Goal: Task Accomplishment & Management: Manage account settings

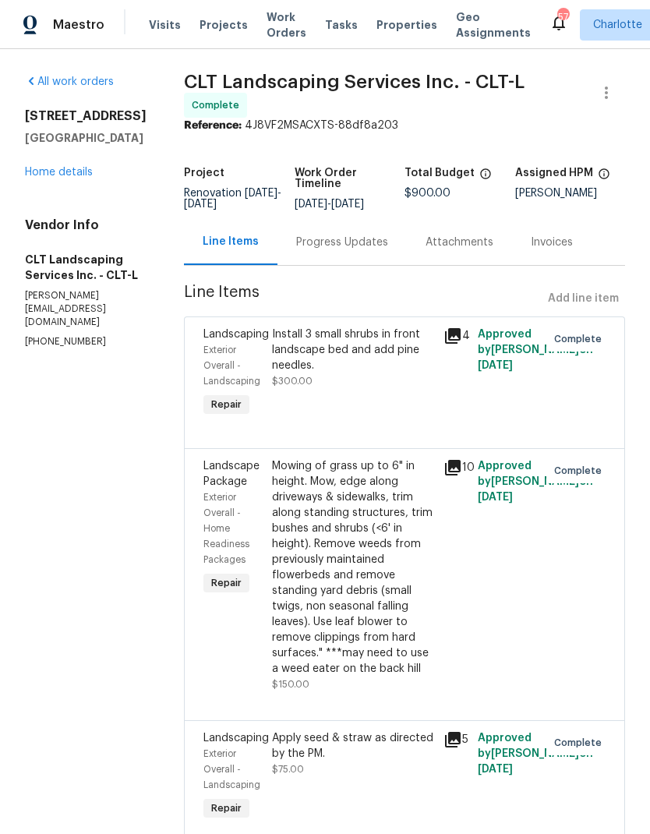
click at [219, 23] on span "Projects" at bounding box center [224, 25] width 48 height 16
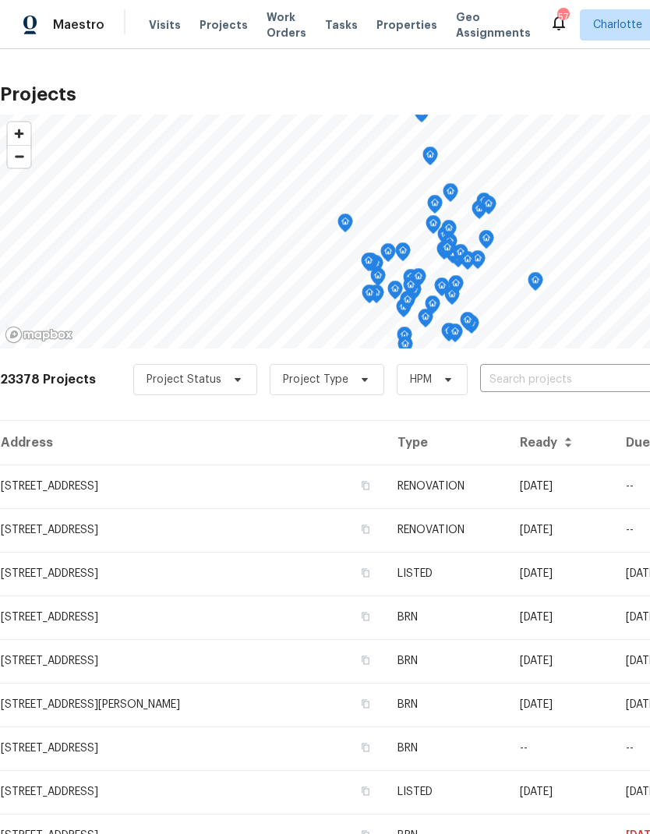
click at [513, 381] on input "text" at bounding box center [569, 380] width 179 height 24
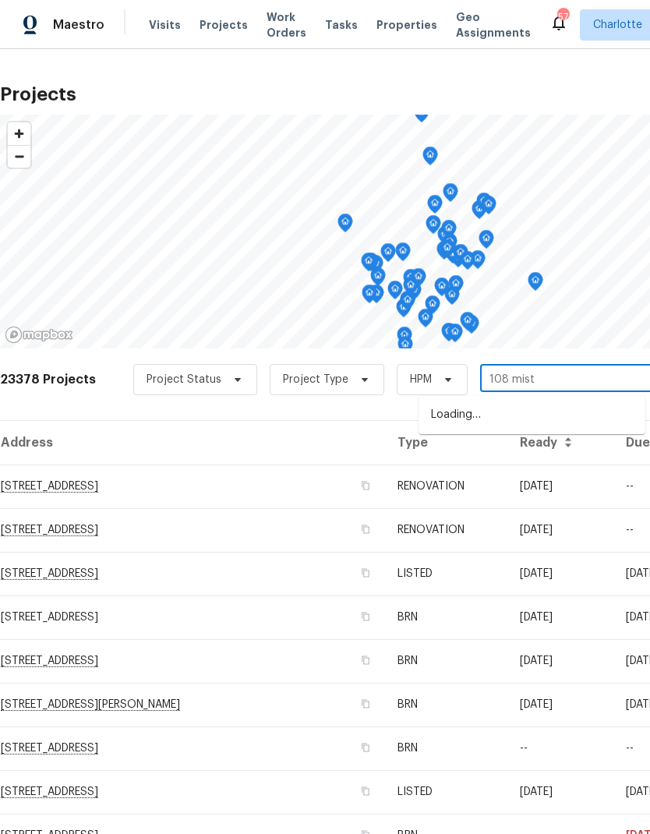
type input "108 [PERSON_NAME]"
click at [568, 407] on li "[STREET_ADDRESS][PERSON_NAME]" at bounding box center [532, 415] width 227 height 27
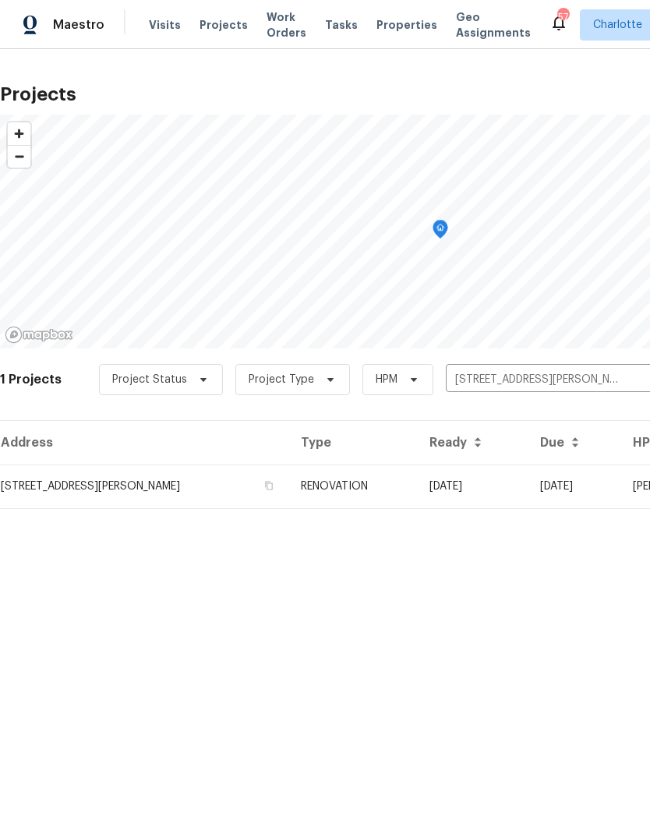
click at [528, 484] on td "09/10/25" at bounding box center [472, 487] width 111 height 44
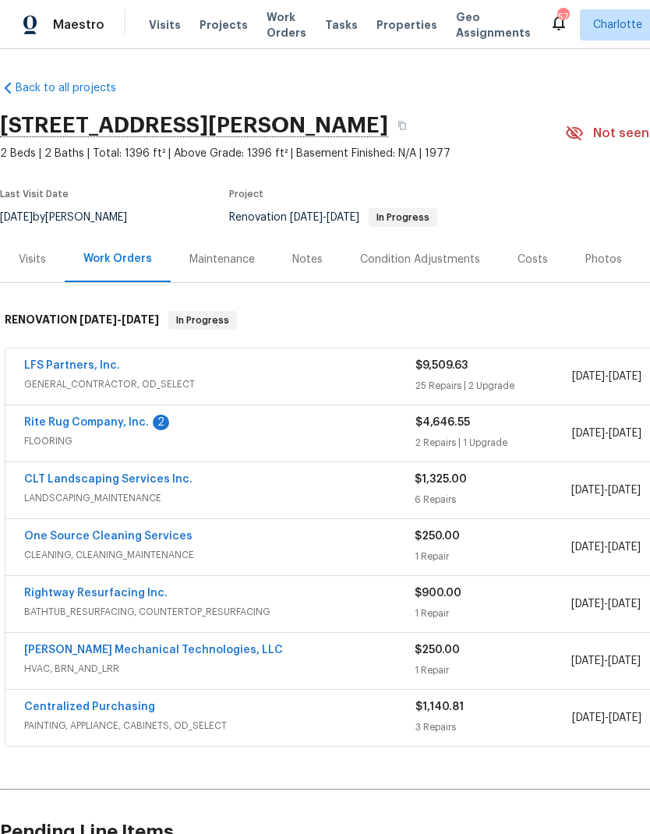
click at [118, 419] on link "Rite Rug Company, Inc." at bounding box center [86, 422] width 125 height 11
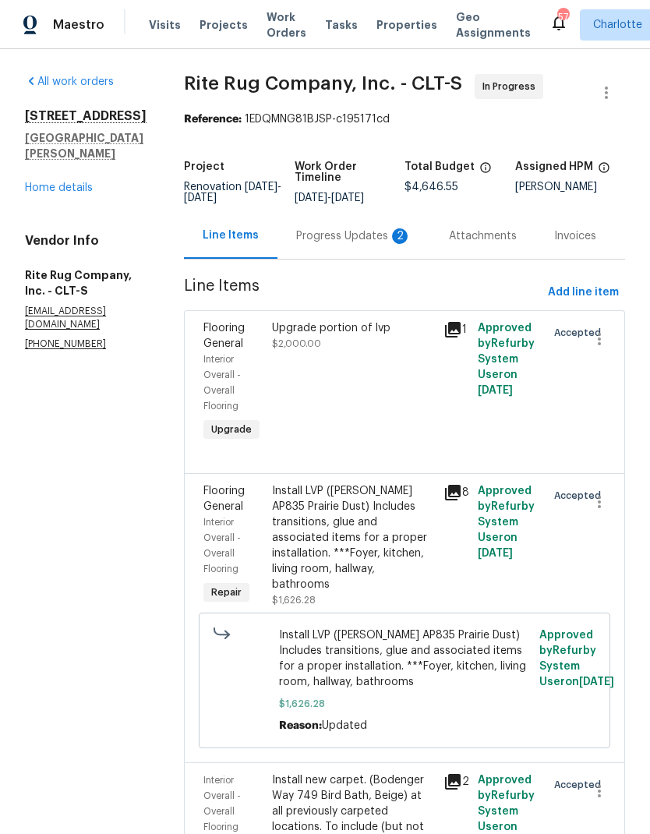
click at [374, 241] on div "Progress Updates 2" at bounding box center [353, 236] width 115 height 16
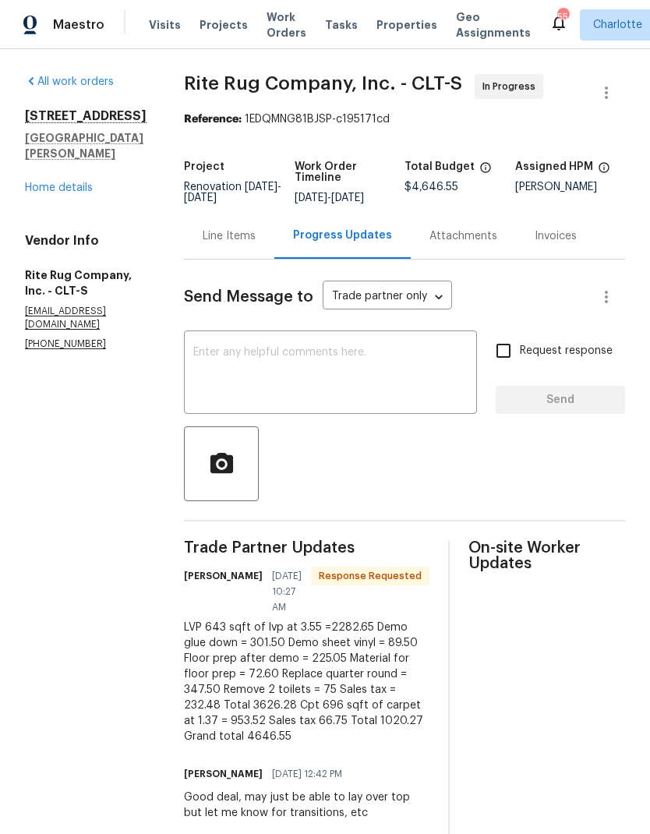
click at [94, 166] on div "108 Mistywood Dr Mount Holly, NC 28120 Home details" at bounding box center [86, 151] width 122 height 87
click at [70, 182] on link "Home details" at bounding box center [59, 187] width 68 height 11
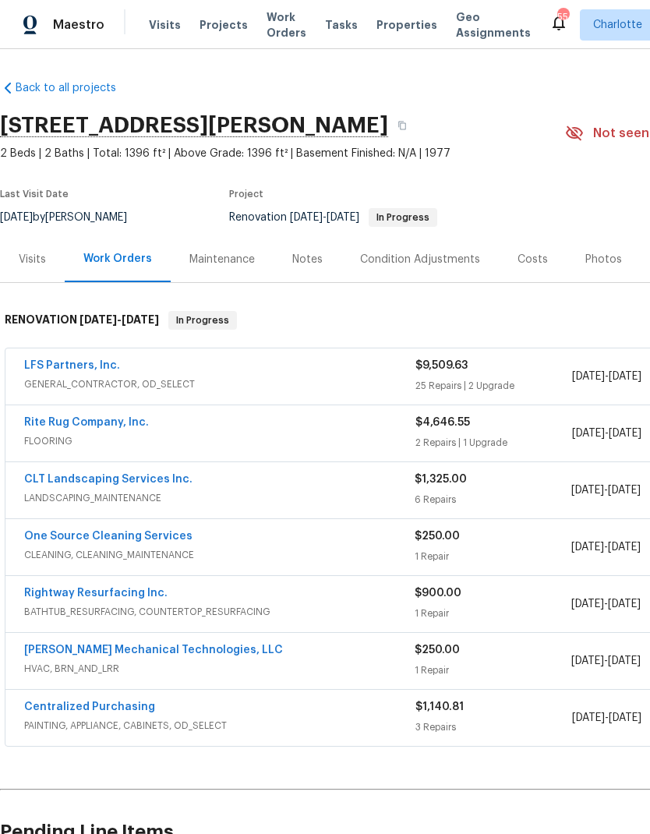
click at [102, 422] on link "Rite Rug Company, Inc." at bounding box center [86, 422] width 125 height 11
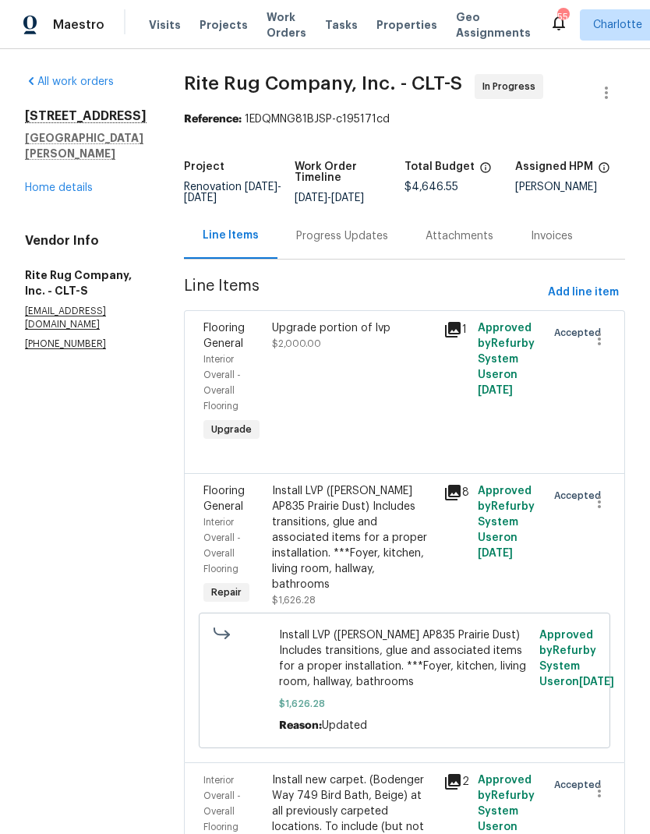
scroll to position [-1, 0]
click at [79, 182] on link "Home details" at bounding box center [59, 187] width 68 height 11
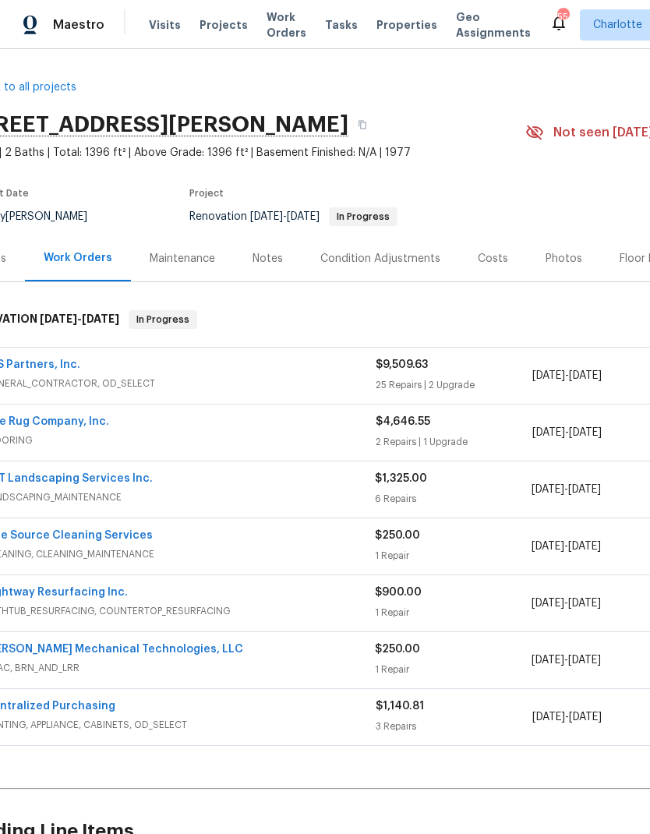
scroll to position [12, 97]
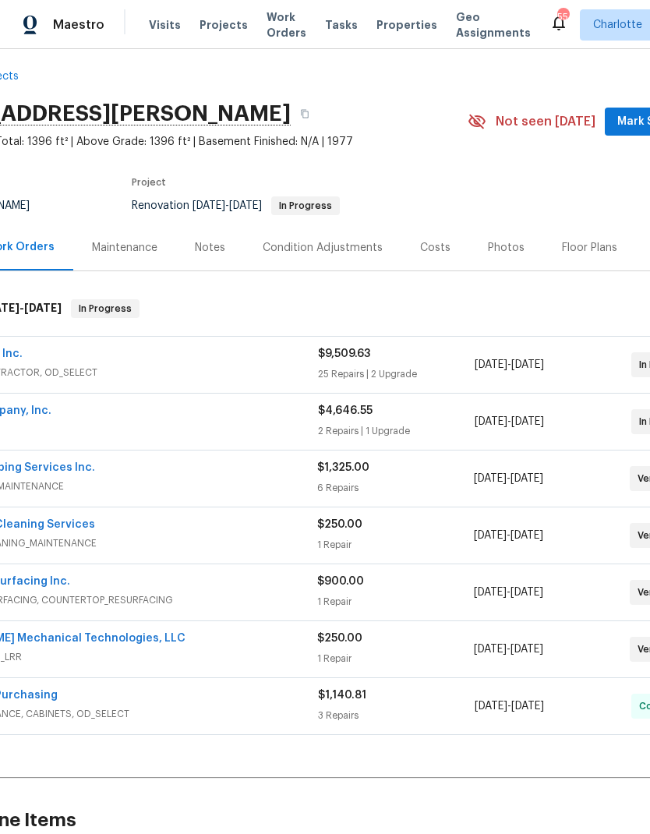
click at [636, 104] on div "108 Mistywood Dr, Mount Holly, NC 28120 2 Beds | 2 Baths | Total: 1396 ft² | Ab…" at bounding box center [343, 122] width 881 height 56
click at [635, 104] on div "108 Mistywood Dr, Mount Holly, NC 28120 2 Beds | 2 Baths | Total: 1396 ft² | Ab…" at bounding box center [343, 122] width 881 height 56
click at [208, 27] on span "Projects" at bounding box center [224, 25] width 48 height 16
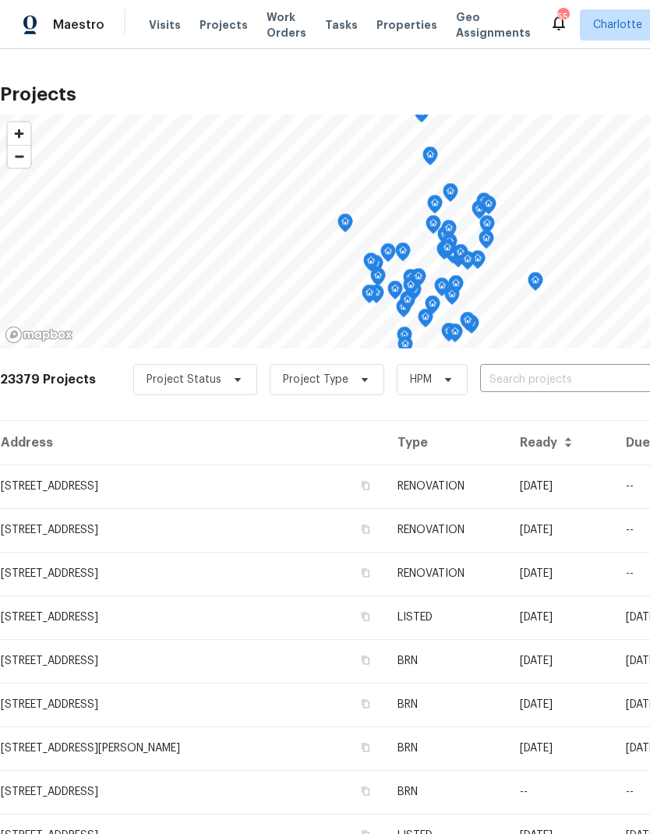
click at [559, 382] on input "text" at bounding box center [569, 380] width 179 height 24
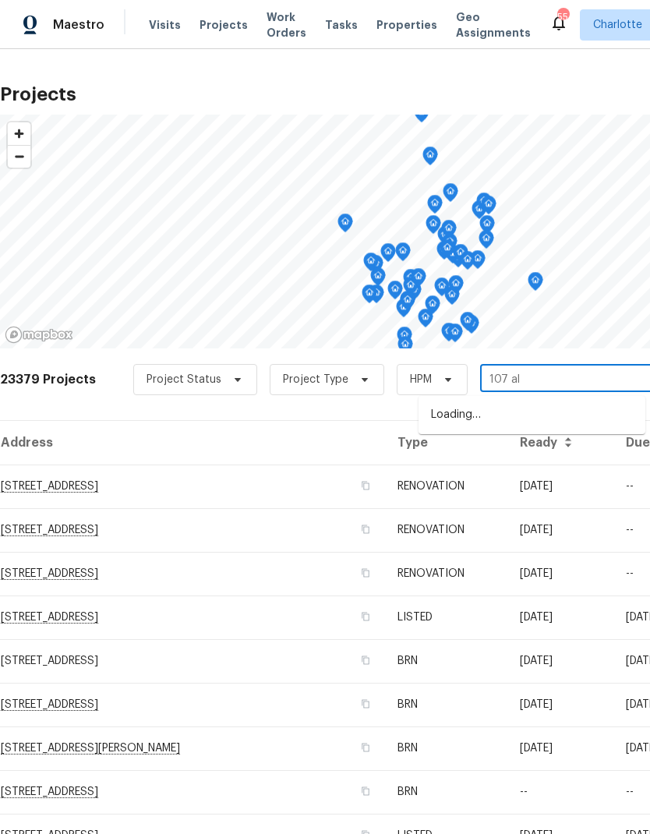
type input "107 alb"
click at [577, 413] on li "107 Alberta Ave, Belmont, NC 28012" at bounding box center [532, 415] width 227 height 27
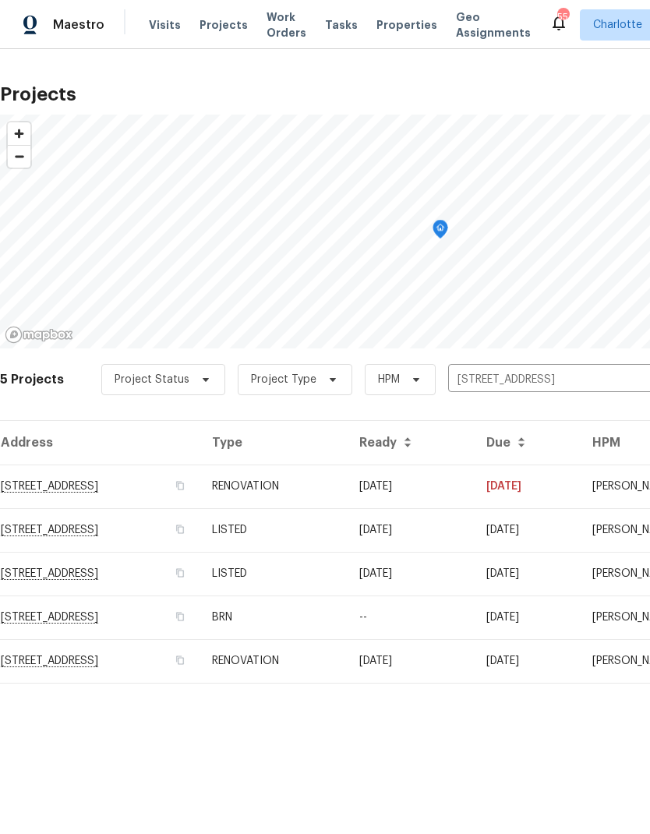
click at [474, 492] on td "[DATE]" at bounding box center [410, 487] width 127 height 44
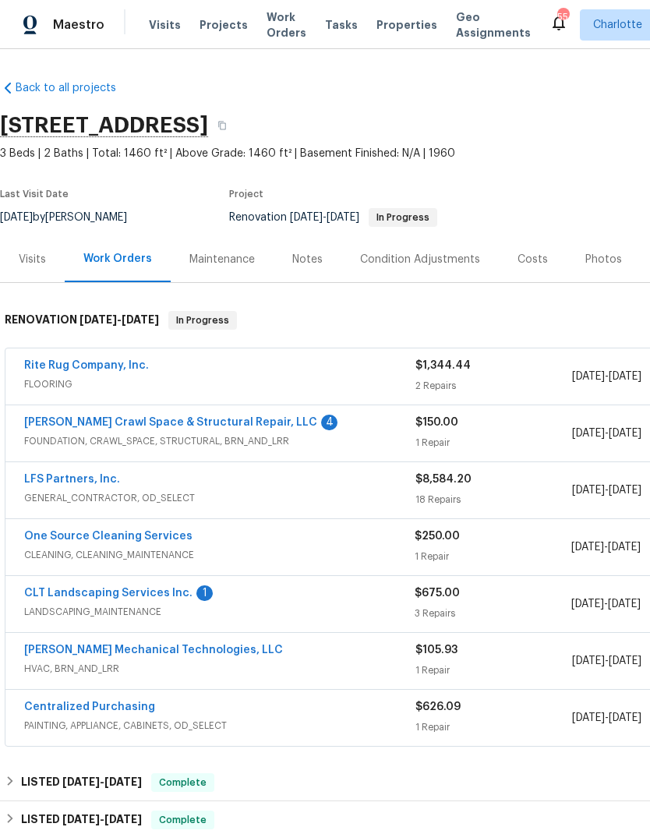
click at [31, 484] on link "LFS Partners, Inc." at bounding box center [72, 479] width 96 height 11
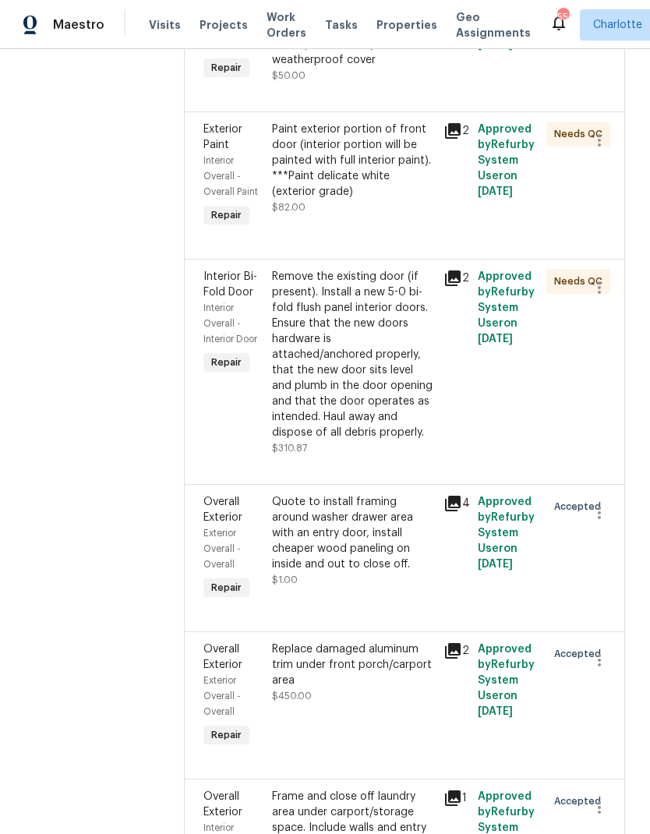
scroll to position [3159, 0]
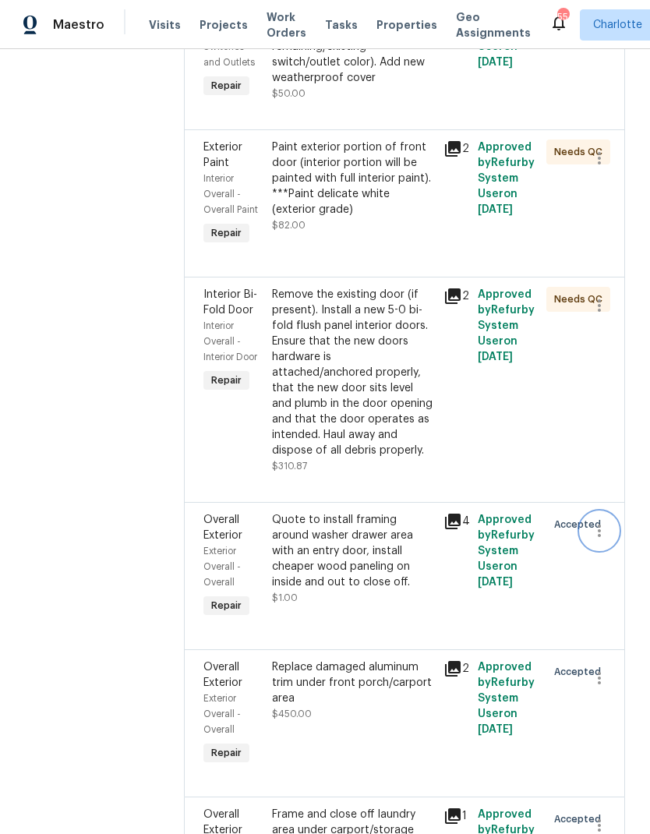
click at [600, 512] on button "button" at bounding box center [599, 530] width 37 height 37
click at [613, 462] on li "Cancel" at bounding box center [607, 464] width 60 height 26
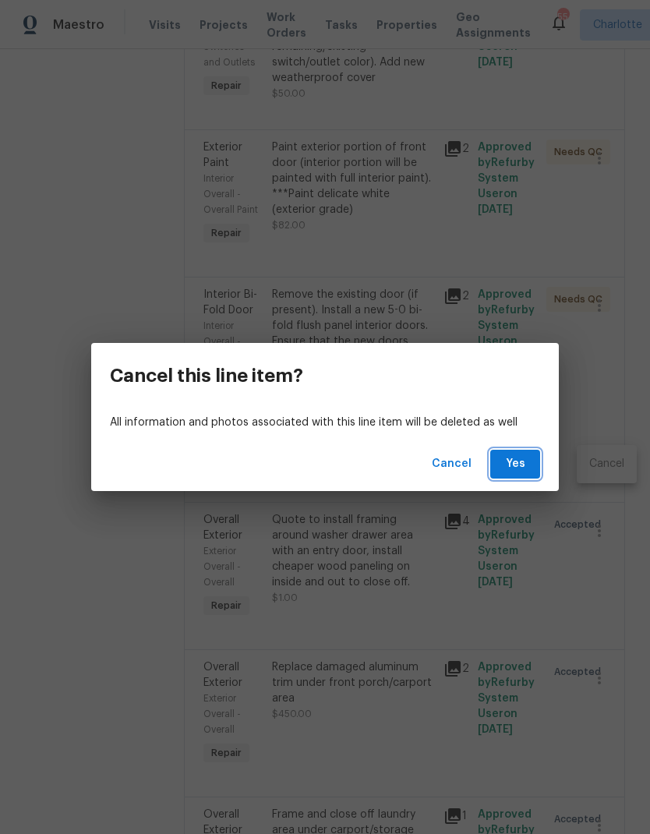
click at [519, 468] on span "Yes" at bounding box center [515, 464] width 25 height 19
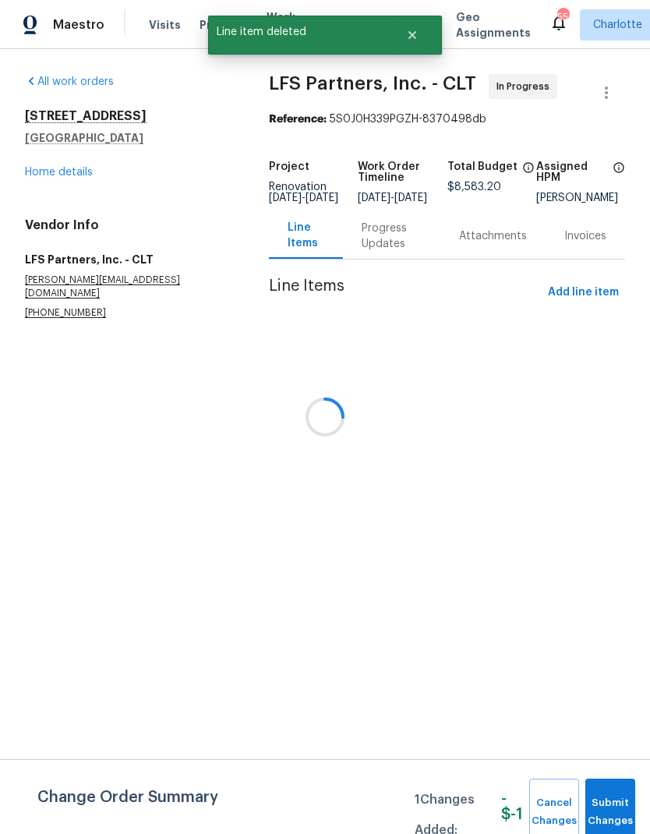
scroll to position [0, 0]
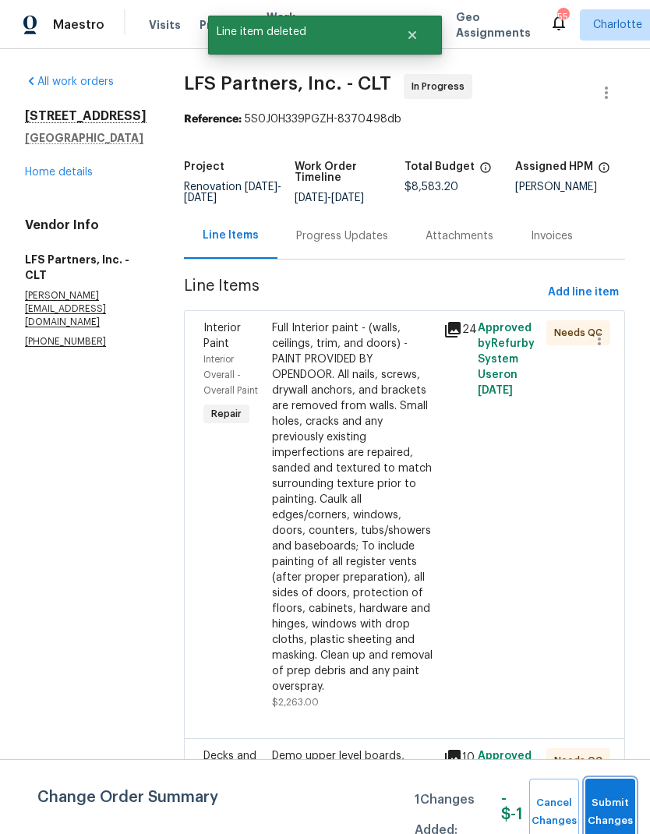
click at [617, 791] on button "Submit Changes" at bounding box center [611, 812] width 50 height 67
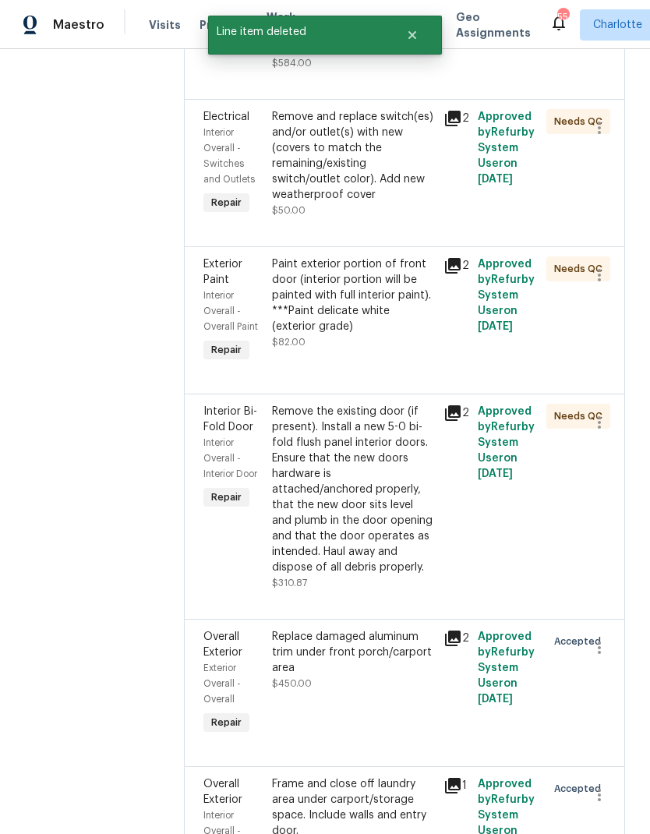
scroll to position [3041, 0]
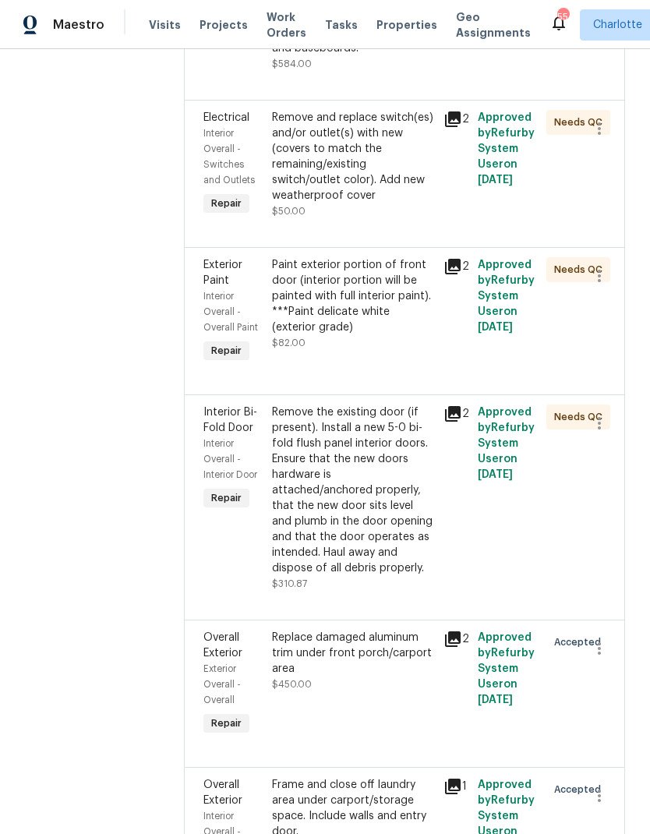
click at [350, 630] on div "Replace damaged aluminum trim under front porch/carport area" at bounding box center [353, 653] width 162 height 47
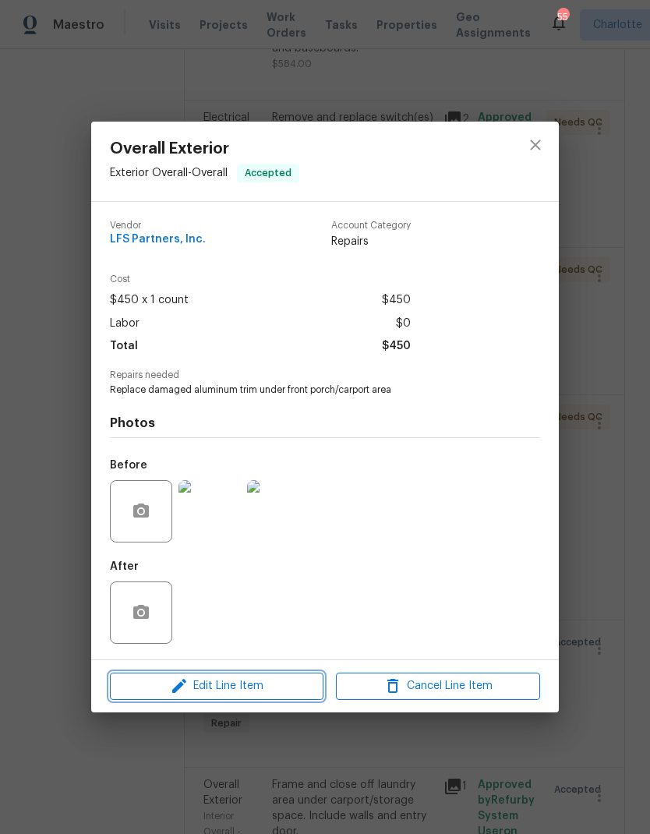
click at [252, 695] on span "Edit Line Item" at bounding box center [217, 686] width 204 height 19
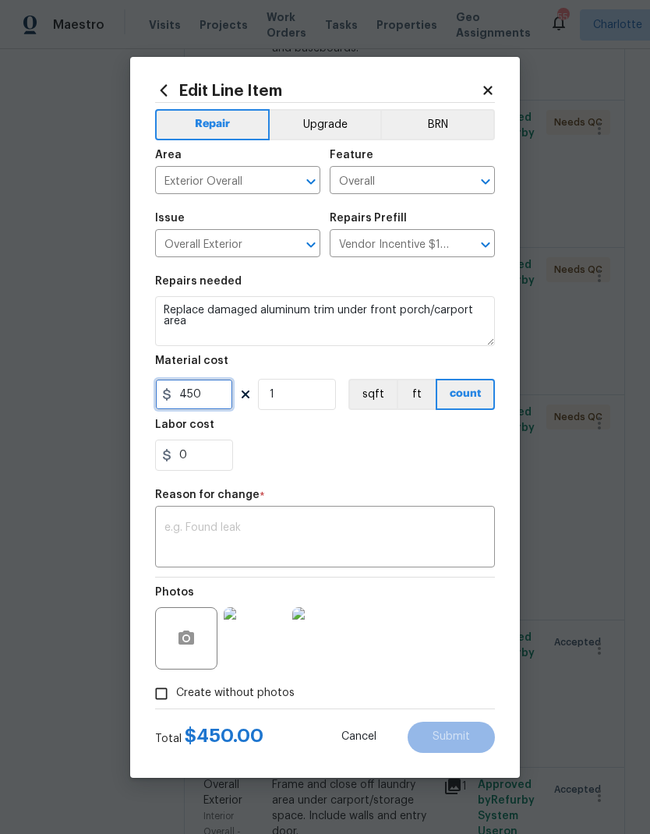
click at [208, 395] on input "450" at bounding box center [194, 394] width 78 height 31
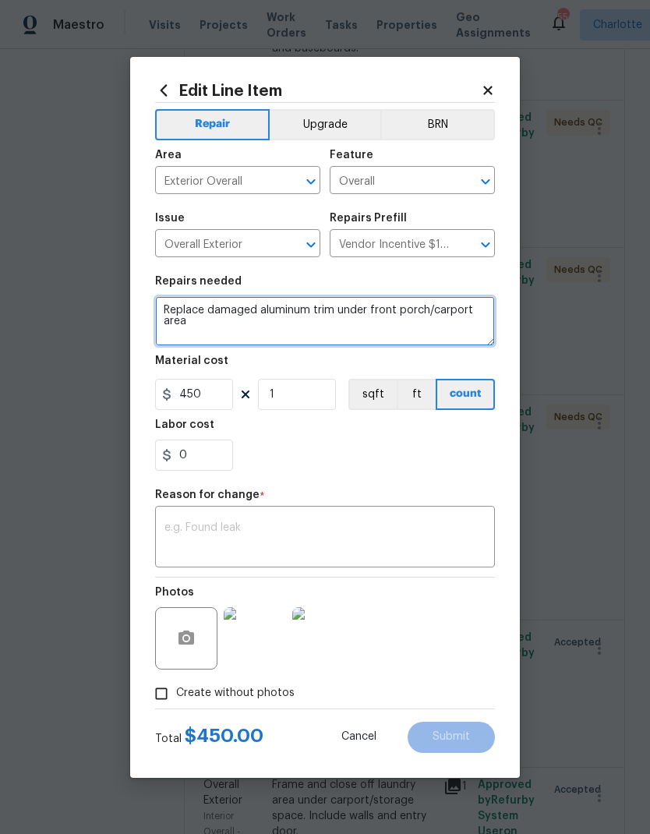
click at [188, 306] on textarea "Replace damaged aluminum trim under front porch/carport area" at bounding box center [325, 321] width 340 height 50
click at [192, 309] on textarea "Replace damaged aluminum trim under front porch/carport area" at bounding box center [325, 321] width 340 height 50
type textarea "Remove aluminum trim above carport, install header board and paint white."
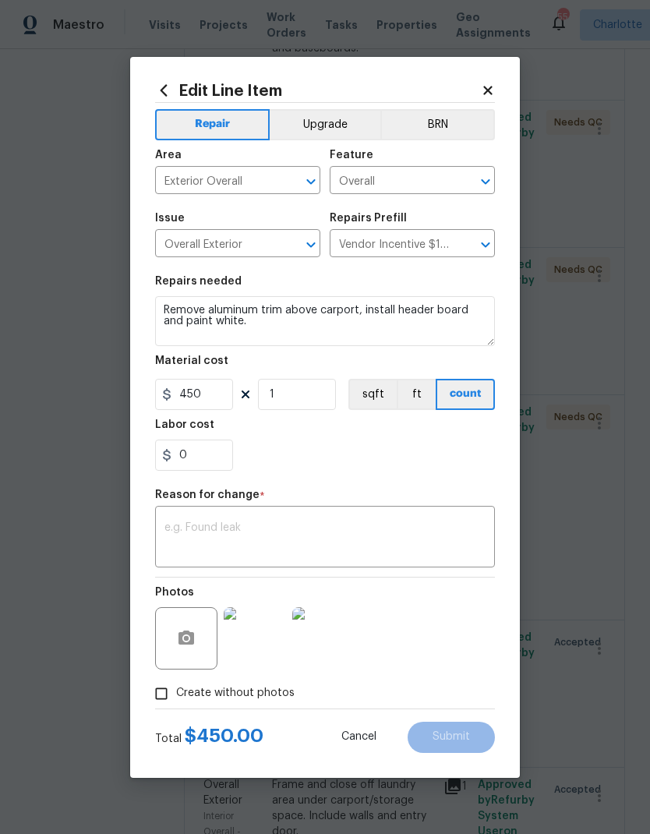
click at [331, 457] on div "0" at bounding box center [325, 455] width 340 height 31
click at [220, 392] on input "450" at bounding box center [194, 394] width 78 height 31
type input "200"
click at [464, 514] on div "x ​" at bounding box center [325, 539] width 340 height 58
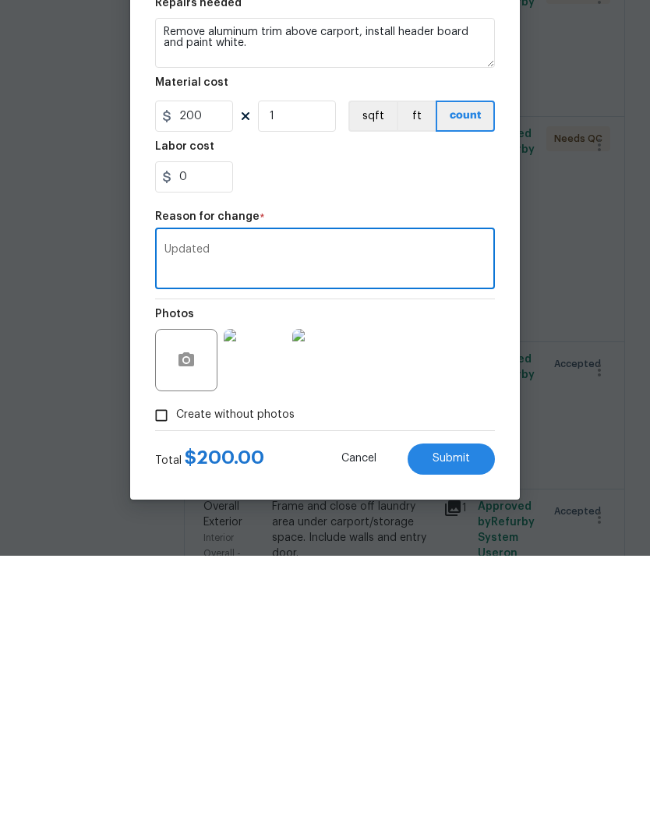
type textarea "Updated"
click at [480, 578] on div "Photos" at bounding box center [325, 628] width 340 height 101
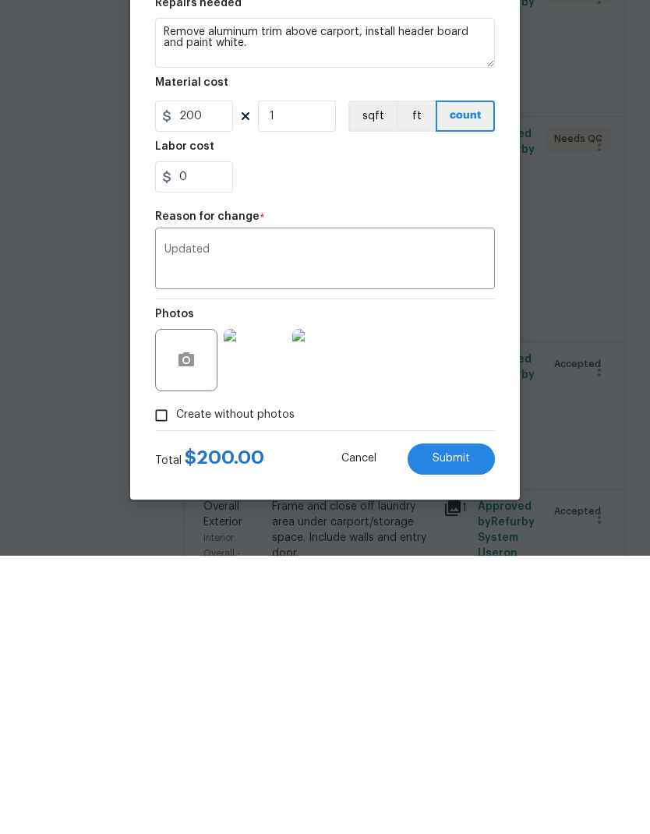
scroll to position [62, 0]
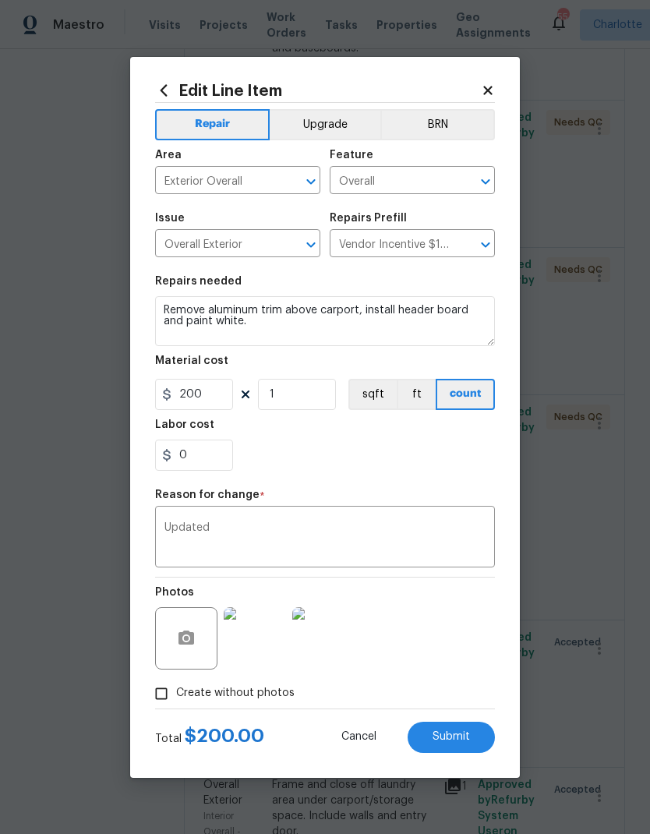
click at [457, 741] on span "Submit" at bounding box center [451, 737] width 37 height 12
type textarea "Replace damaged aluminum trim under front porch/carport area"
type input "450"
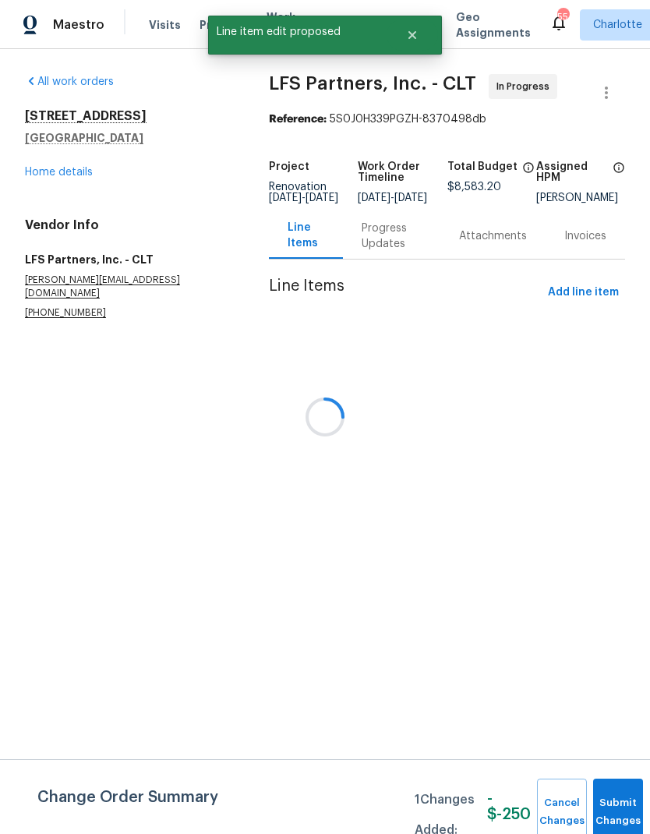
scroll to position [0, 0]
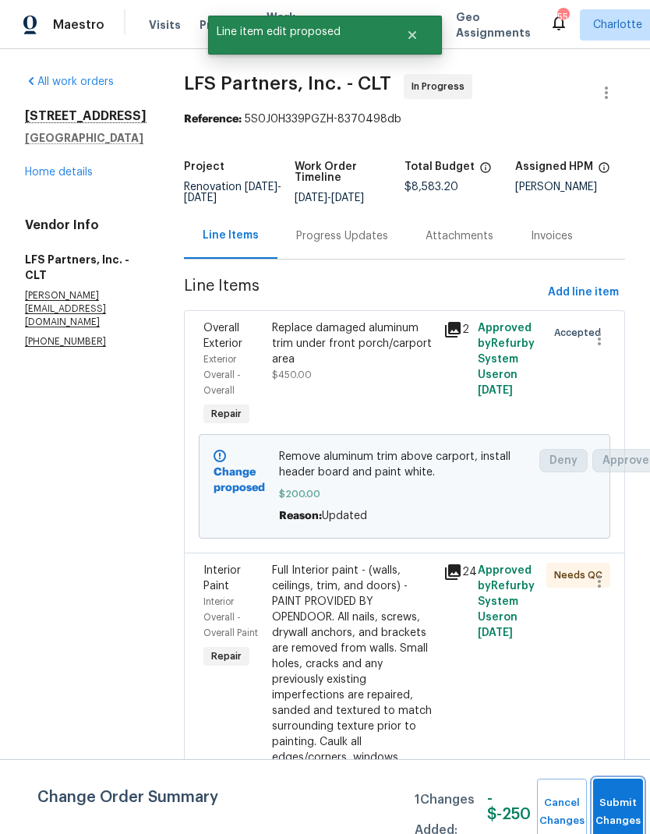
click at [614, 806] on button "Submit Changes" at bounding box center [618, 812] width 50 height 67
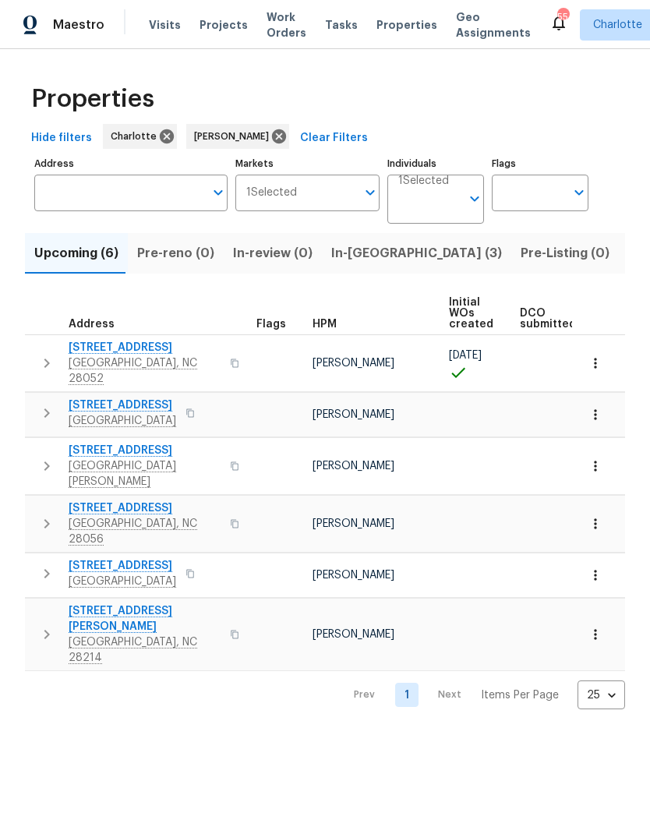
click at [366, 244] on span "In-reno (3)" at bounding box center [416, 254] width 171 height 22
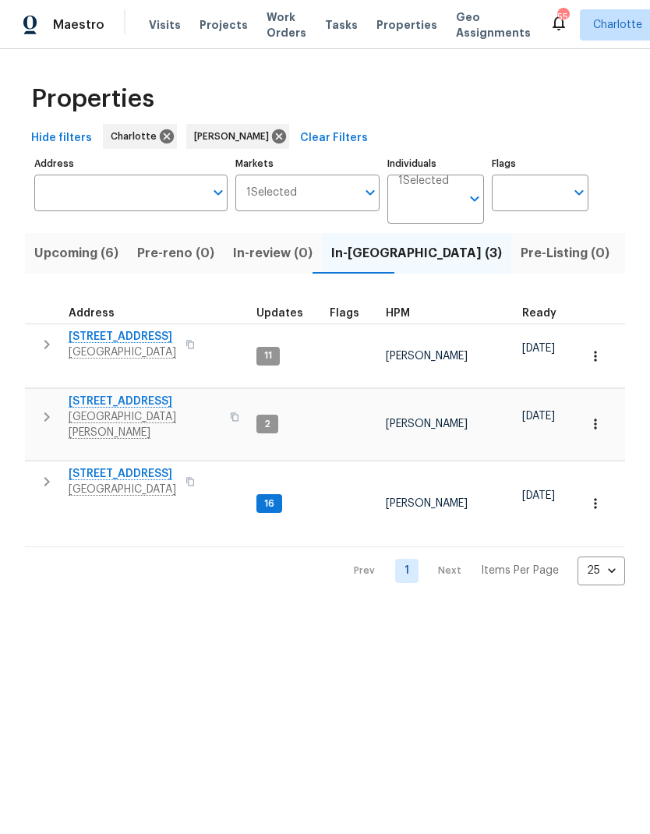
click at [50, 473] on icon "button" at bounding box center [46, 482] width 19 height 19
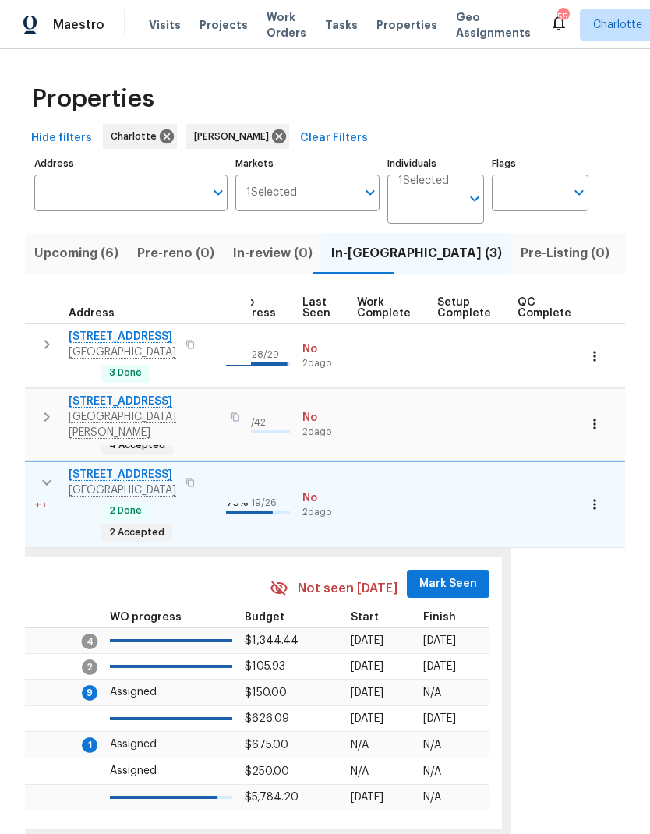
click at [441, 575] on span "Mark Seen" at bounding box center [449, 584] width 58 height 19
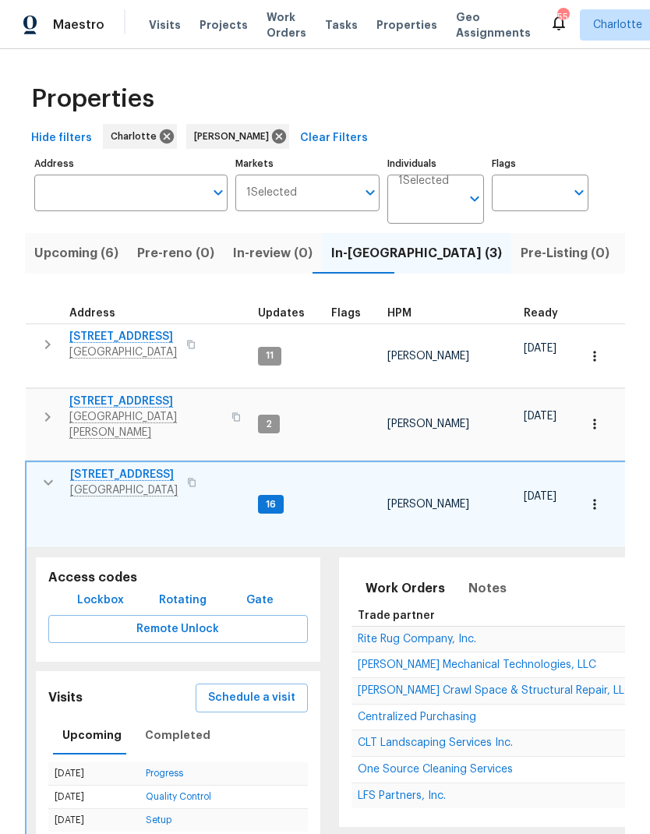
click at [48, 473] on icon "button" at bounding box center [48, 482] width 19 height 19
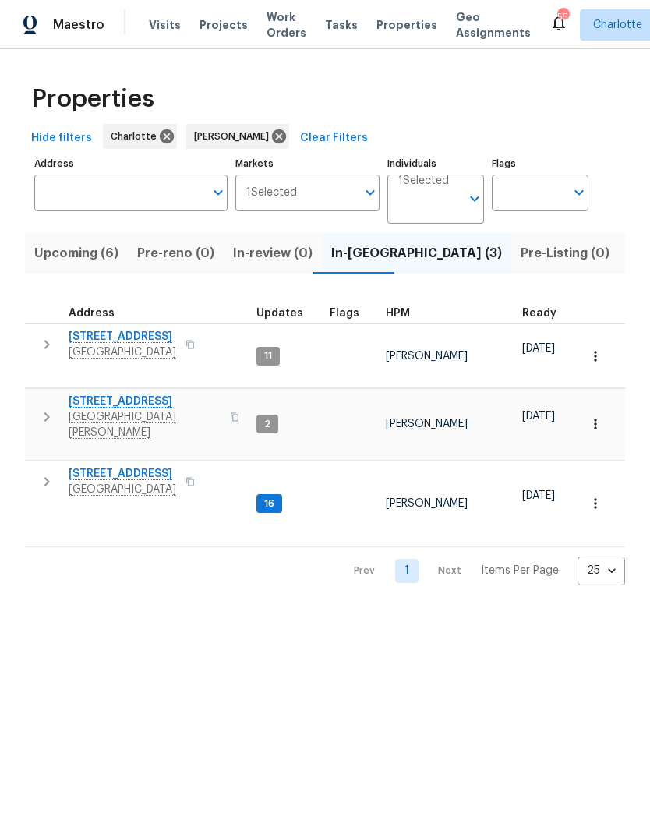
click at [54, 408] on icon "button" at bounding box center [46, 417] width 19 height 19
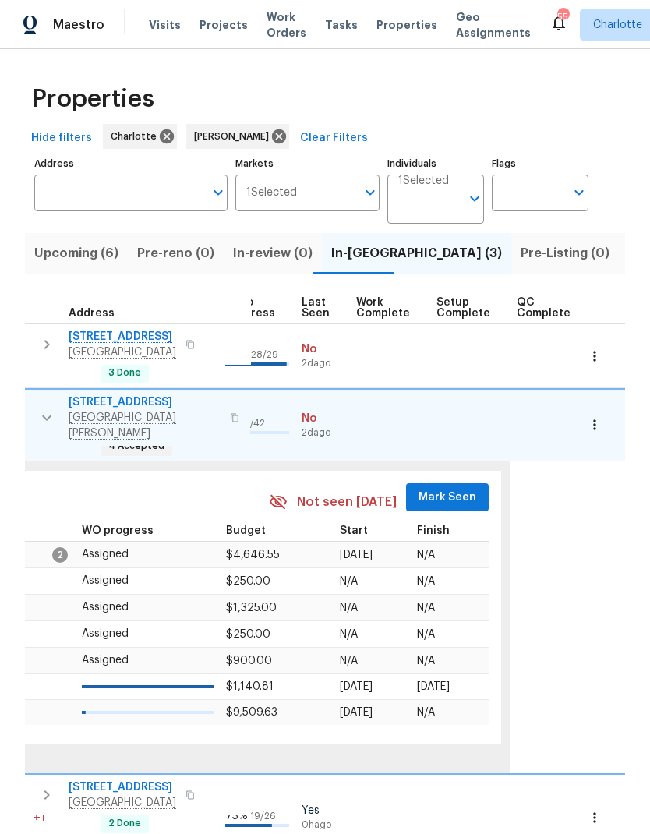
scroll to position [0, 728]
click at [441, 488] on span "Mark Seen" at bounding box center [449, 497] width 58 height 19
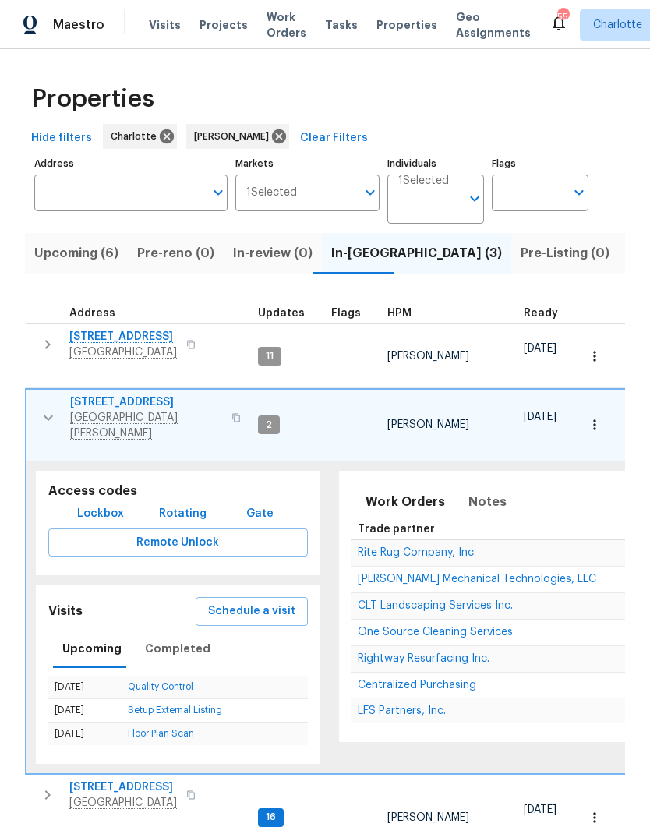
scroll to position [0, -1]
click at [49, 345] on icon "button" at bounding box center [47, 344] width 5 height 9
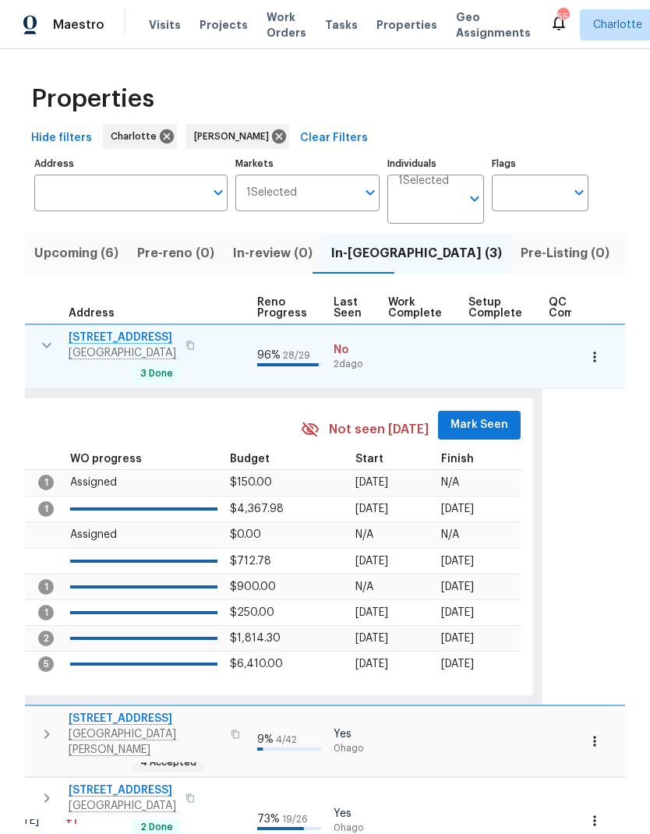
scroll to position [0, 723]
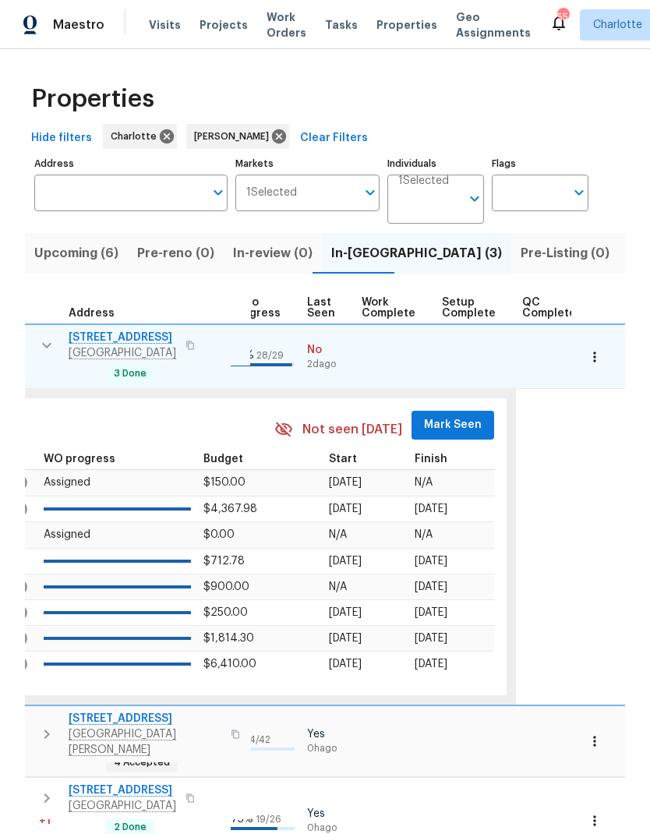
click at [448, 418] on span "Mark Seen" at bounding box center [453, 425] width 58 height 19
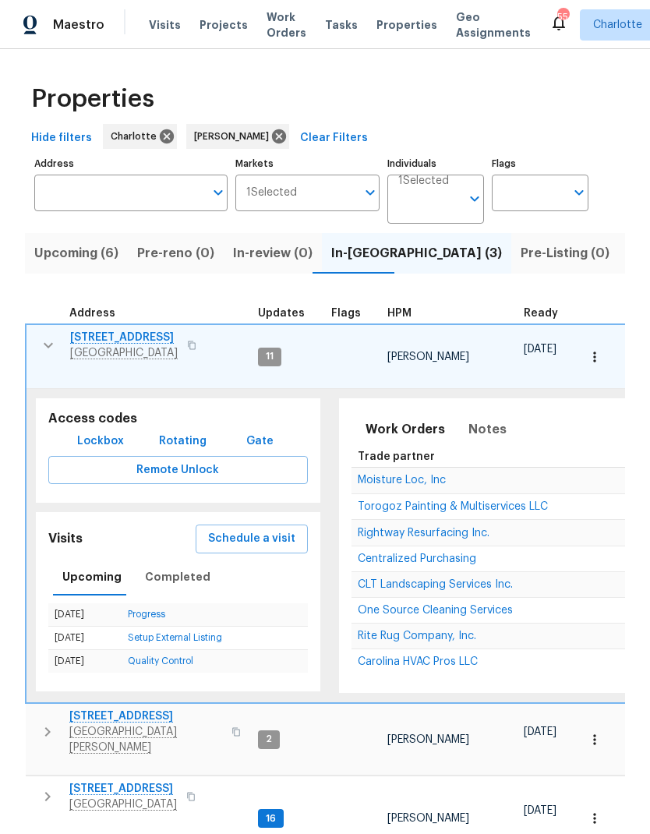
scroll to position [0, 0]
click at [46, 342] on icon "button" at bounding box center [48, 345] width 19 height 19
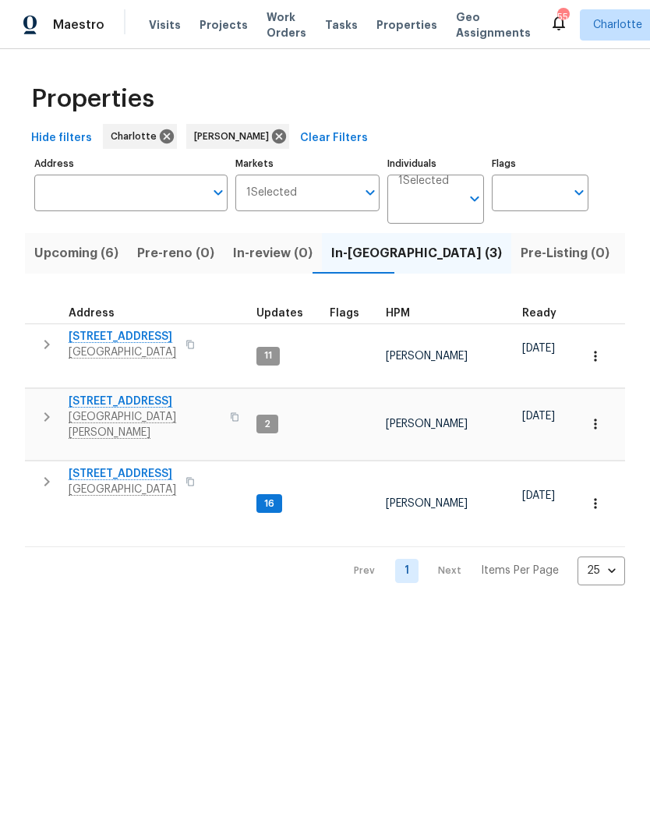
click at [50, 477] on icon "button" at bounding box center [46, 481] width 5 height 9
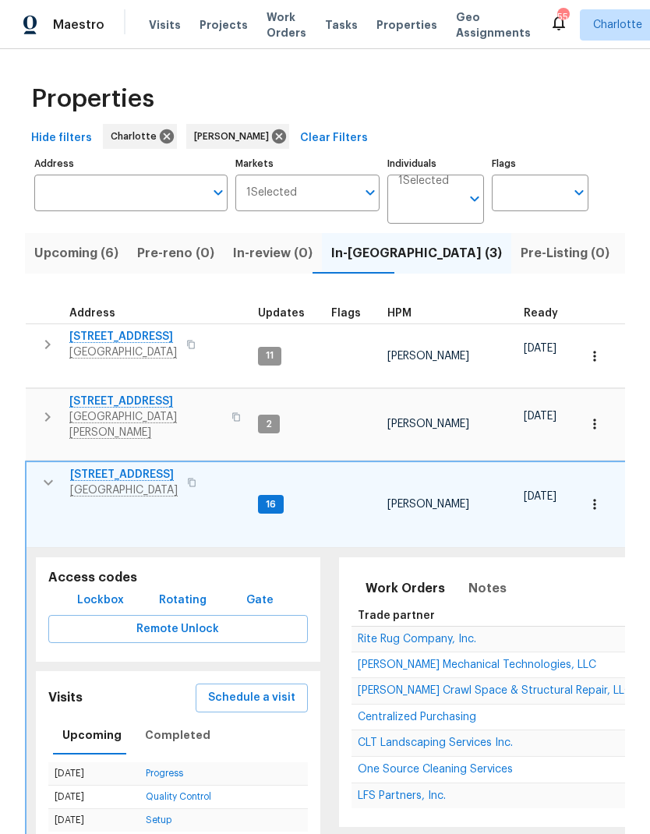
click at [46, 473] on icon "button" at bounding box center [48, 482] width 19 height 19
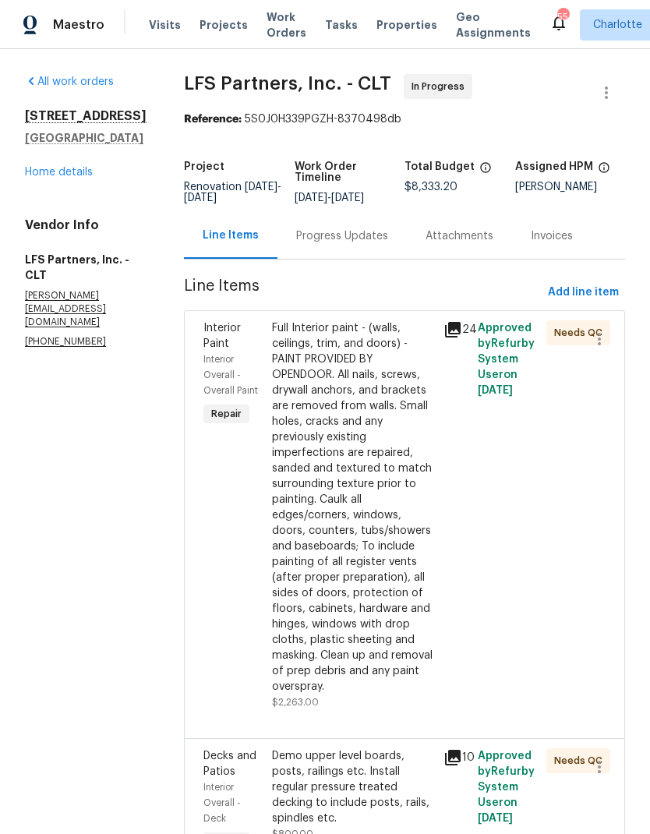
click at [267, 30] on span "Work Orders" at bounding box center [287, 24] width 40 height 31
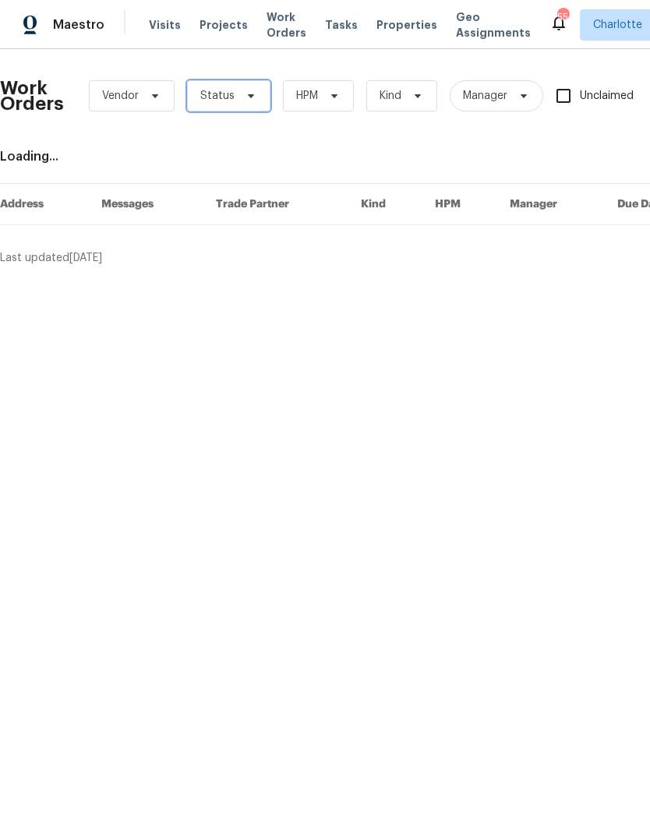
click at [253, 96] on icon at bounding box center [251, 96] width 12 height 12
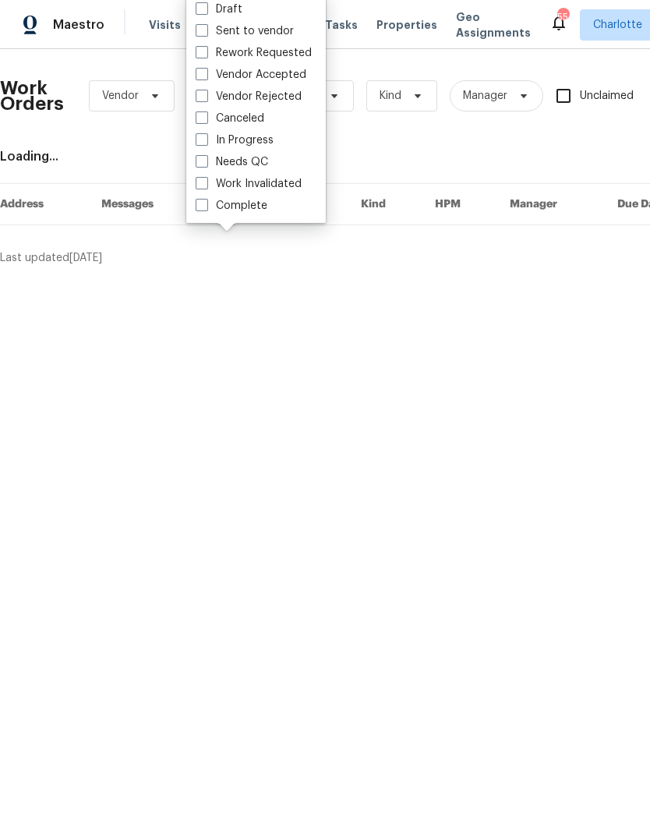
click at [252, 163] on label "Needs QC" at bounding box center [232, 162] width 73 height 16
click at [206, 163] on input "Needs QC" at bounding box center [201, 159] width 10 height 10
checkbox input "true"
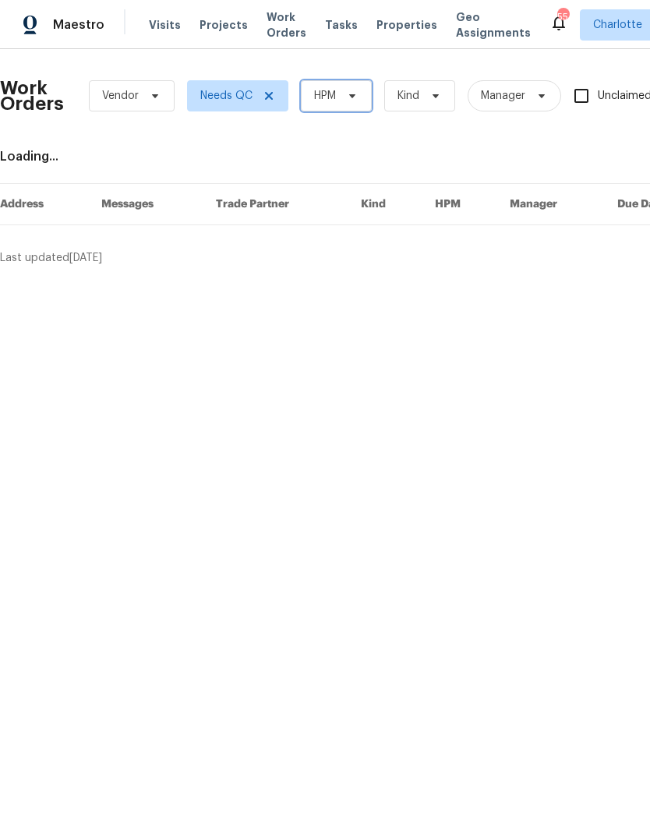
click at [342, 98] on span at bounding box center [350, 96] width 17 height 12
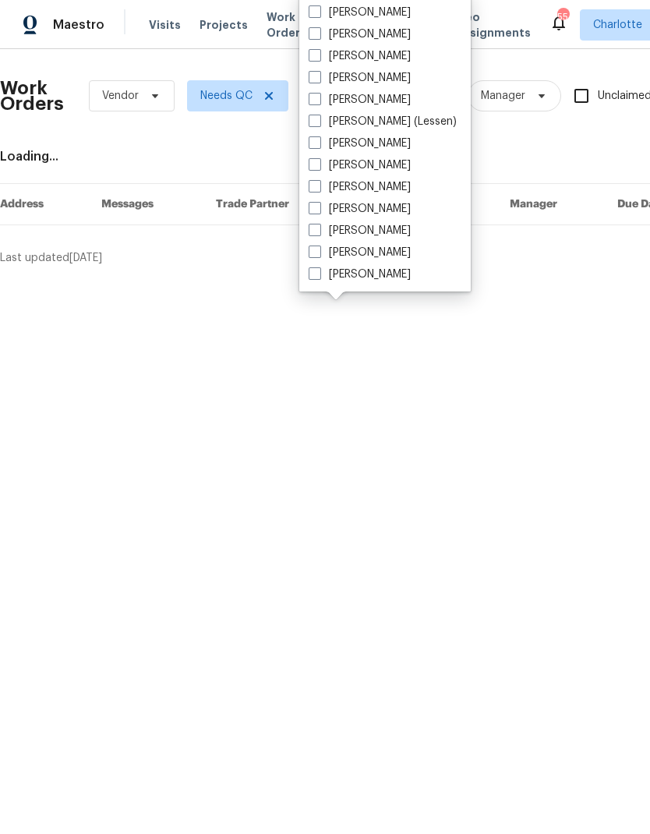
scroll to position [193, 0]
click at [353, 231] on label "[PERSON_NAME]" at bounding box center [360, 231] width 102 height 16
click at [319, 231] on input "[PERSON_NAME]" at bounding box center [314, 228] width 10 height 10
checkbox input "true"
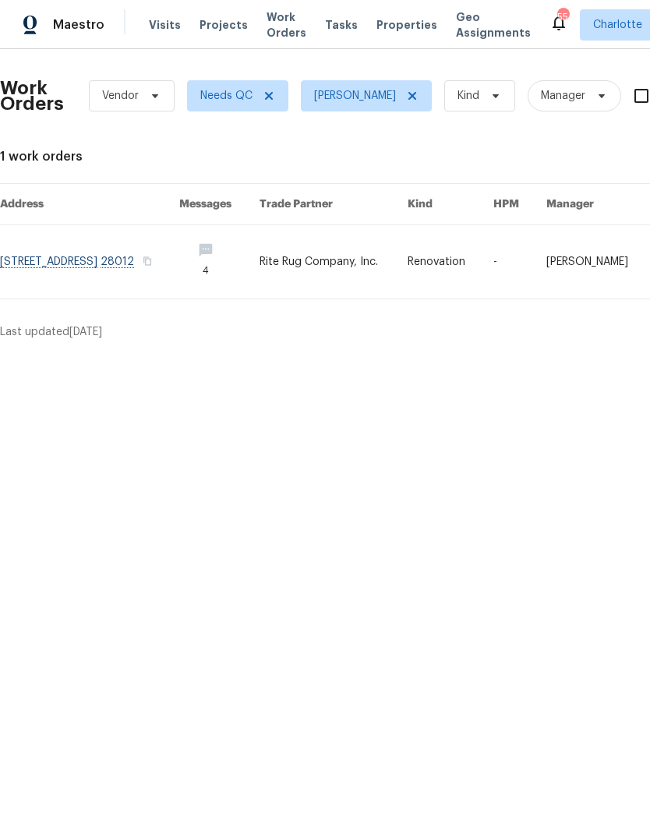
click at [371, 276] on link at bounding box center [334, 261] width 149 height 73
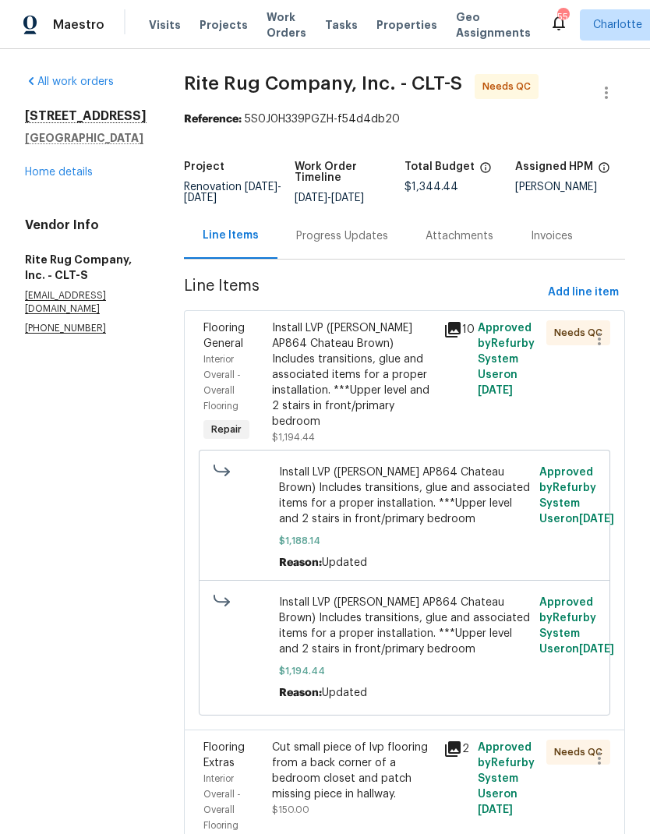
click at [386, 381] on div "Install LVP ([PERSON_NAME] AP864 Chateau Brown) Includes transitions, glue and …" at bounding box center [353, 374] width 162 height 109
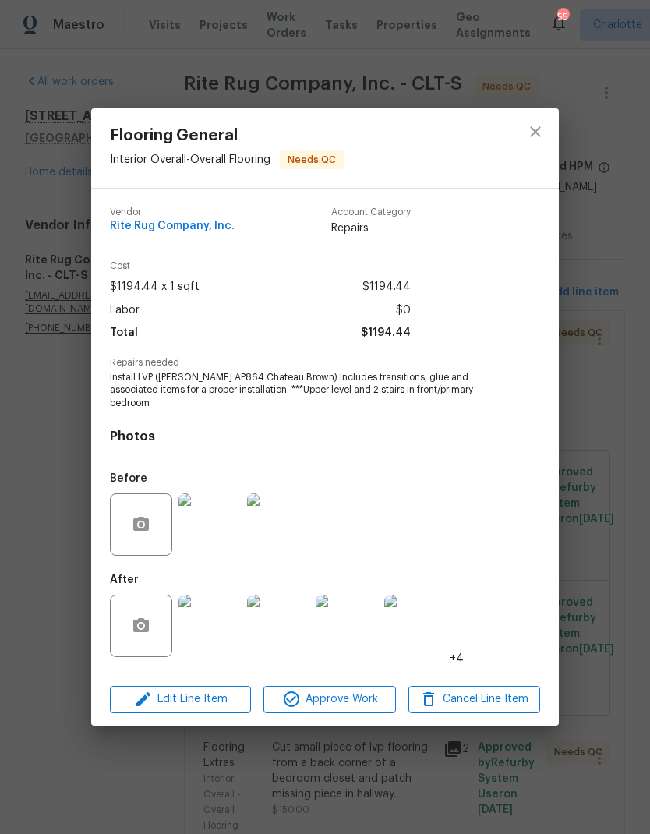
click at [214, 614] on img at bounding box center [210, 626] width 62 height 62
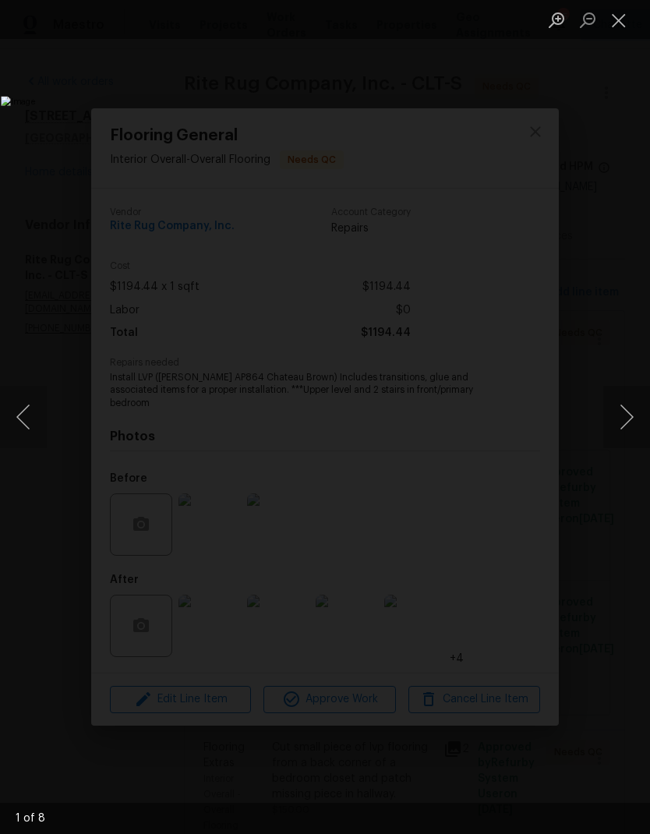
click at [638, 417] on button "Next image" at bounding box center [627, 417] width 47 height 62
click at [632, 417] on button "Next image" at bounding box center [627, 417] width 47 height 62
click at [633, 417] on button "Next image" at bounding box center [627, 417] width 47 height 62
click at [624, 24] on button "Close lightbox" at bounding box center [619, 19] width 31 height 27
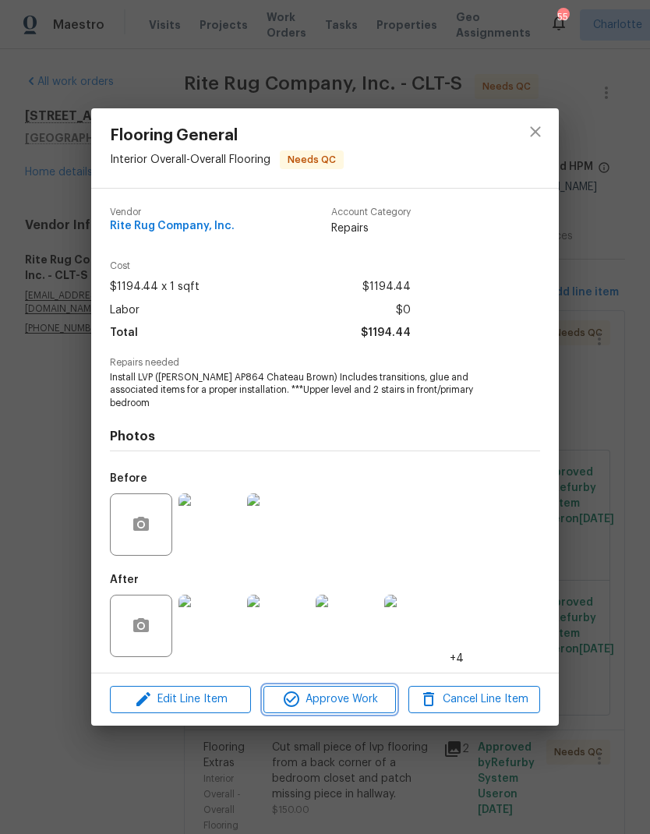
click at [349, 697] on span "Approve Work" at bounding box center [329, 699] width 122 height 19
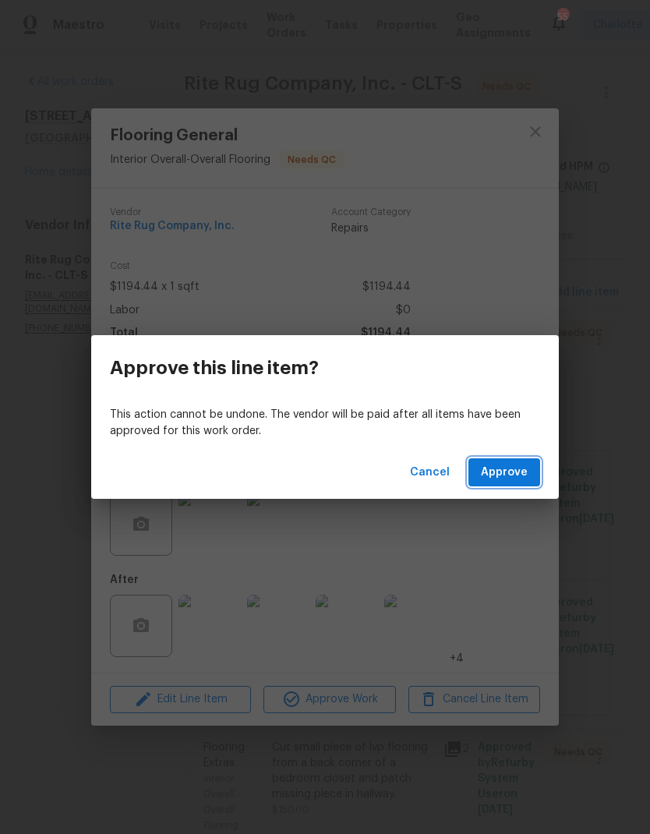
click at [510, 482] on button "Approve" at bounding box center [505, 473] width 72 height 29
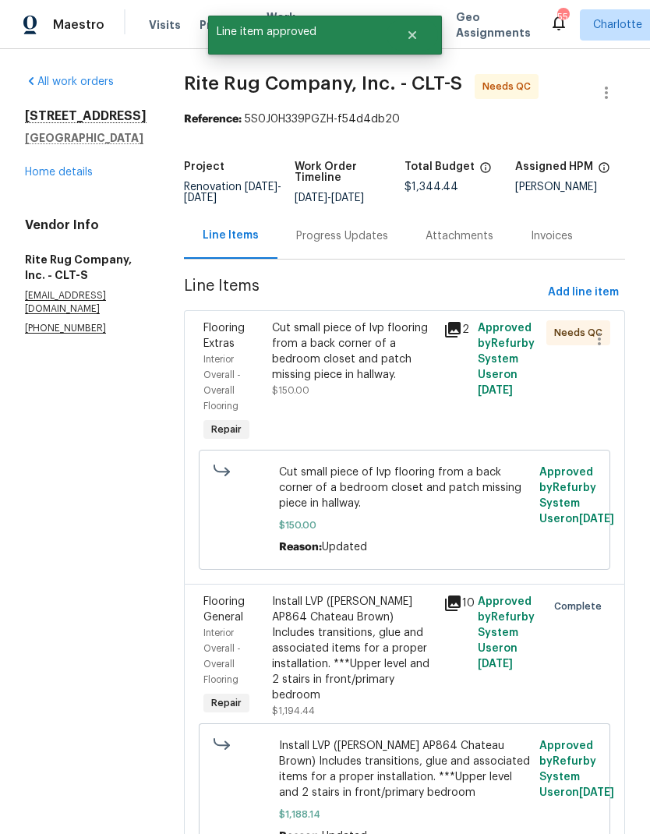
click at [378, 362] on div "Cut small piece of lvp flooring from a back corner of a bedroom closet and patc…" at bounding box center [353, 351] width 162 height 62
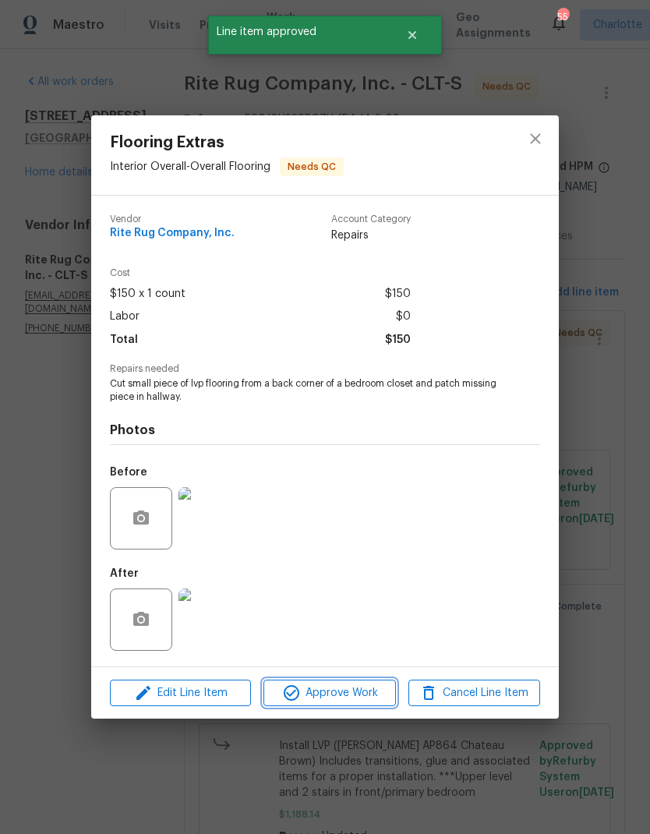
click at [352, 697] on span "Approve Work" at bounding box center [329, 693] width 122 height 19
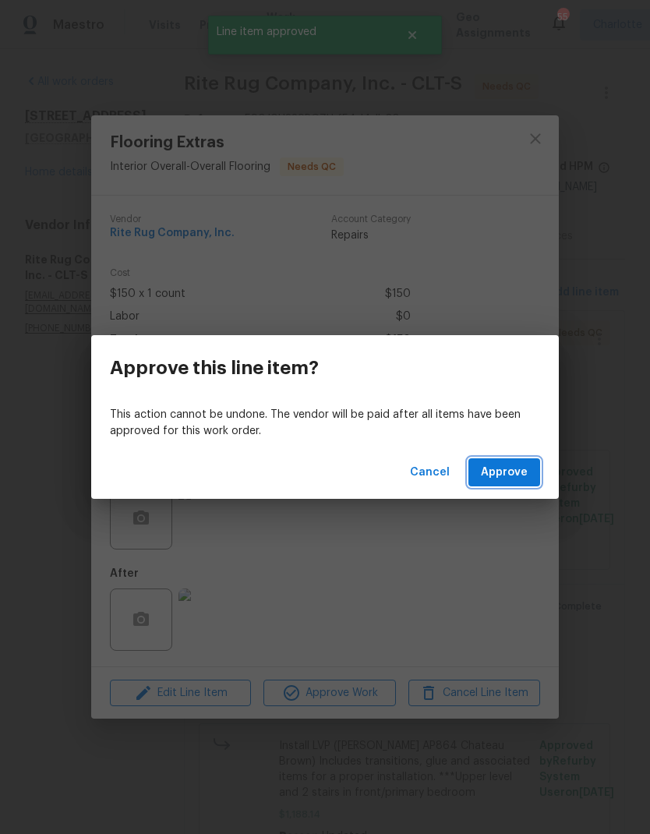
click at [519, 473] on span "Approve" at bounding box center [504, 472] width 47 height 19
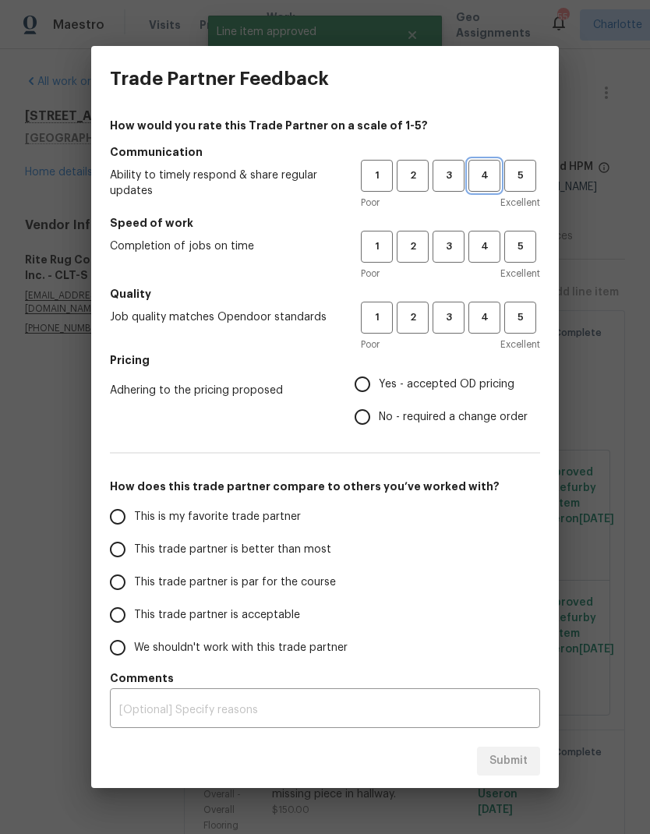
click at [484, 173] on span "4" at bounding box center [484, 176] width 29 height 18
click at [487, 255] on span "4" at bounding box center [484, 247] width 29 height 18
click at [480, 331] on button "4" at bounding box center [485, 318] width 32 height 32
click at [363, 389] on input "Yes - accepted OD pricing" at bounding box center [362, 384] width 33 height 33
radio input "true"
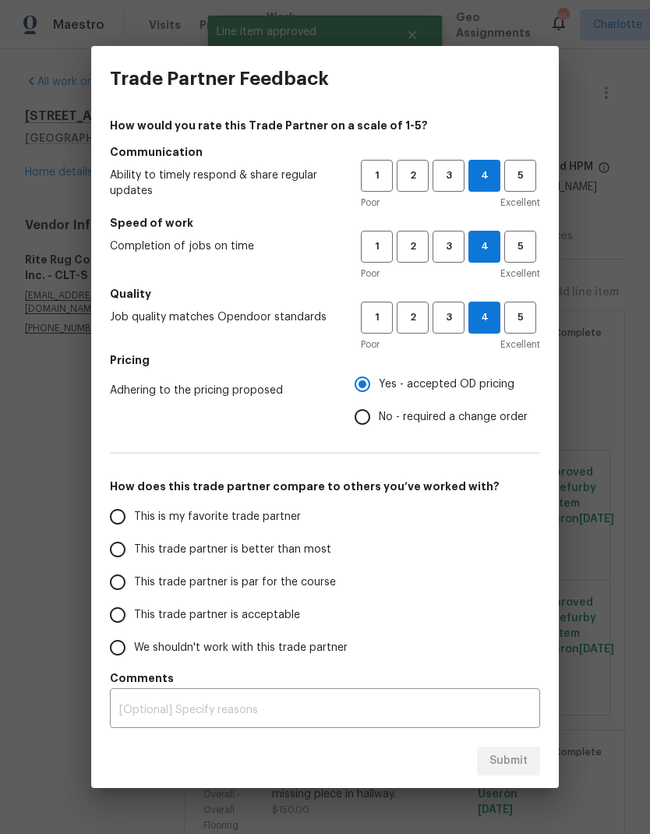
click at [284, 563] on label "This trade partner is better than most" at bounding box center [224, 549] width 246 height 33
click at [134, 563] on input "This trade partner is better than most" at bounding box center [117, 549] width 33 height 33
click at [512, 766] on span "Submit" at bounding box center [509, 761] width 38 height 19
radio input "true"
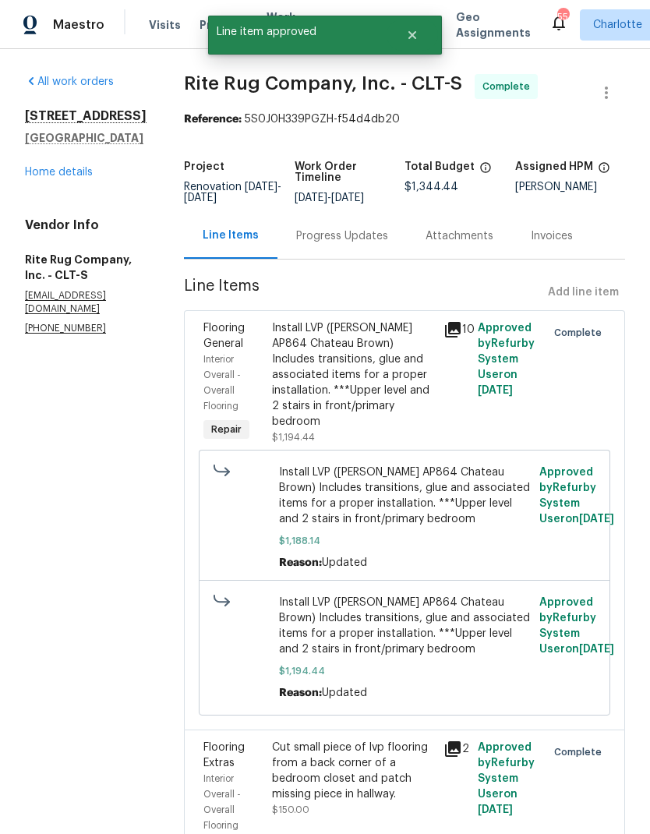
radio input "false"
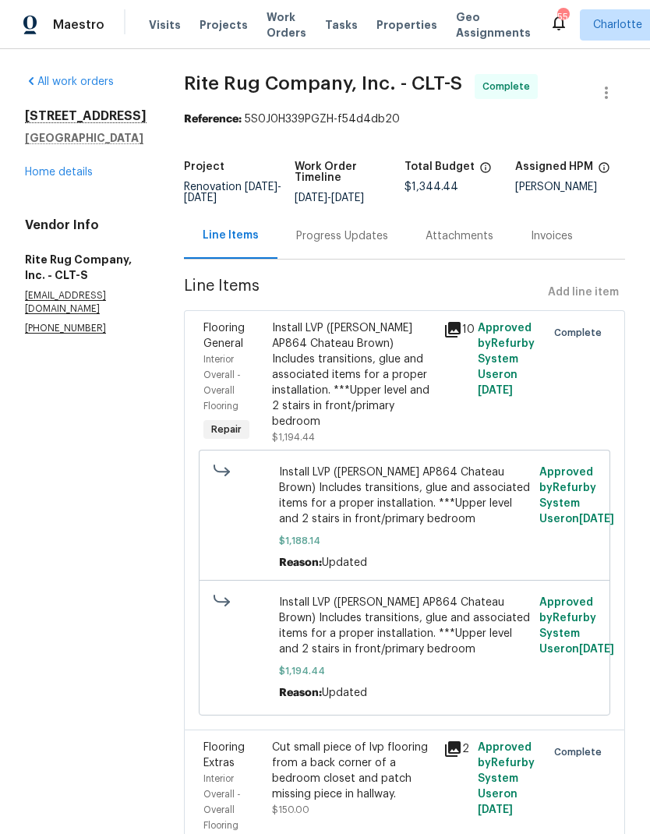
click at [55, 174] on link "Home details" at bounding box center [59, 172] width 68 height 11
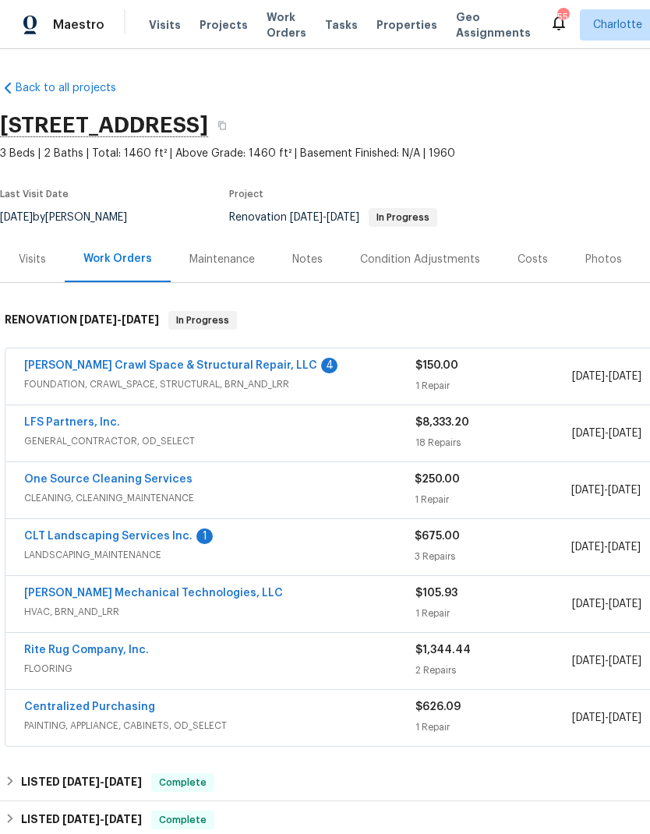
click at [201, 31] on span "Projects" at bounding box center [224, 25] width 48 height 16
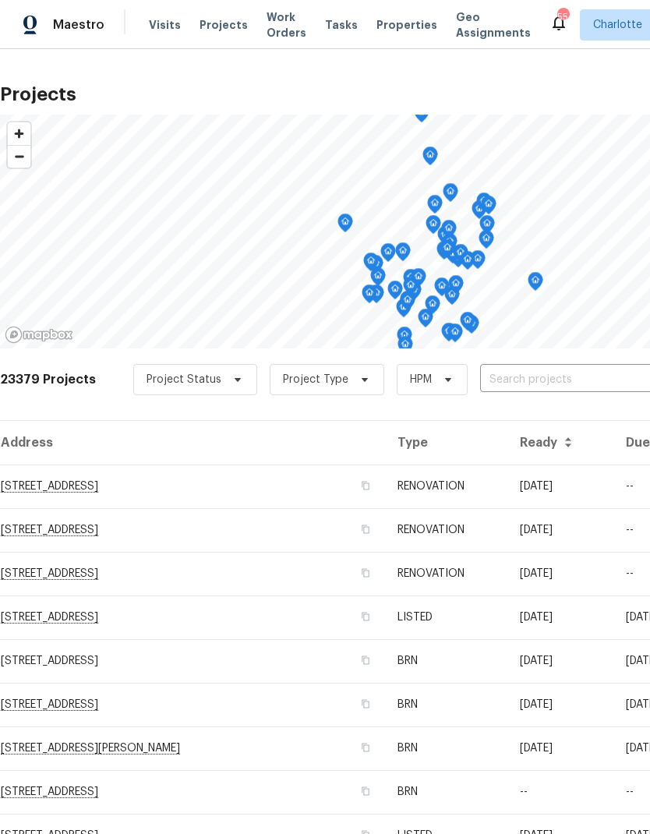
click at [565, 384] on input "text" at bounding box center [569, 380] width 179 height 24
type input "2424 flin"
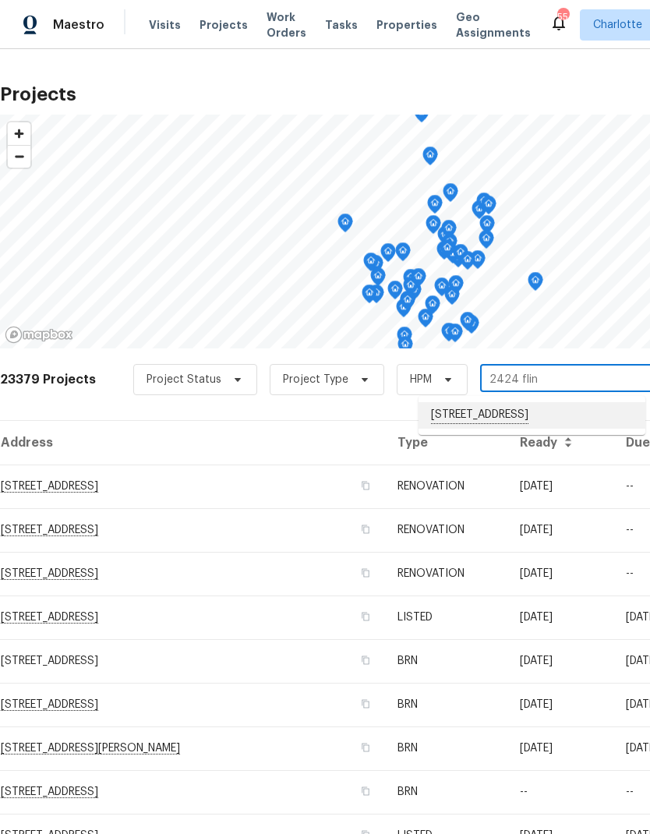
click at [588, 416] on li "[STREET_ADDRESS]" at bounding box center [532, 415] width 227 height 27
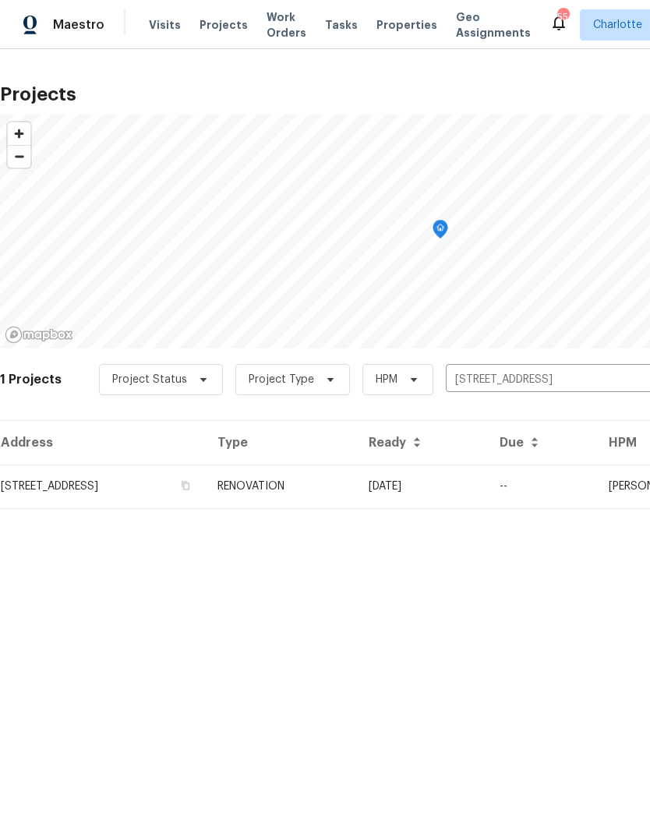
click at [487, 480] on td "09/22/25" at bounding box center [421, 487] width 131 height 44
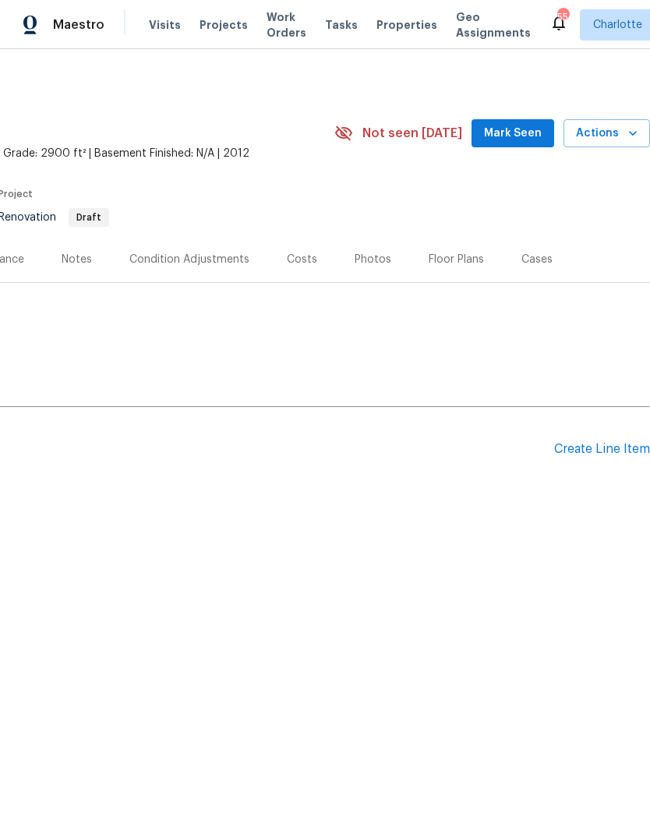
scroll to position [0, 231]
click at [596, 448] on div "Create Line Item" at bounding box center [602, 449] width 96 height 15
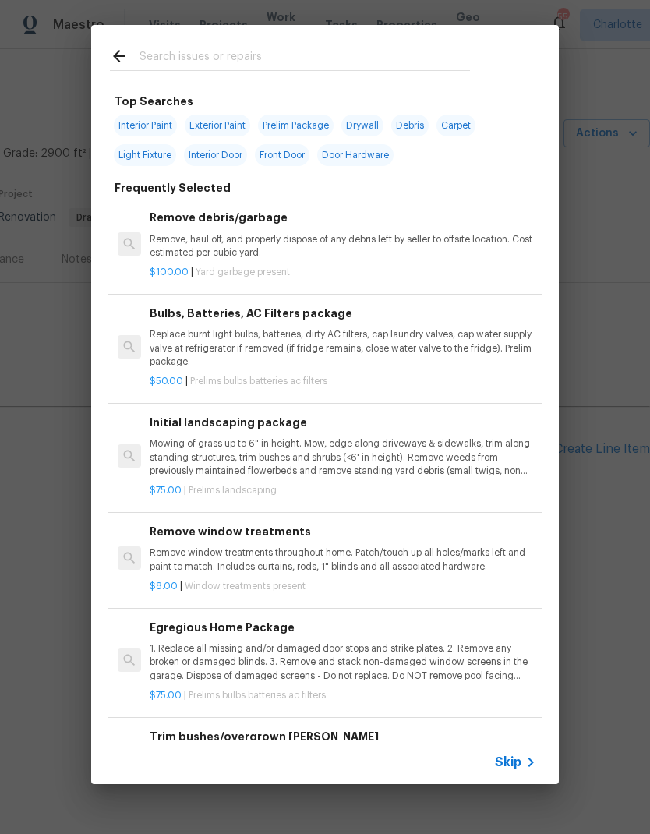
click at [25, 568] on div "Top Searches Interior Paint Exterior Paint Prelim Package Drywall Debris Carpet…" at bounding box center [325, 404] width 650 height 809
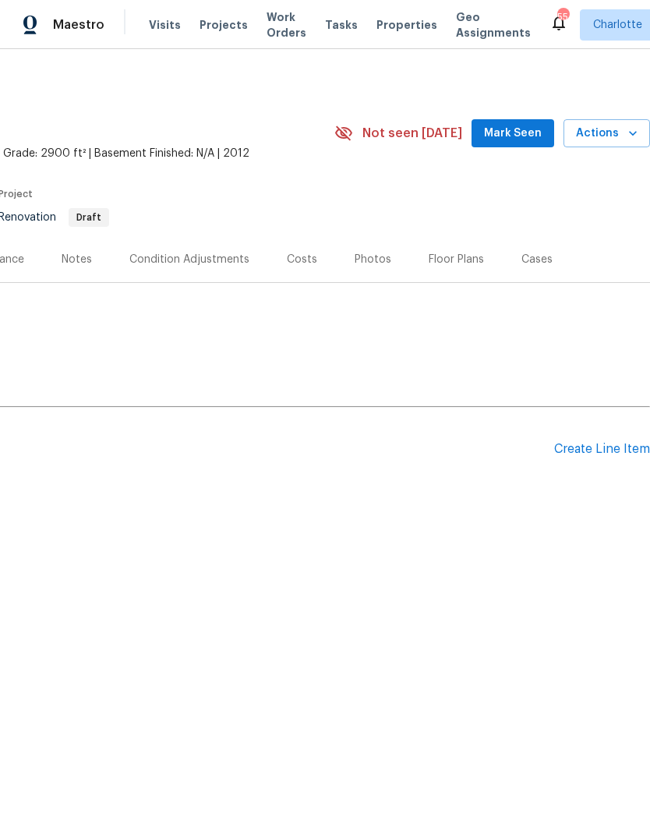
click at [83, 265] on div "Notes" at bounding box center [77, 260] width 30 height 16
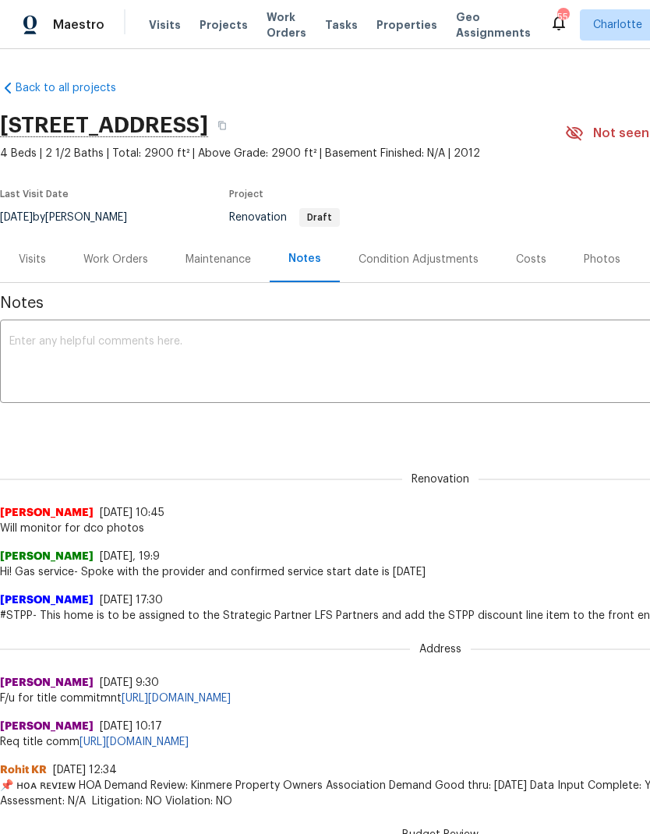
click at [99, 265] on div "Work Orders" at bounding box center [115, 260] width 65 height 16
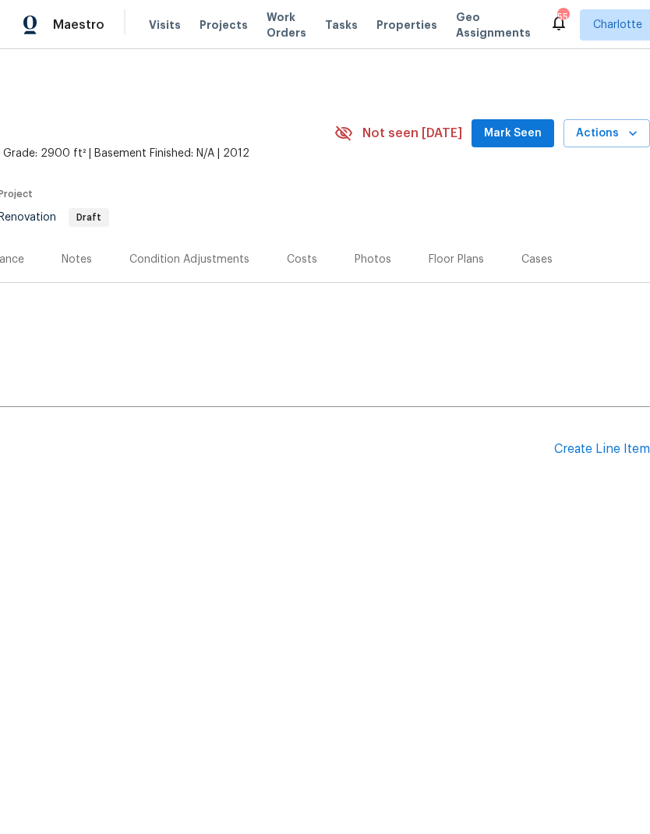
click at [490, 602] on div "Back to all projects 2424 Flintshire Ln, Gastonia, NC 28056 4 Beds | 2 1/2 Bath…" at bounding box center [325, 328] width 650 height 558
click at [601, 448] on div "Create Line Item" at bounding box center [602, 449] width 96 height 15
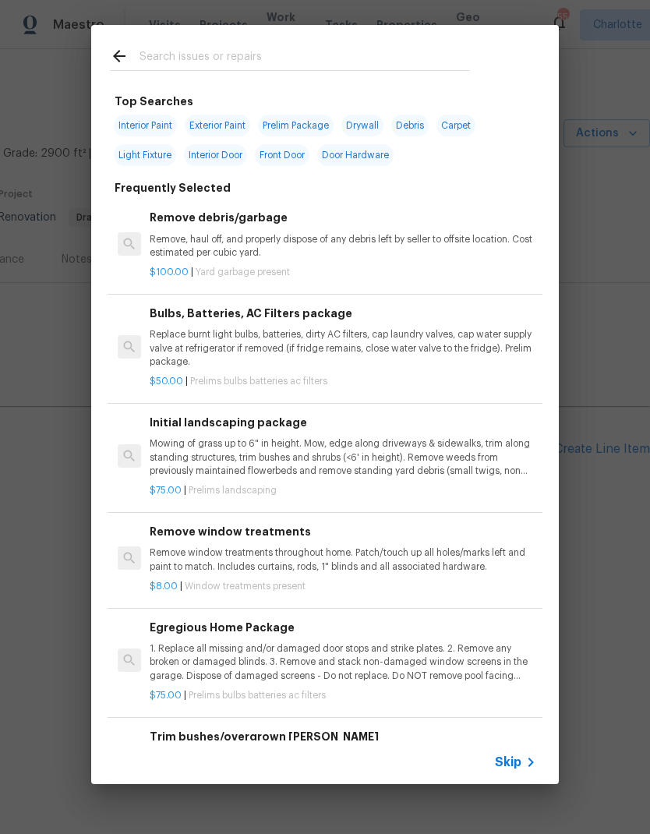
scroll to position [0, 231]
click at [134, 54] on div at bounding box center [125, 58] width 30 height 23
click at [225, 62] on input "text" at bounding box center [305, 58] width 331 height 23
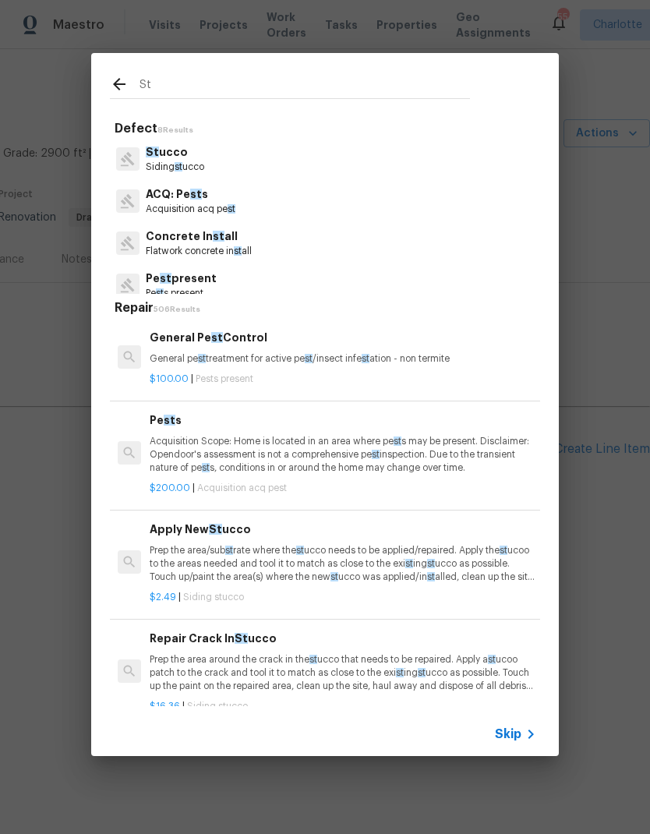
type input "Stp"
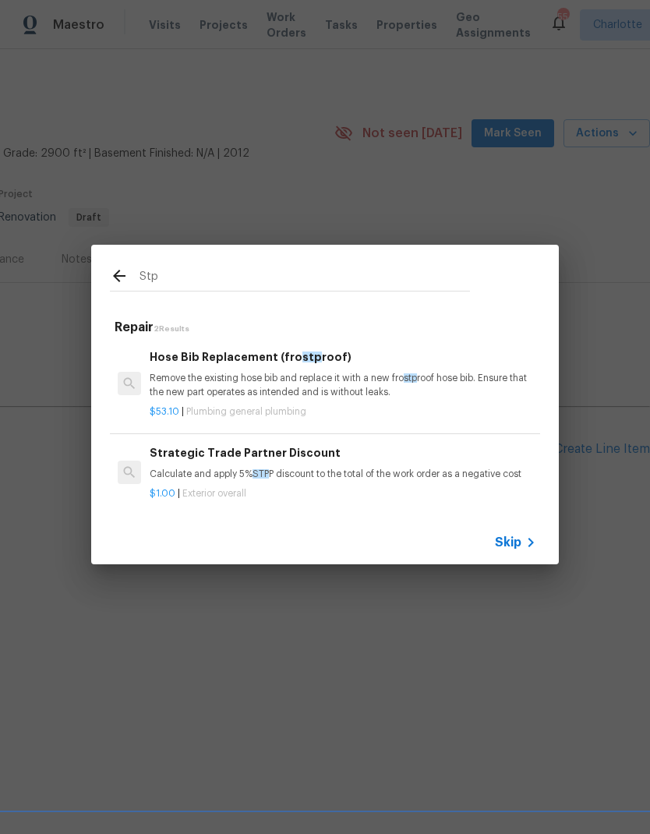
click at [463, 469] on p "Calculate and apply 5% STP P discount to the total of the work order as a negat…" at bounding box center [343, 474] width 387 height 13
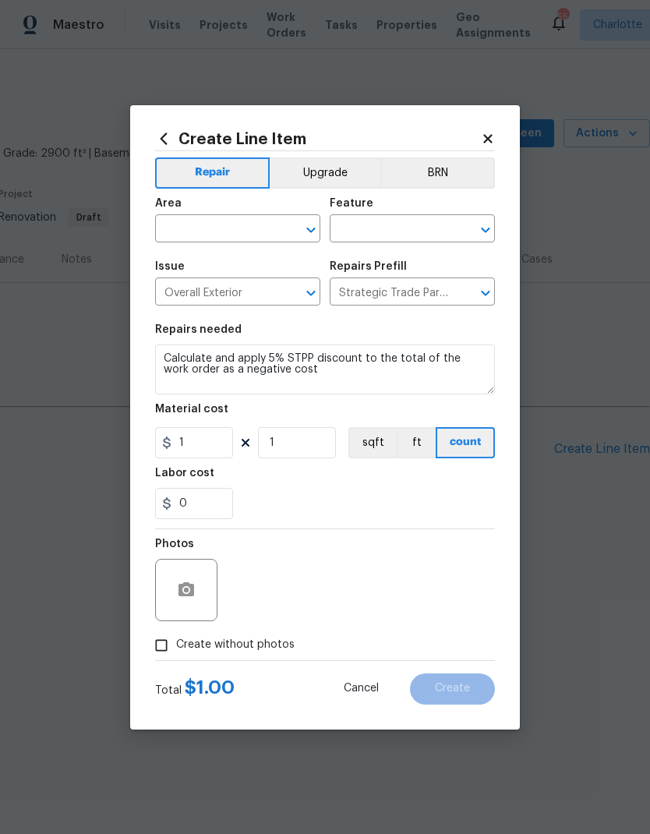
click at [282, 230] on button "Clear" at bounding box center [291, 230] width 22 height 22
click at [250, 298] on li "Exterior Overall" at bounding box center [237, 291] width 165 height 26
type input "Exterior Overall"
click at [401, 225] on input "text" at bounding box center [391, 230] width 122 height 24
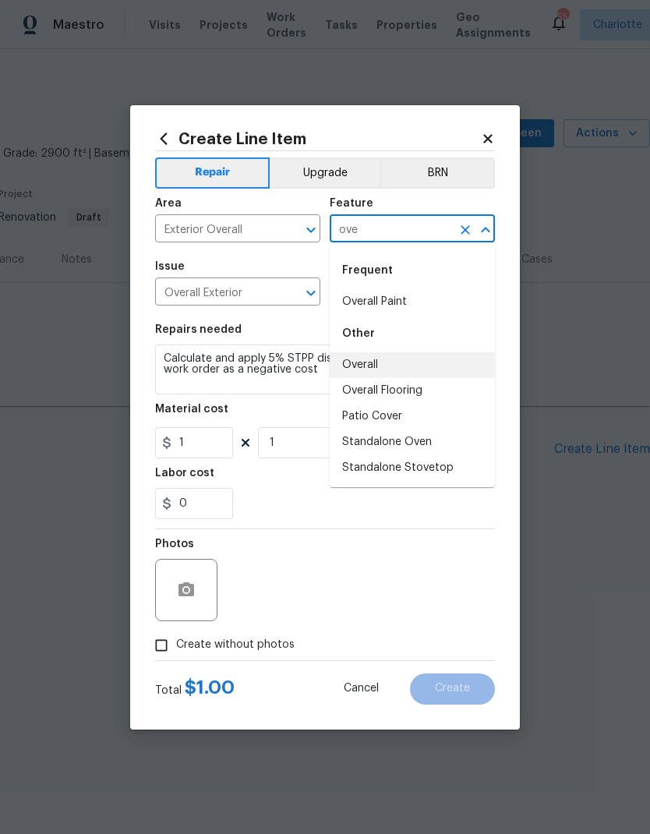
click at [371, 365] on li "Overall" at bounding box center [412, 365] width 165 height 26
type input "Overall"
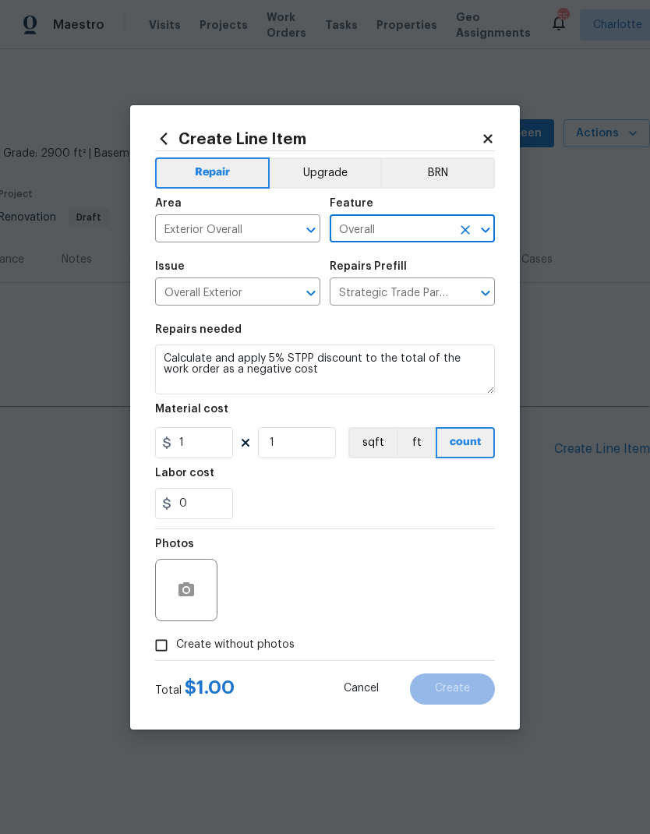
click at [313, 495] on div "0" at bounding box center [325, 503] width 340 height 31
click at [166, 649] on input "Create without photos" at bounding box center [162, 646] width 30 height 30
checkbox input "true"
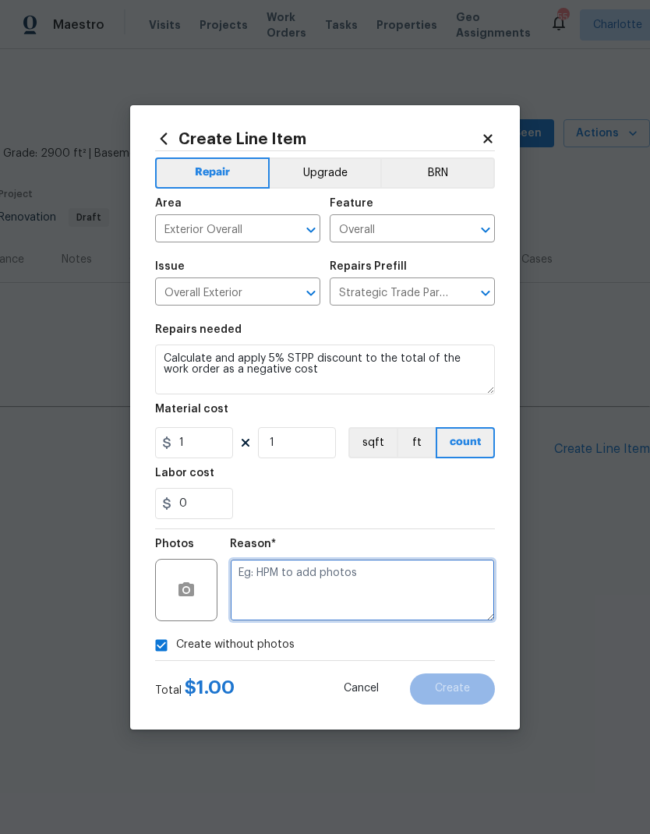
click at [314, 572] on textarea at bounding box center [362, 590] width 265 height 62
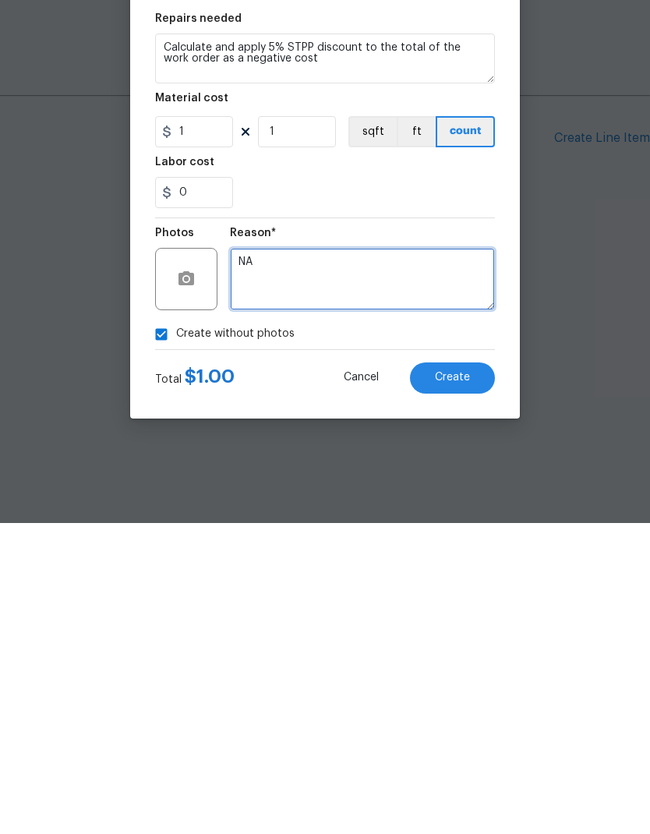
type textarea "NA"
click at [475, 674] on button "Create" at bounding box center [452, 689] width 85 height 31
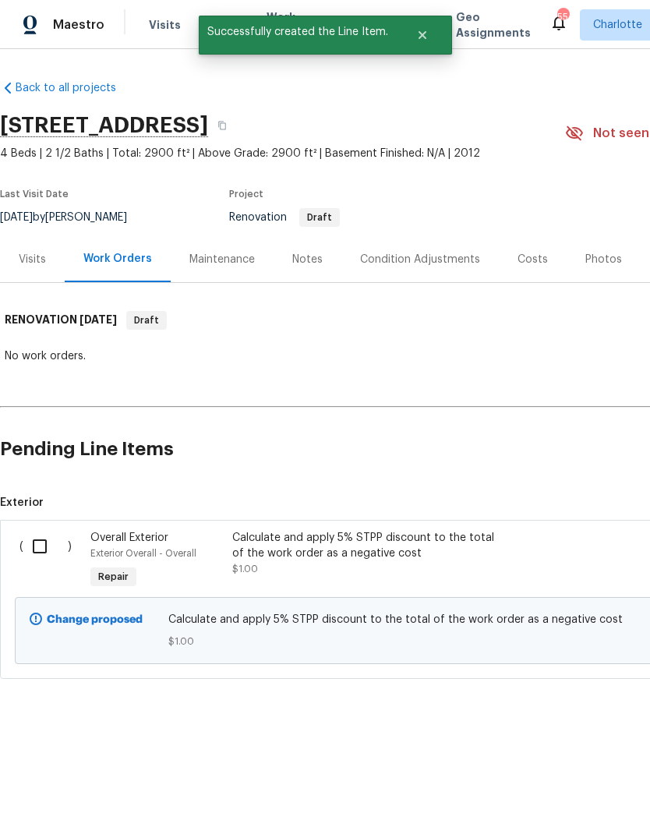
scroll to position [0, 0]
click at [34, 546] on input "checkbox" at bounding box center [45, 546] width 44 height 33
checkbox input "true"
click at [572, 801] on span "Create Work Order" at bounding box center [561, 795] width 104 height 19
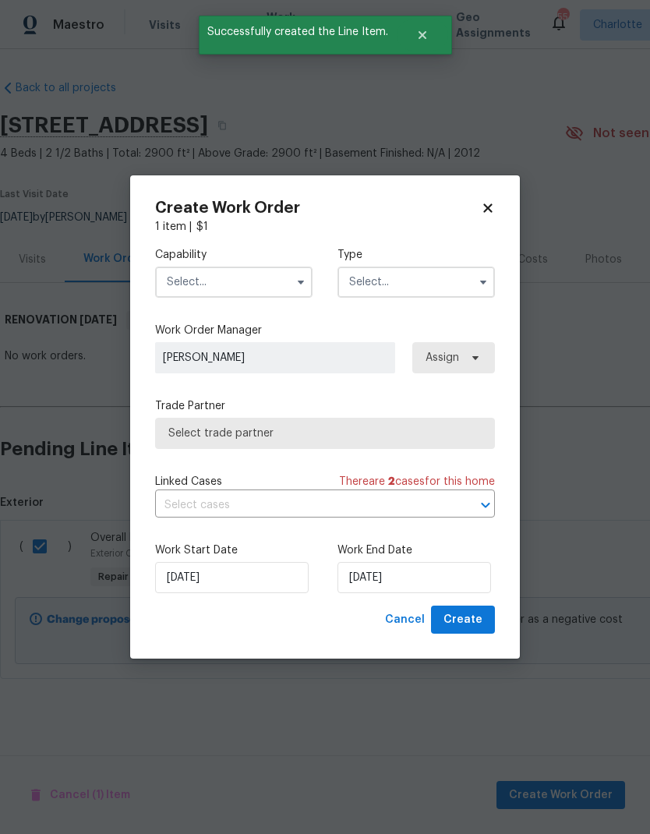
click at [278, 282] on input "text" at bounding box center [234, 282] width 158 height 31
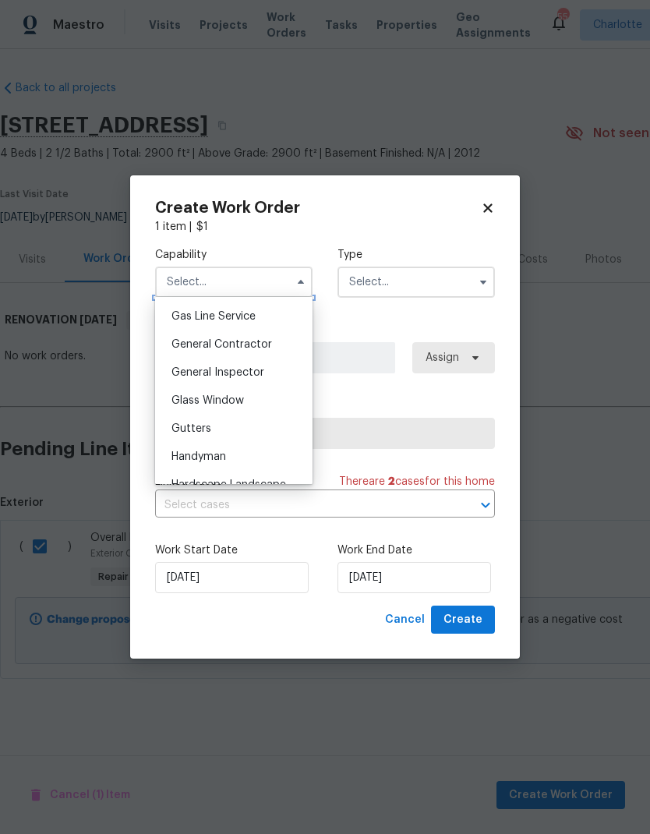
scroll to position [696, 0]
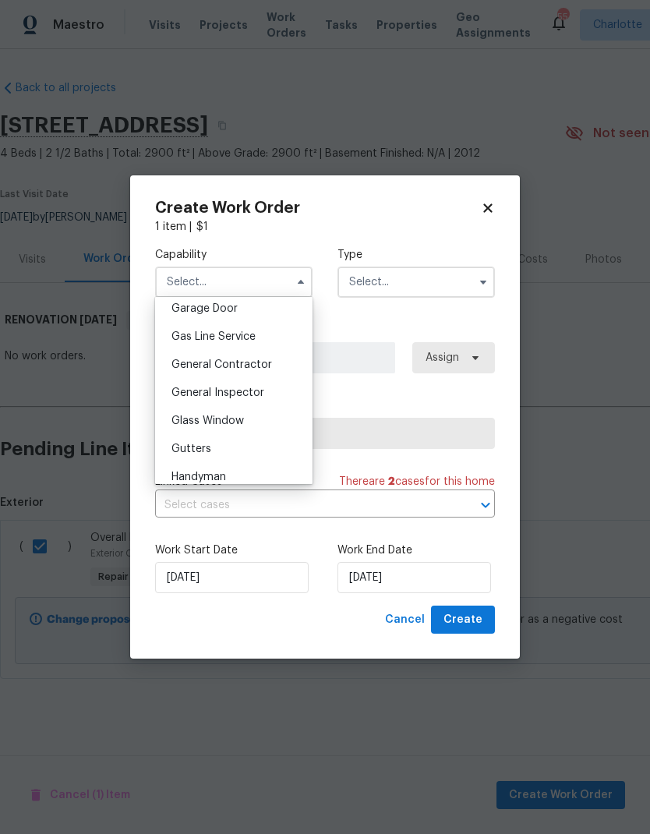
click at [274, 361] on div "General Contractor" at bounding box center [234, 365] width 150 height 28
type input "General Contractor"
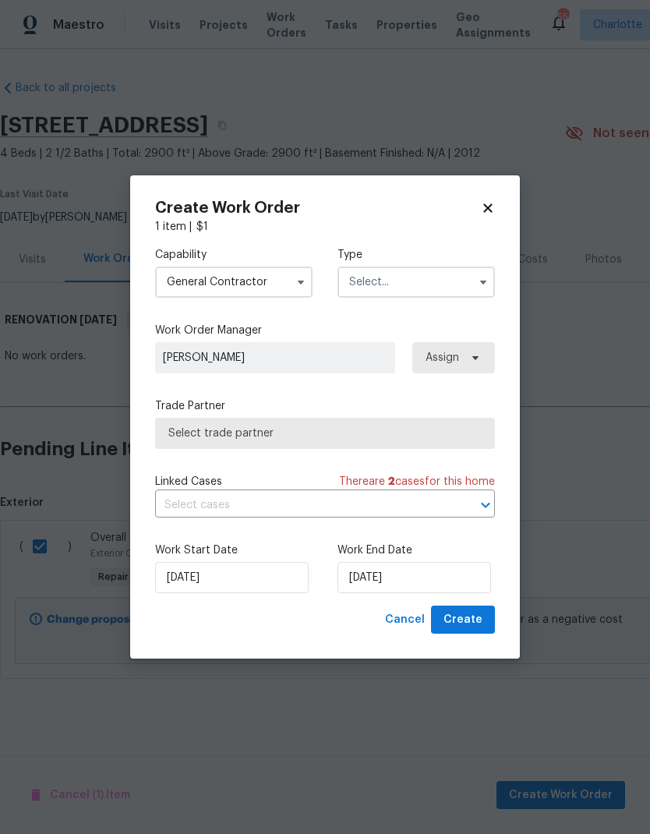
click at [446, 287] on input "text" at bounding box center [417, 282] width 158 height 31
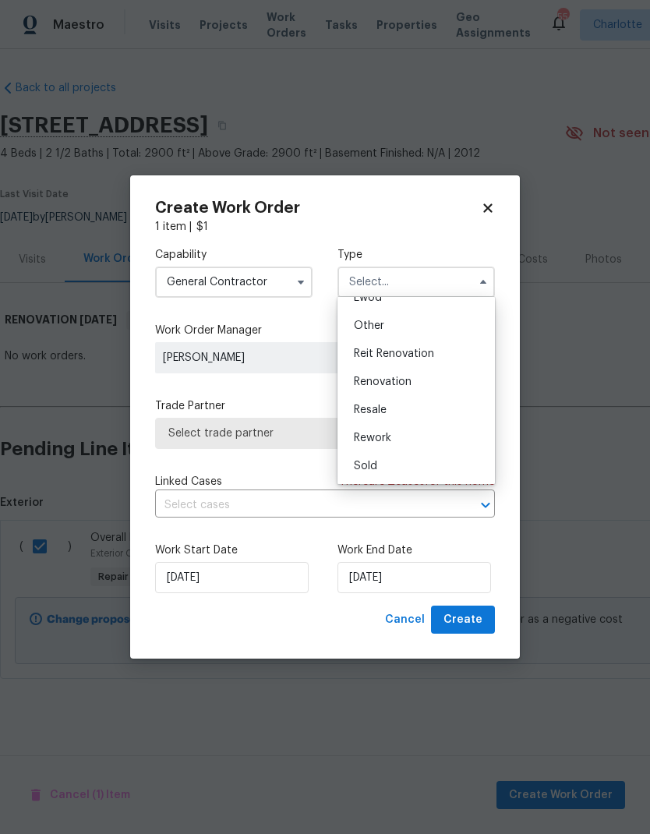
scroll to position [186, 0]
click at [386, 384] on span "Renovation" at bounding box center [383, 382] width 58 height 11
type input "Renovation"
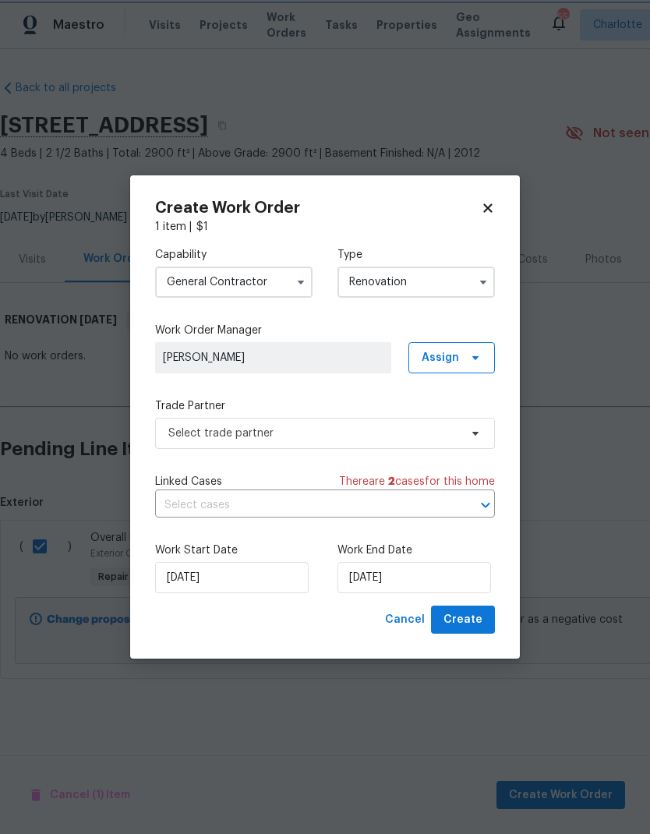
scroll to position [0, 0]
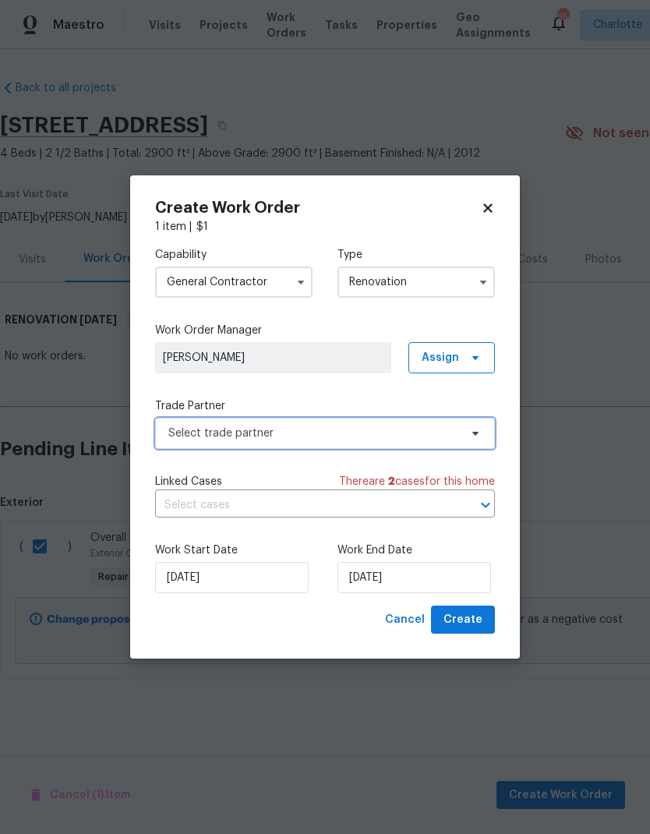
click at [474, 432] on icon at bounding box center [476, 434] width 6 height 4
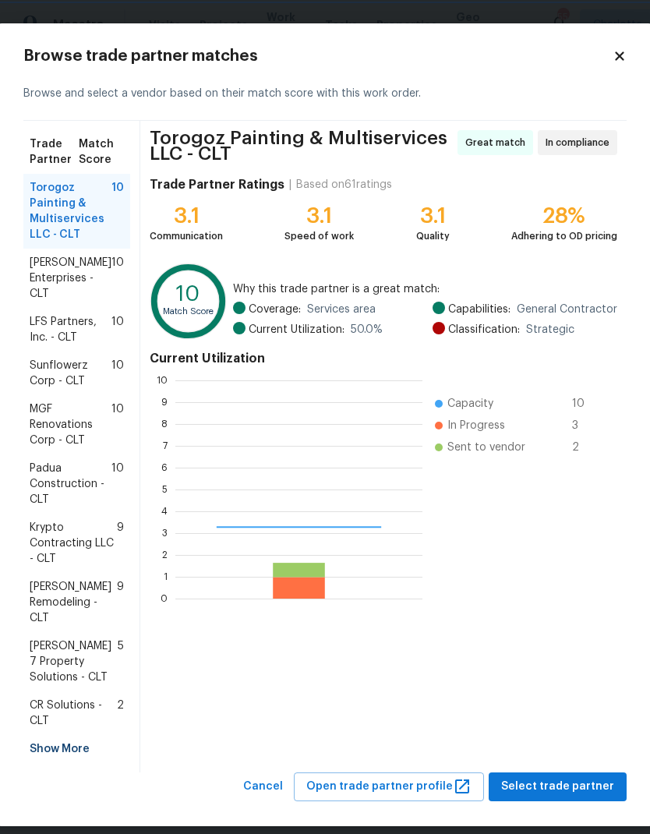
scroll to position [218, 247]
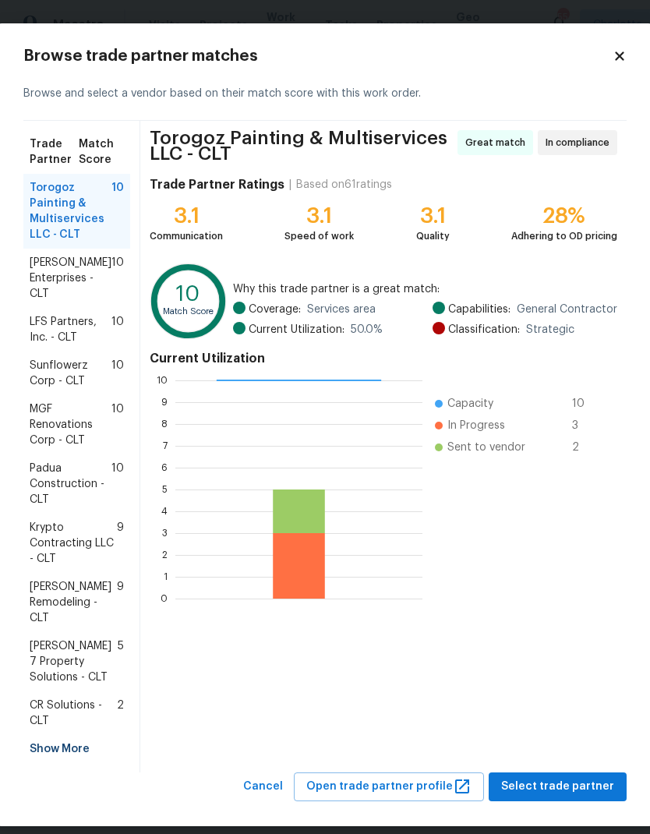
click at [31, 338] on span "LFS Partners, Inc. - CLT" at bounding box center [71, 329] width 82 height 31
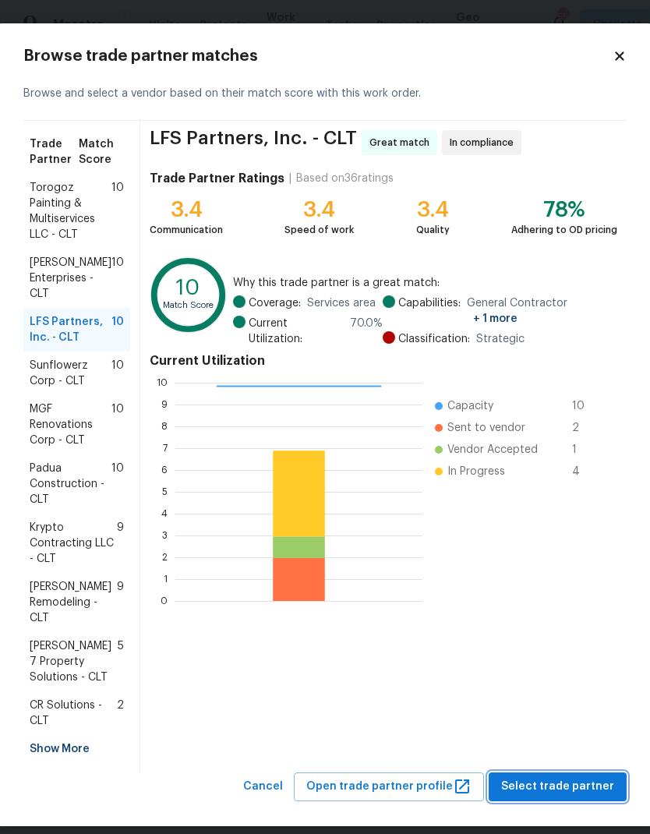
click at [571, 789] on span "Select trade partner" at bounding box center [557, 786] width 113 height 19
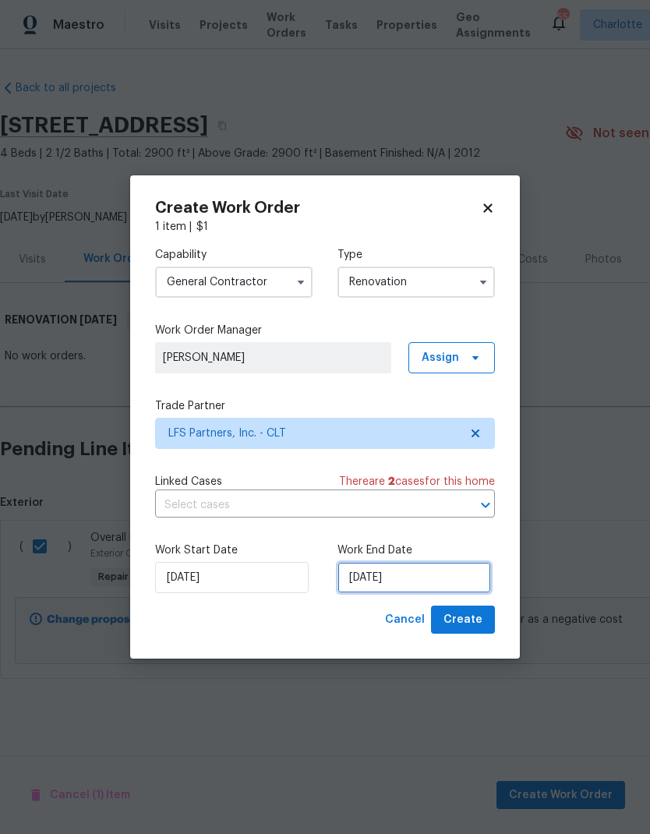
click at [436, 583] on input "9/22/2025" at bounding box center [415, 577] width 154 height 31
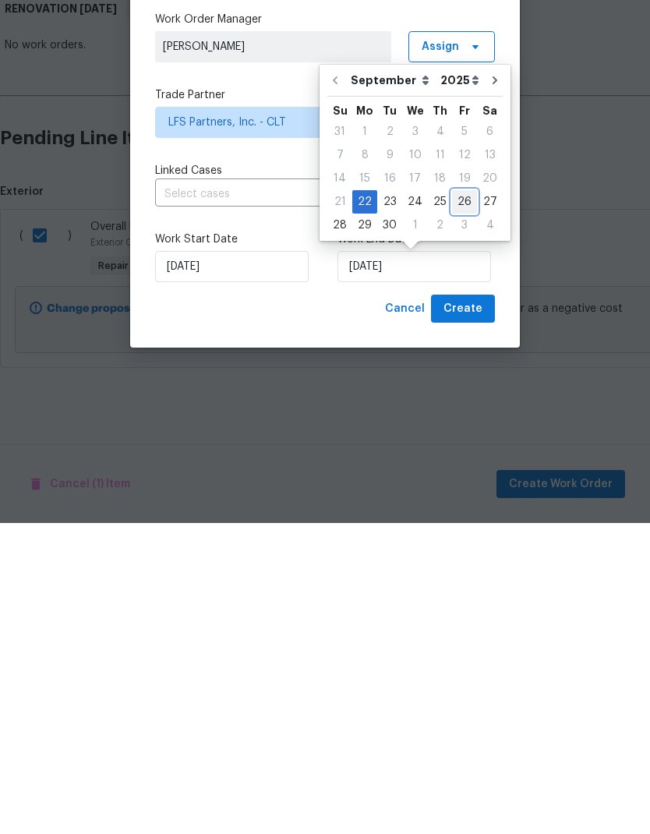
click at [459, 502] on div "26" at bounding box center [464, 513] width 25 height 22
type input "9/26/2025"
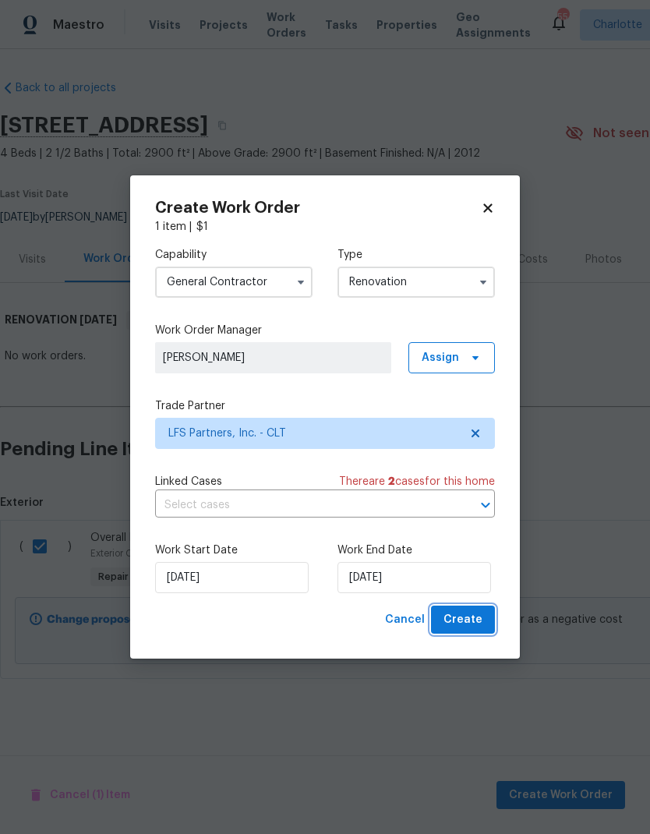
click at [488, 616] on button "Create" at bounding box center [463, 620] width 64 height 29
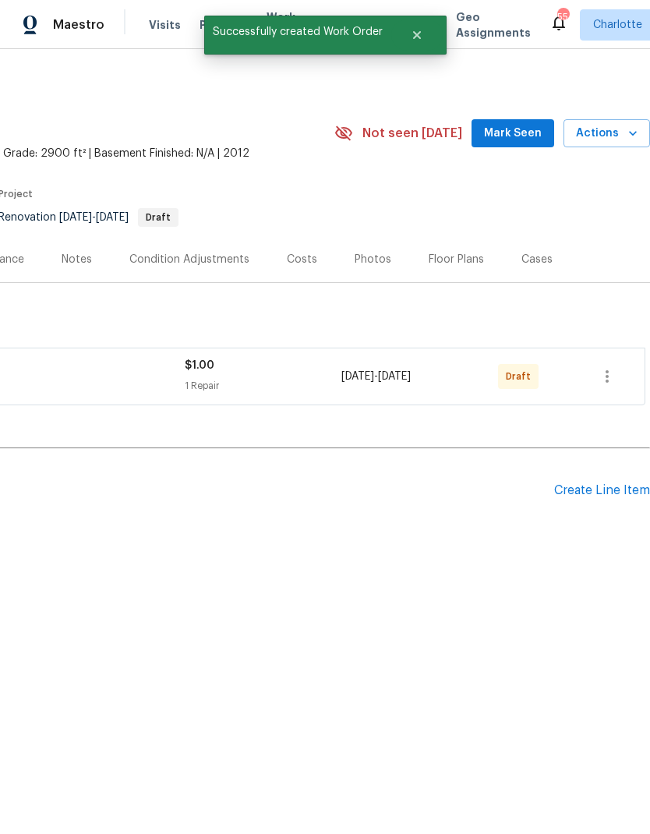
scroll to position [0, 231]
click at [614, 381] on icon "button" at bounding box center [607, 376] width 19 height 19
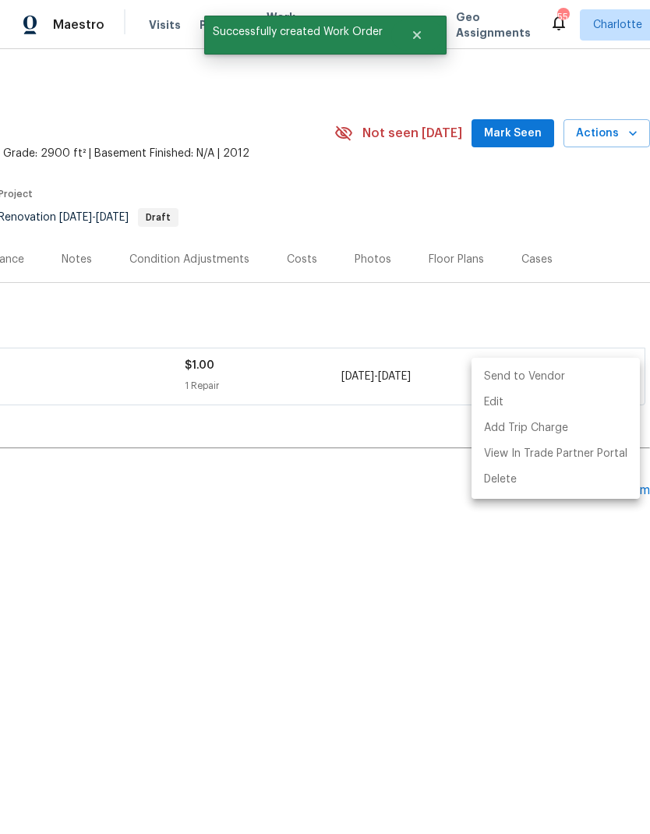
click at [551, 378] on li "Send to Vendor" at bounding box center [556, 377] width 168 height 26
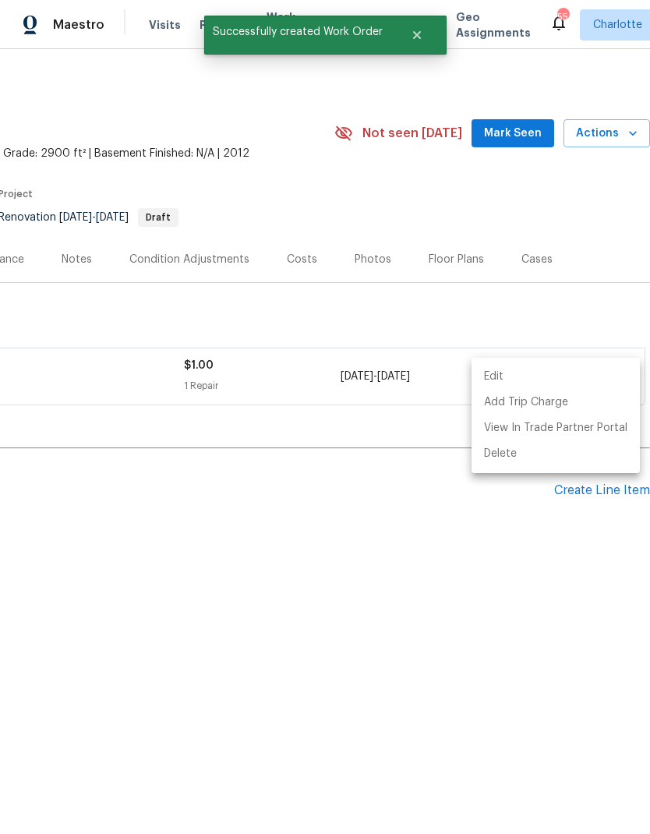
click at [504, 687] on div at bounding box center [325, 417] width 650 height 834
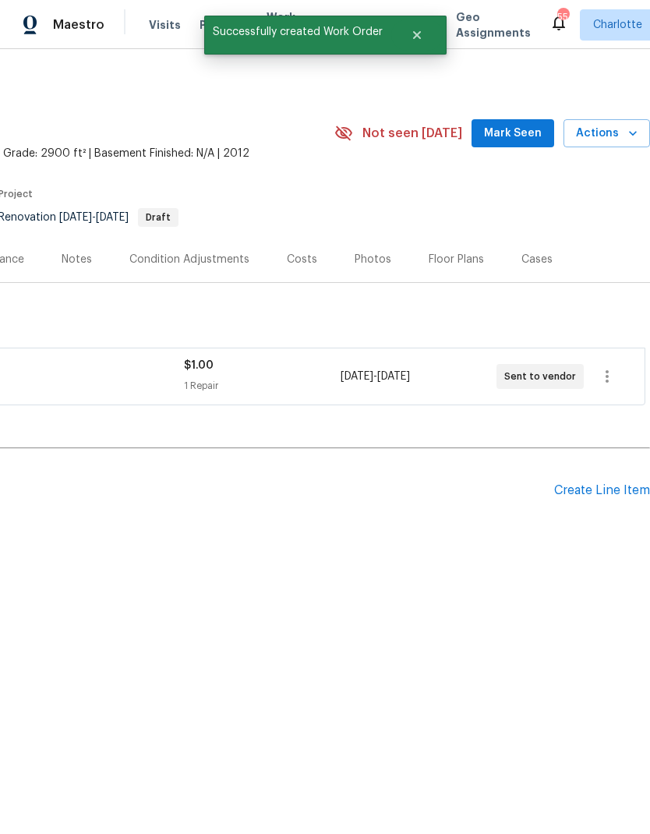
click at [525, 121] on button "Mark Seen" at bounding box center [513, 133] width 83 height 29
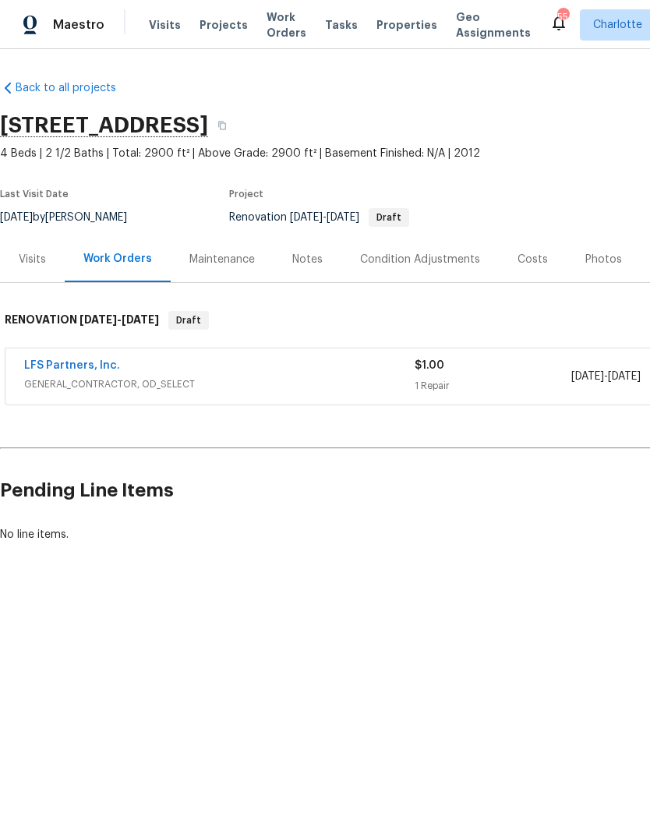
scroll to position [0, -5]
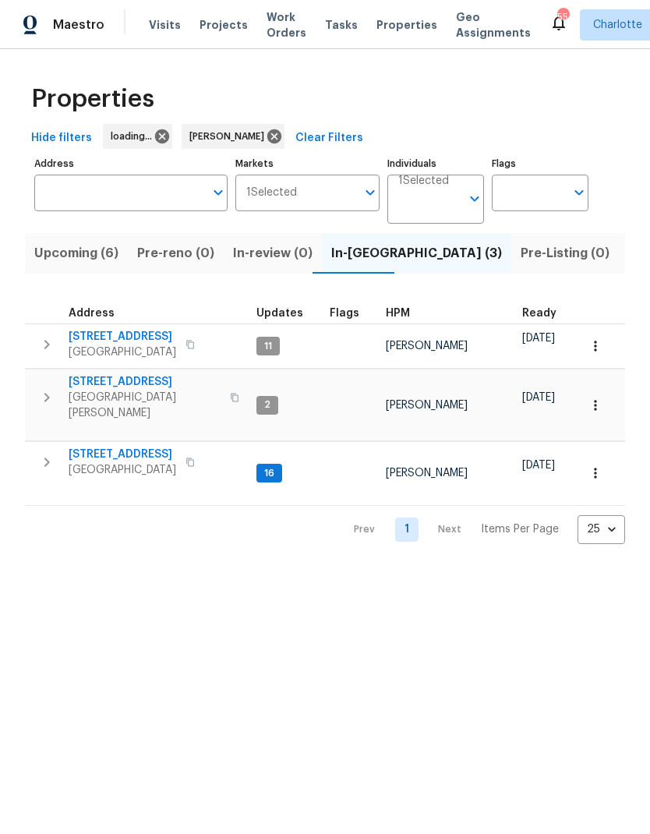
click at [57, 243] on span "Upcoming (6)" at bounding box center [76, 254] width 84 height 22
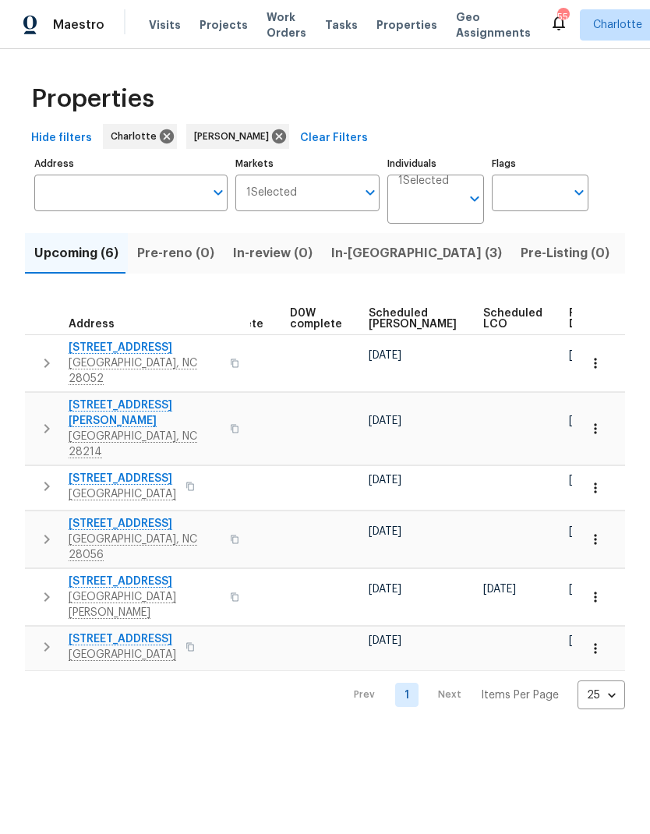
scroll to position [0, 391]
click at [371, 330] on span "Scheduled COE" at bounding box center [414, 319] width 88 height 22
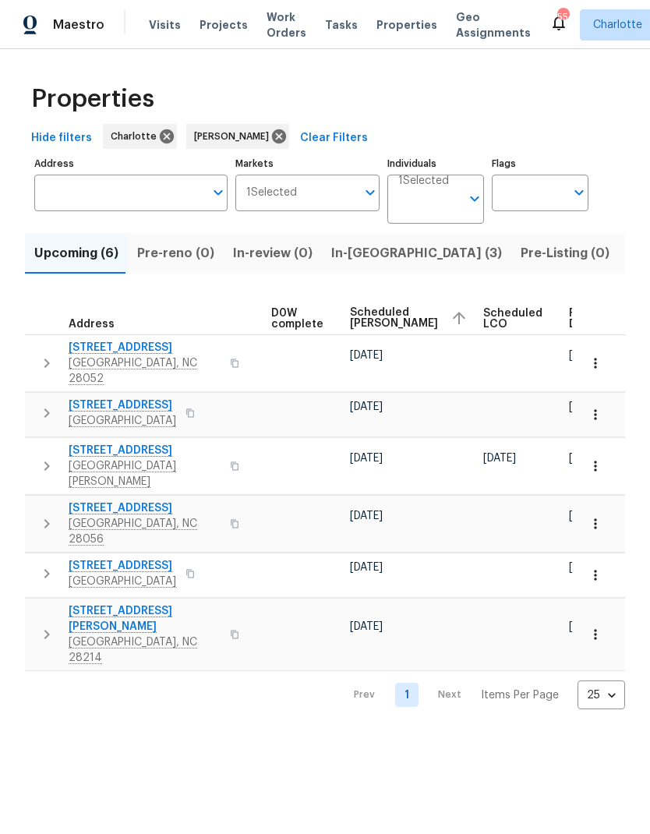
scroll to position [0, 409]
click at [454, 122] on div "Properties" at bounding box center [325, 99] width 600 height 50
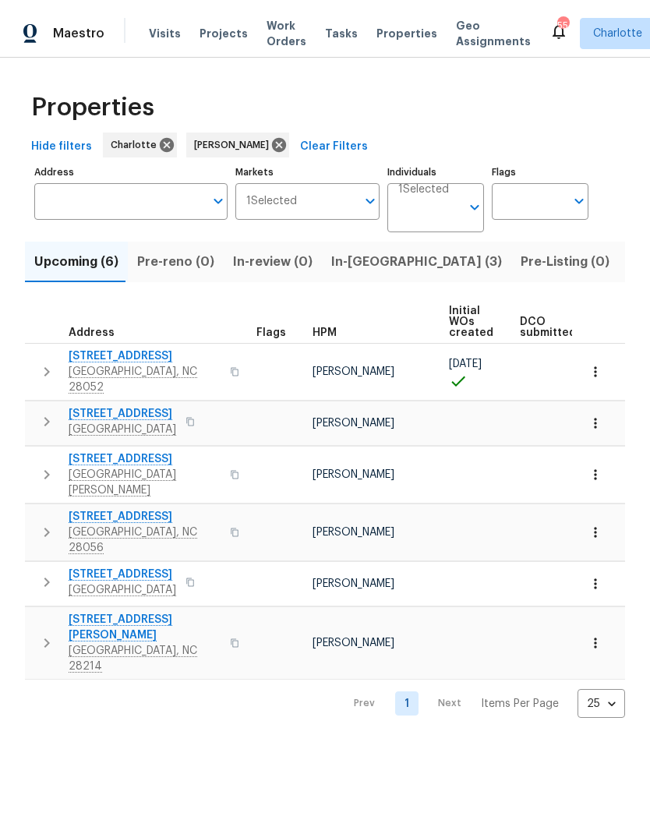
scroll to position [0, 0]
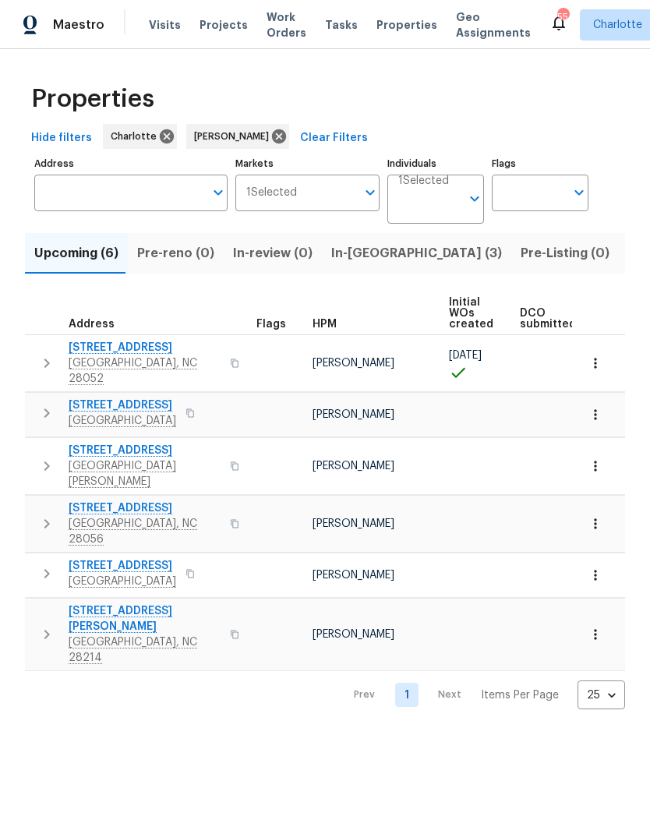
click at [47, 354] on icon "button" at bounding box center [46, 363] width 19 height 19
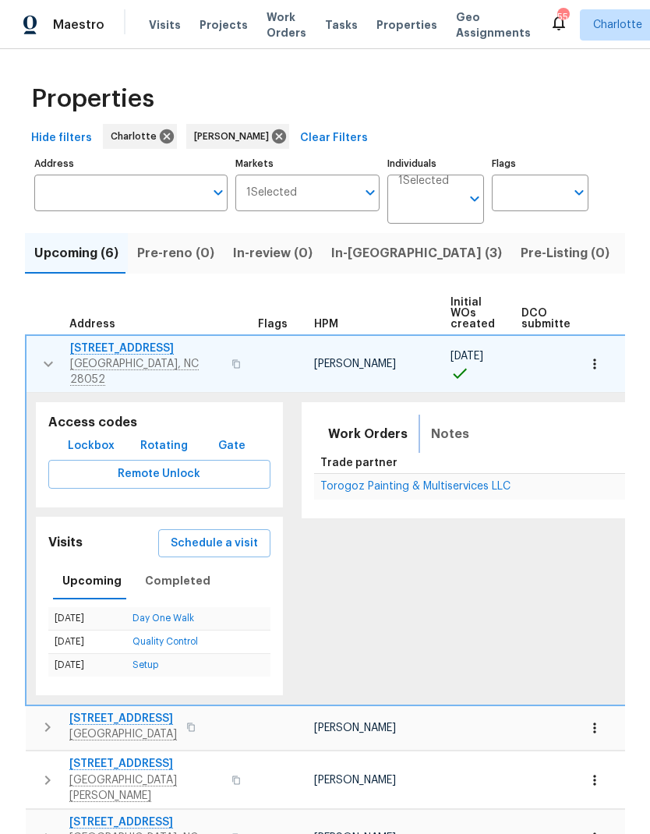
click at [439, 430] on span "Notes" at bounding box center [450, 434] width 38 height 22
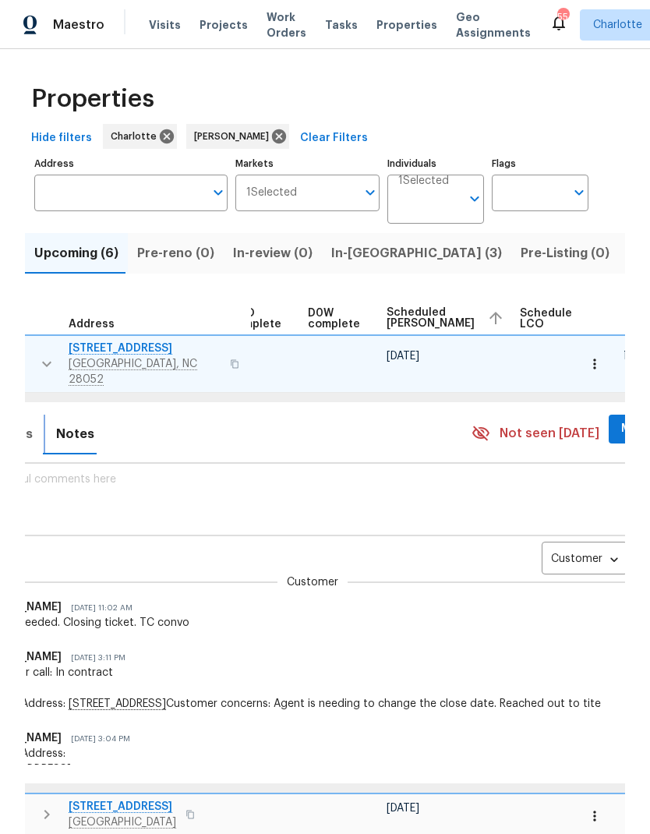
scroll to position [0, 373]
click at [565, 545] on body "Maestro Visits Projects Work Orders Tasks Properties Geo Assignments 55 Charlot…" at bounding box center [325, 417] width 650 height 834
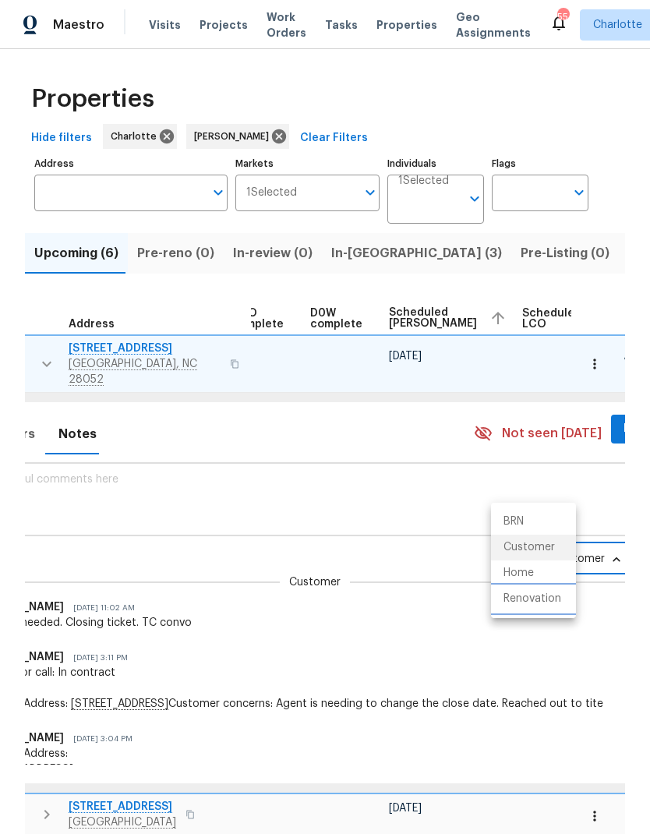
click at [547, 599] on li "Renovation" at bounding box center [533, 599] width 85 height 26
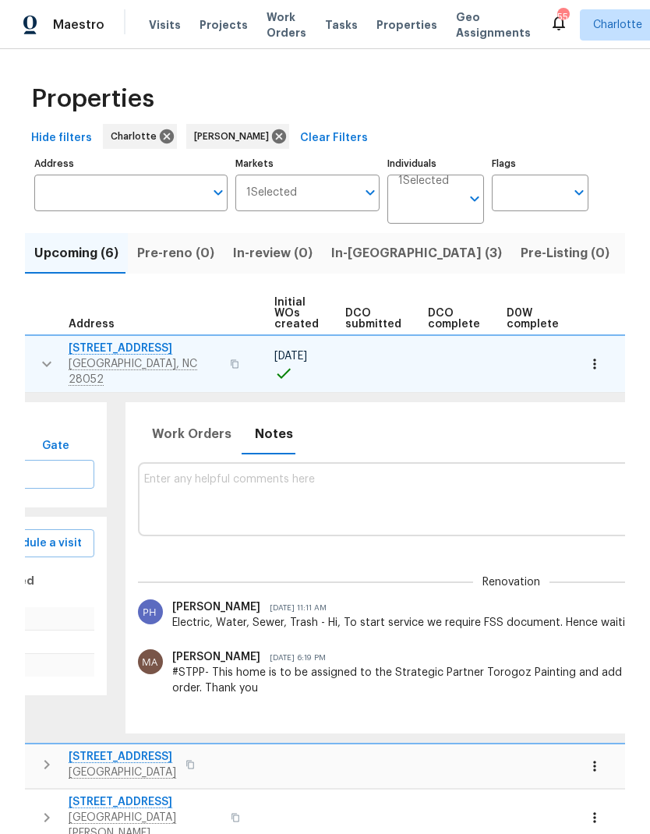
scroll to position [0, 145]
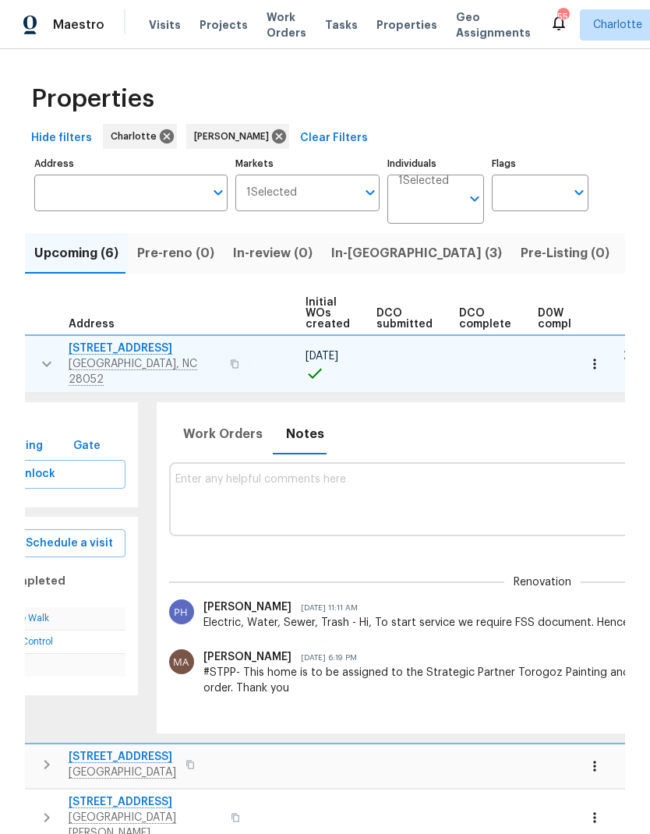
click at [426, 493] on textarea at bounding box center [543, 499] width 736 height 52
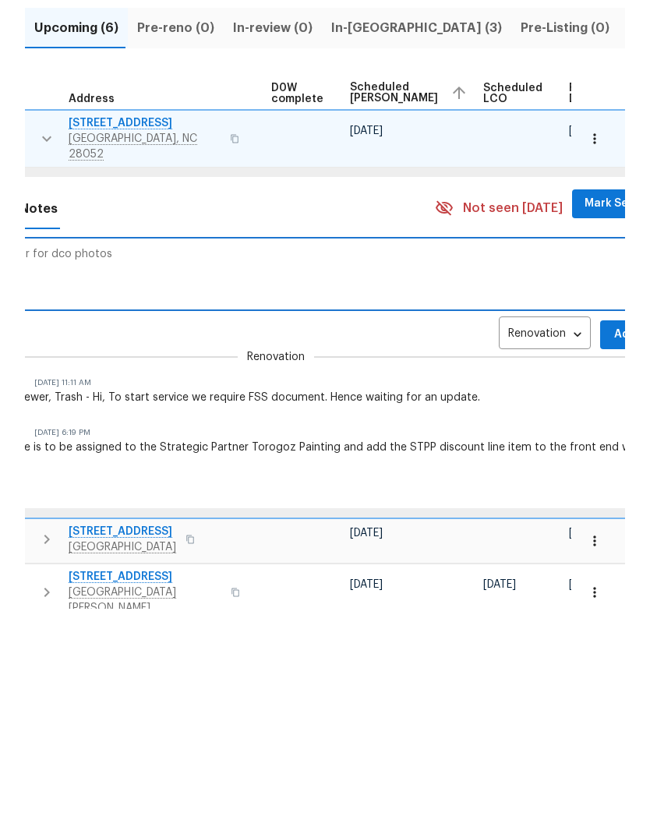
scroll to position [0, 411]
type textarea "Lco status, will monitor for dco photos"
click at [614, 551] on span "Add" at bounding box center [626, 560] width 25 height 19
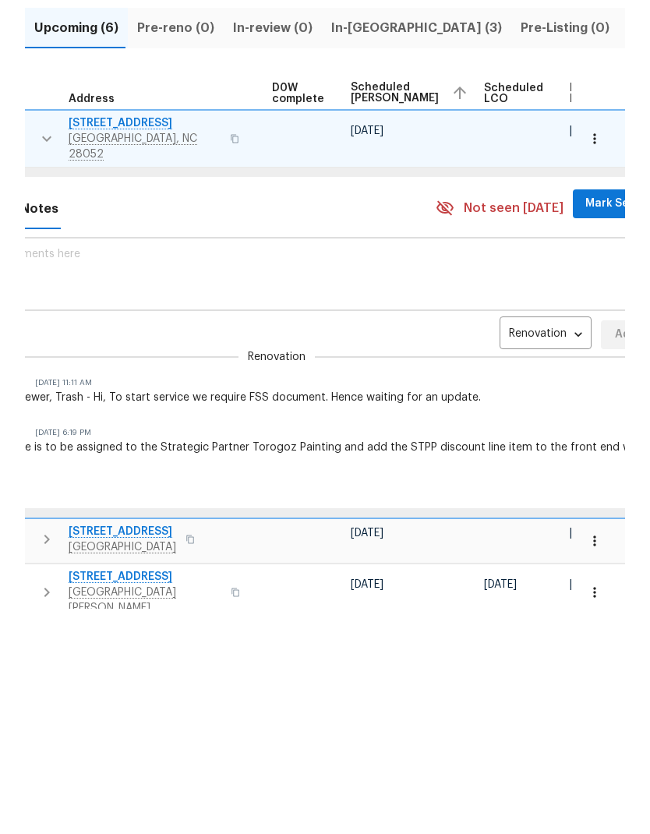
scroll to position [62, 0]
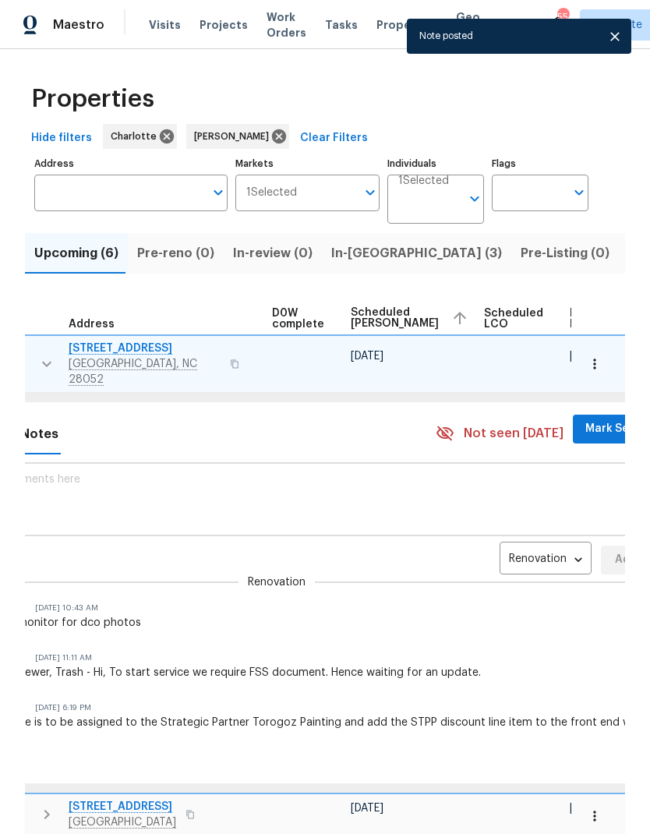
click at [586, 420] on span "Mark Seen" at bounding box center [615, 429] width 58 height 19
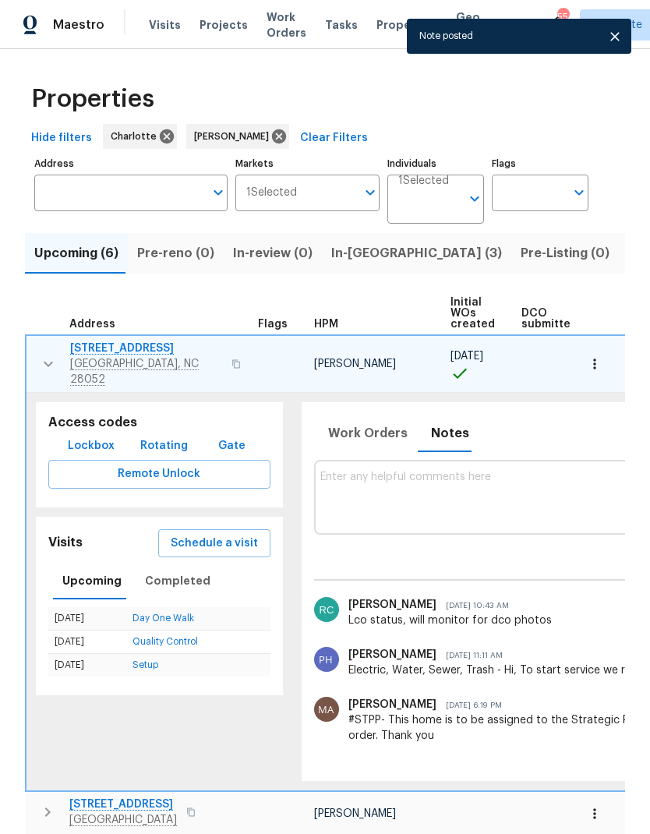
scroll to position [0, 0]
click at [44, 362] on icon "button" at bounding box center [48, 364] width 9 height 5
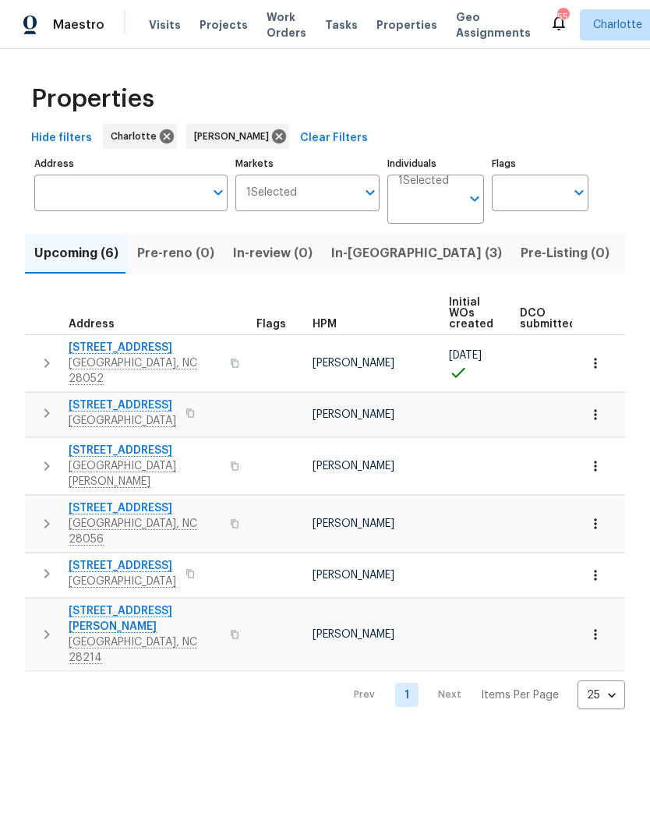
click at [46, 409] on icon "button" at bounding box center [46, 413] width 5 height 9
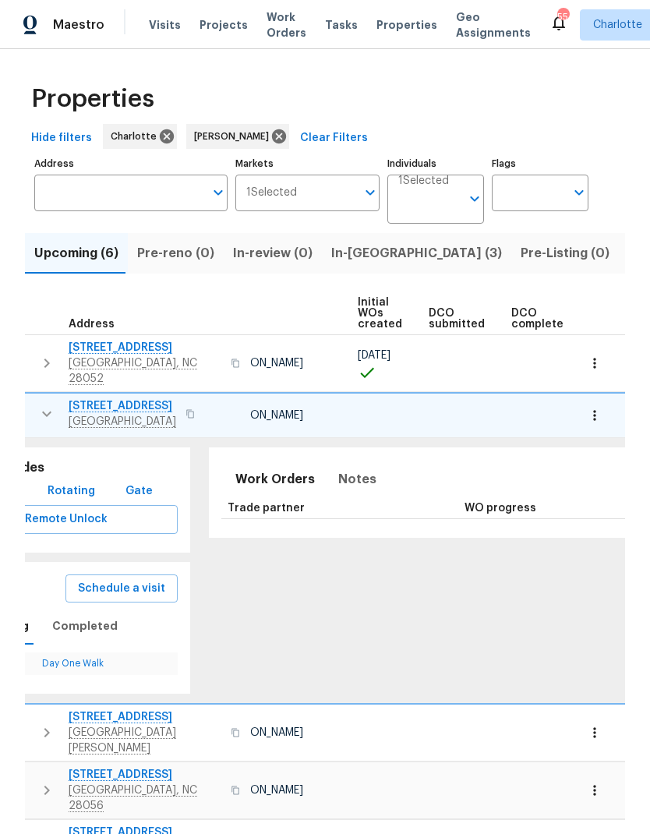
scroll to position [0, 104]
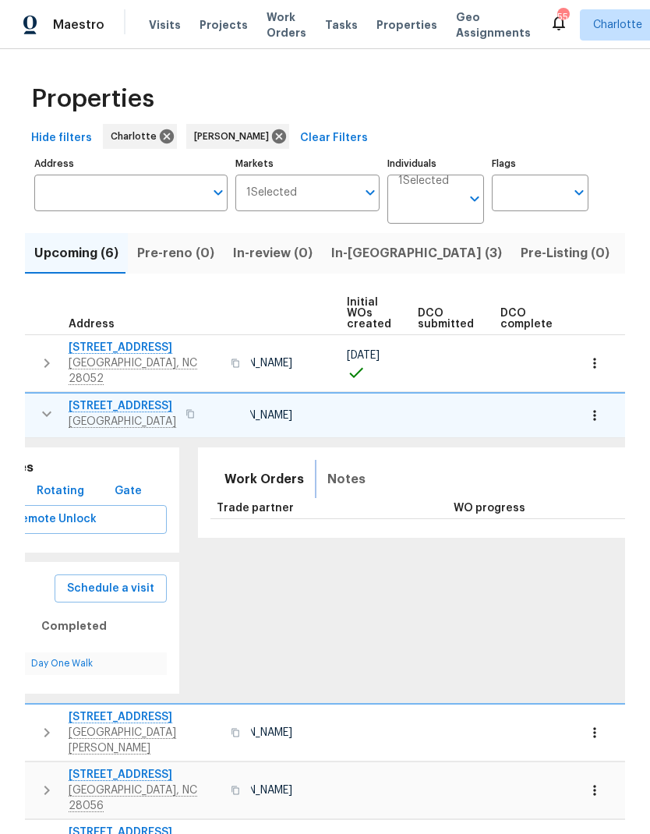
click at [331, 473] on span "Notes" at bounding box center [347, 480] width 38 height 22
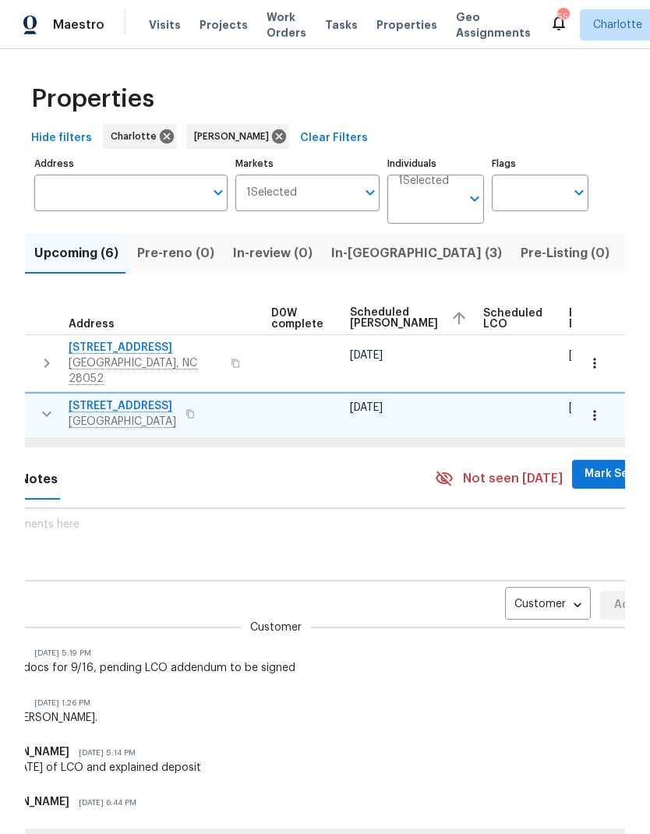
scroll to position [0, 411]
click at [515, 588] on body "Maestro Visits Projects Work Orders Tasks Properties Geo Assignments 55 Charlot…" at bounding box center [325, 417] width 650 height 834
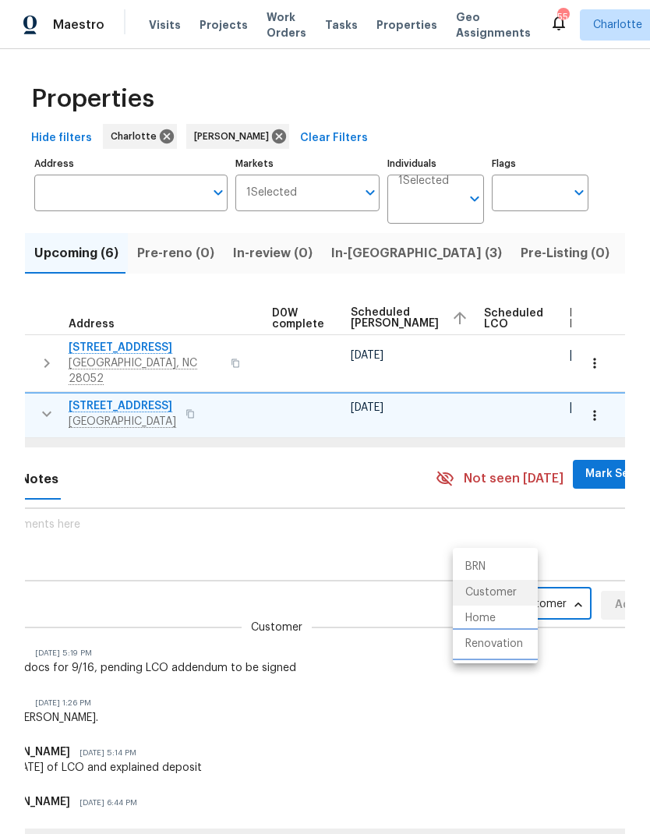
click at [510, 643] on li "Renovation" at bounding box center [495, 645] width 85 height 26
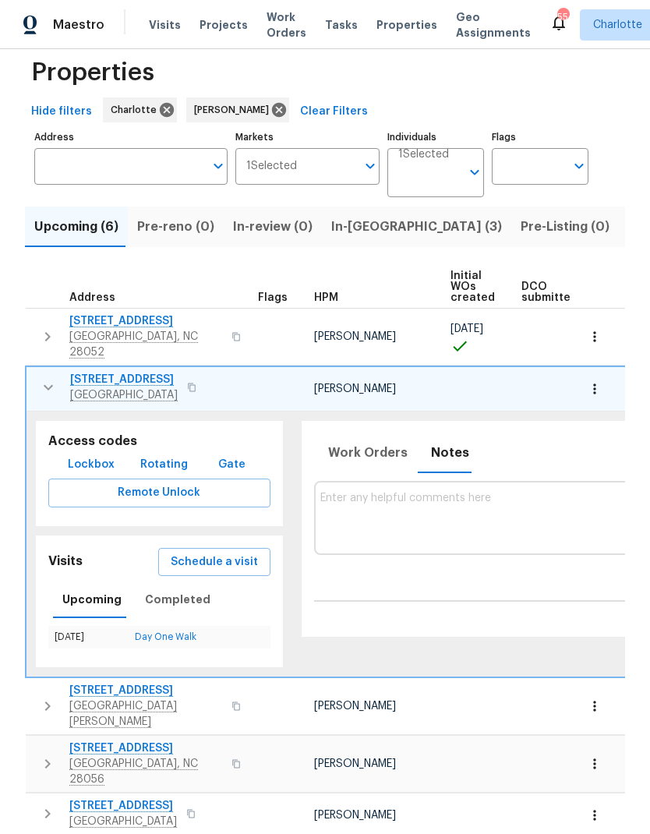
scroll to position [0, 0]
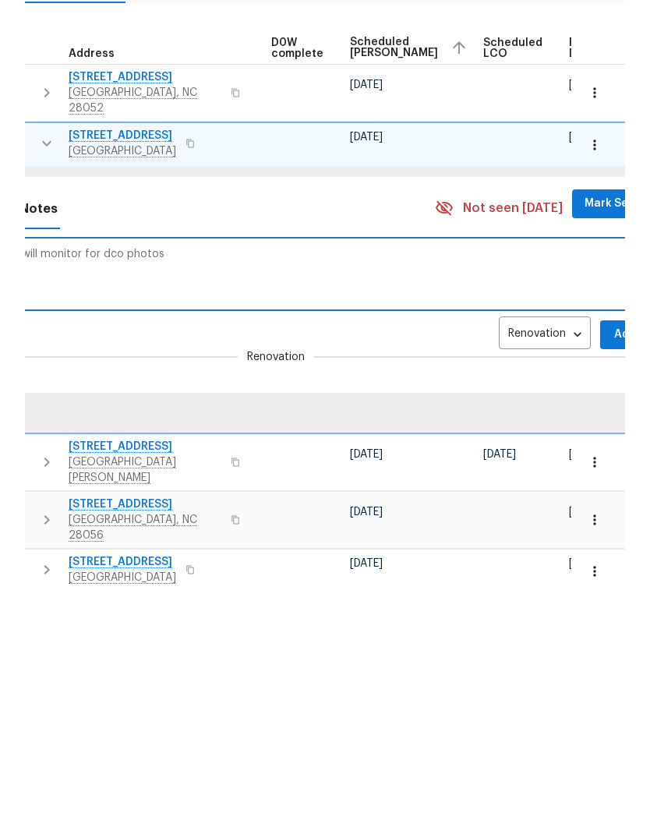
scroll to position [0, 411]
type textarea "Potential lco needed, will monitor for dco photos"
click at [601, 565] on button "Add" at bounding box center [626, 579] width 50 height 29
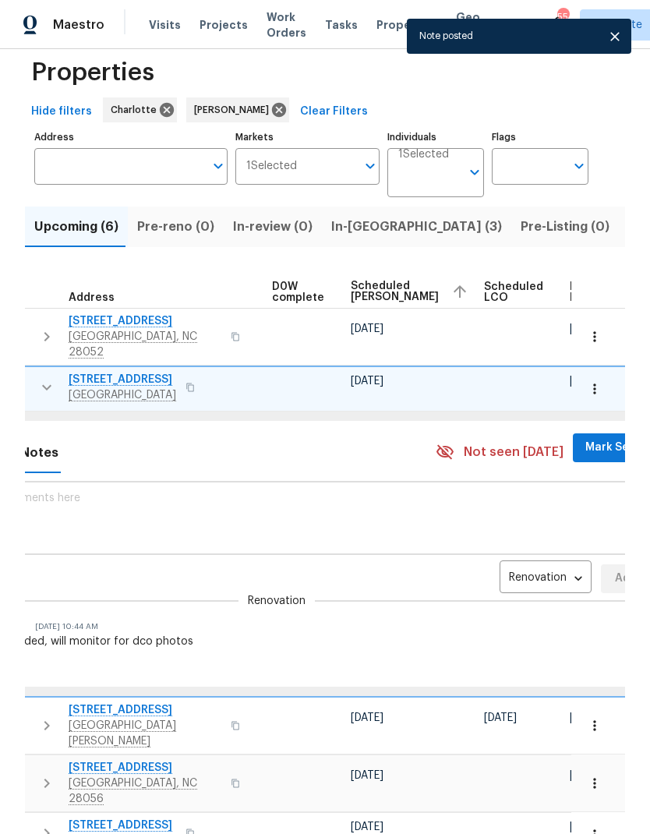
click at [586, 438] on span "Mark Seen" at bounding box center [615, 447] width 58 height 19
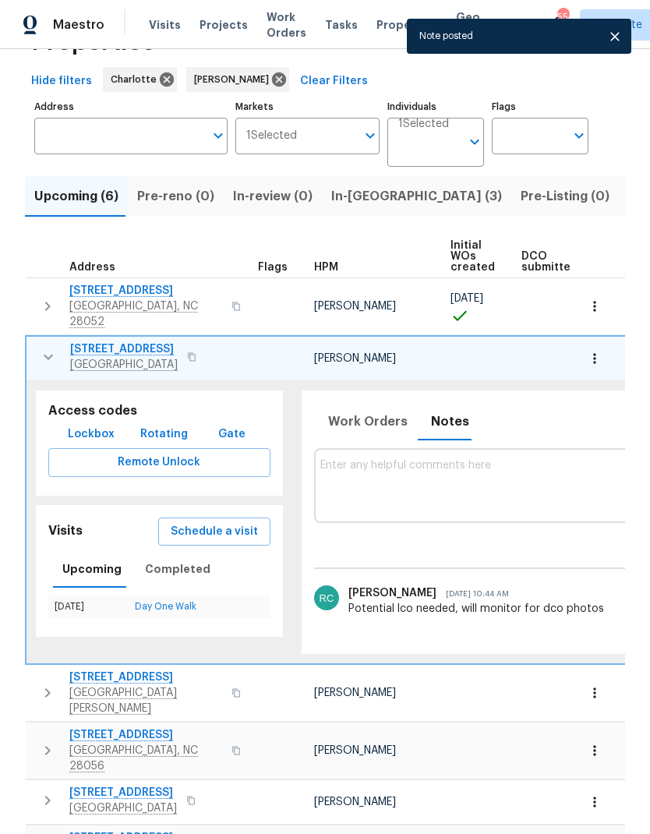
scroll to position [0, 0]
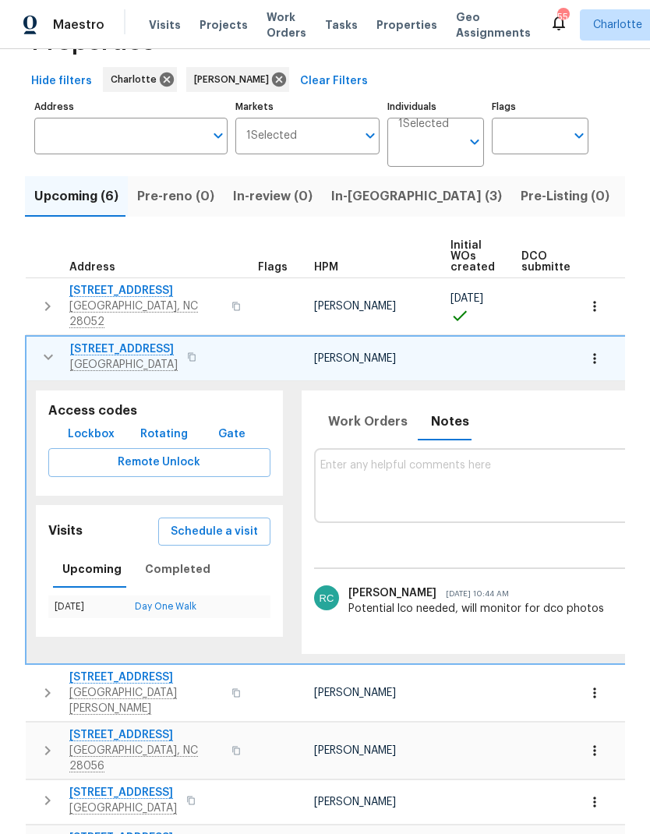
click at [51, 348] on icon "button" at bounding box center [48, 357] width 19 height 19
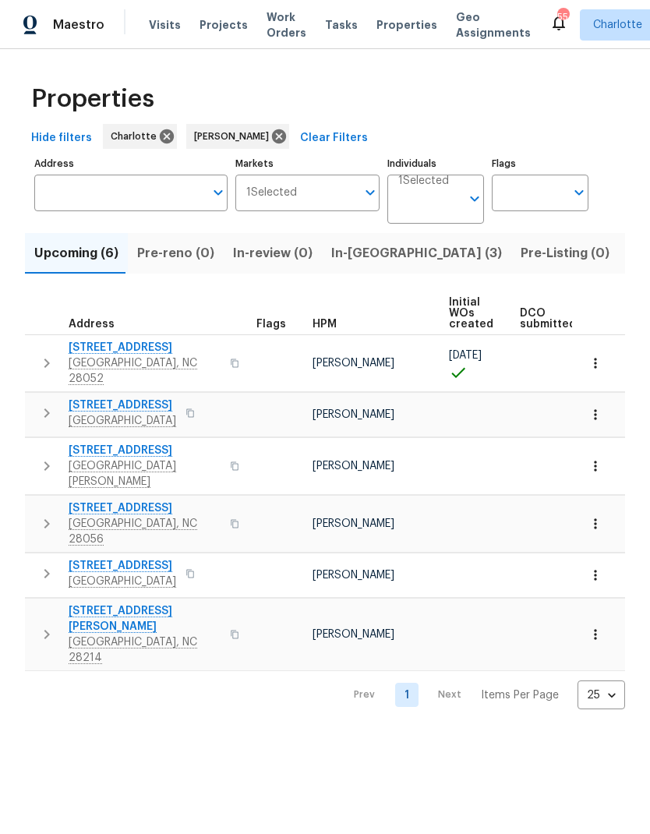
click at [47, 457] on icon "button" at bounding box center [46, 466] width 19 height 19
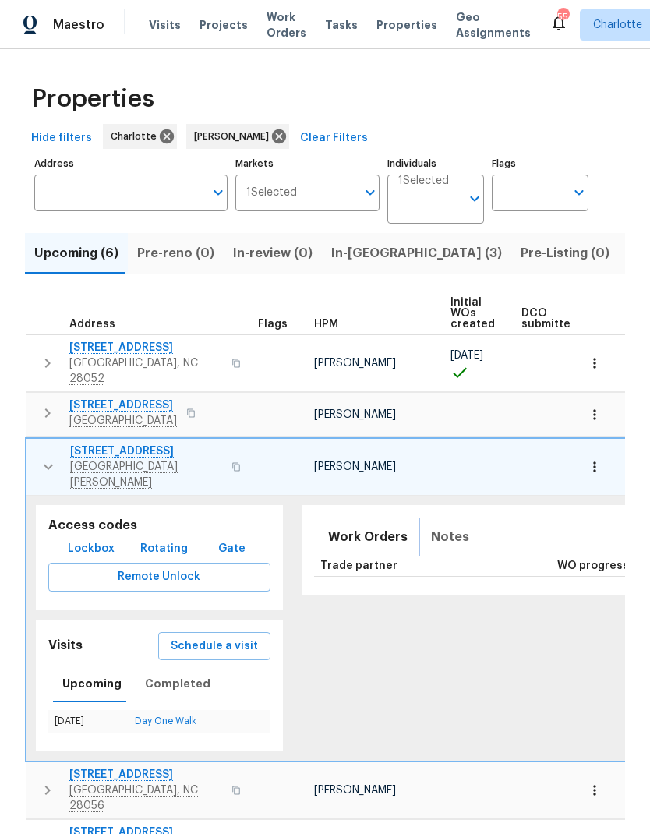
click at [442, 526] on span "Notes" at bounding box center [450, 537] width 38 height 22
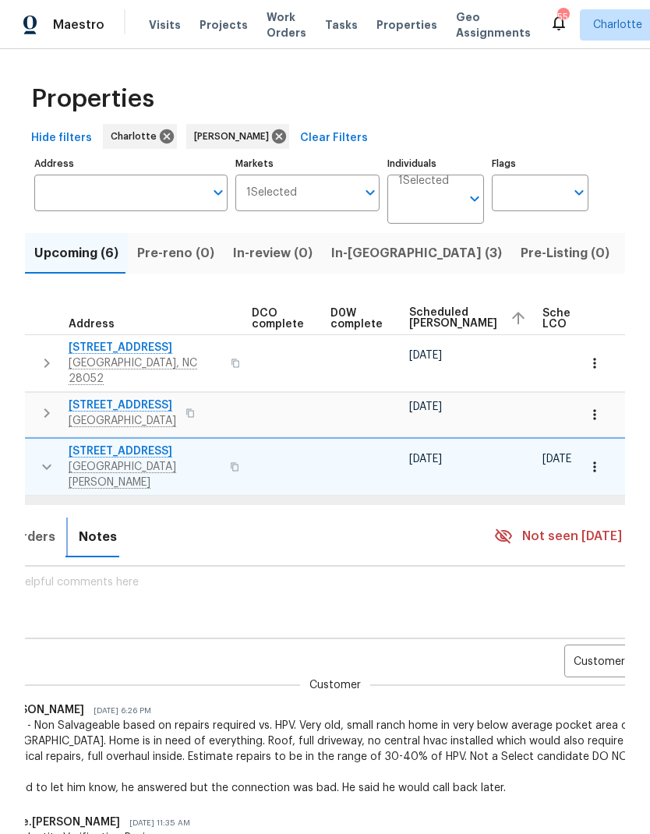
scroll to position [0, 386]
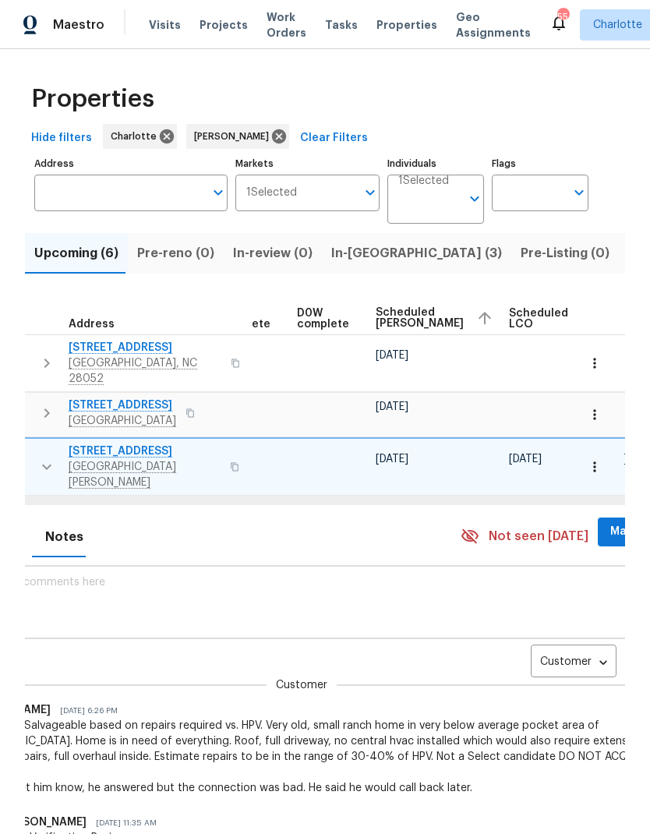
click at [545, 636] on body "Maestro Visits Projects Work Orders Tasks Properties Geo Assignments 55 Charlot…" at bounding box center [325, 417] width 650 height 834
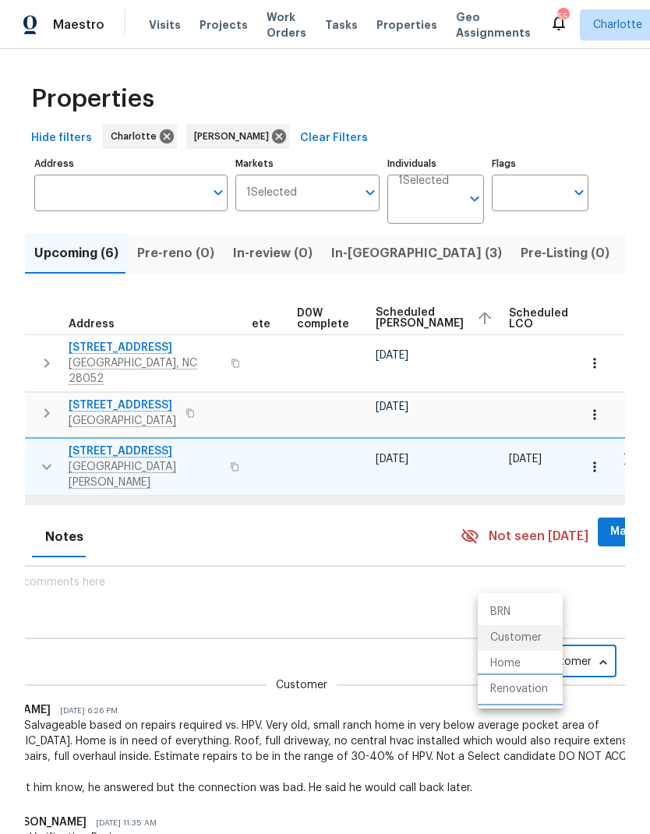
click at [526, 690] on li "Renovation" at bounding box center [520, 690] width 85 height 26
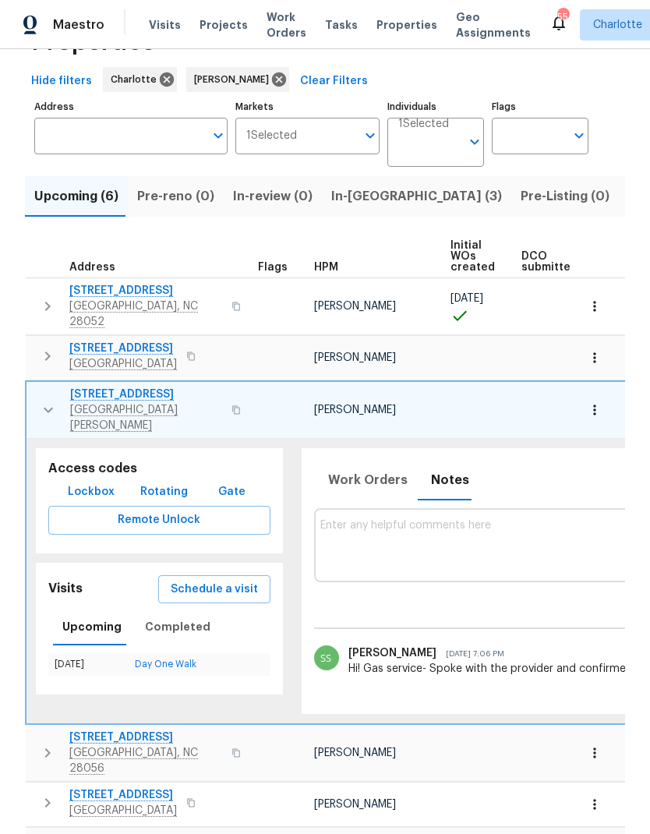
scroll to position [0, 0]
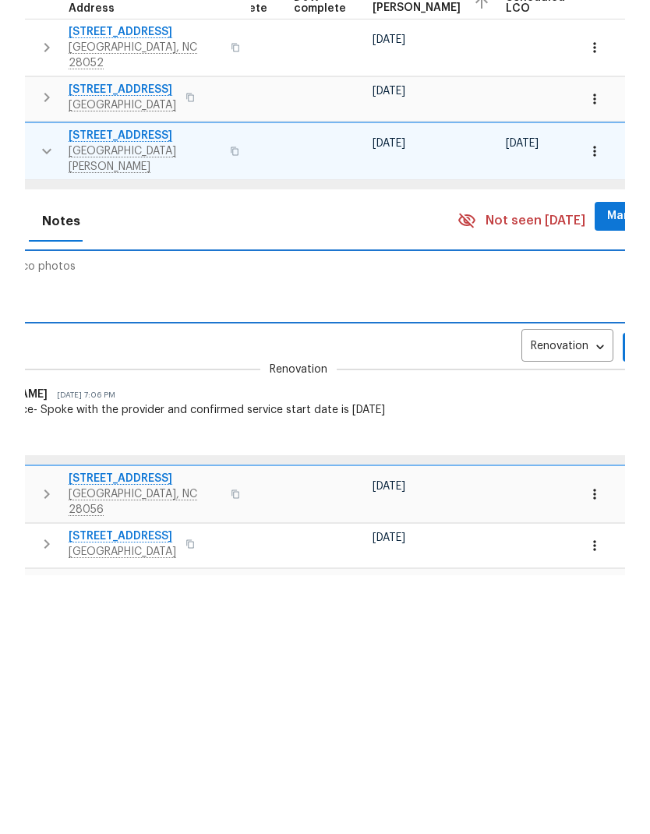
scroll to position [0, 387]
type textarea "Will monitor for dco photos"
click at [638, 597] on span "Add" at bounding box center [650, 606] width 25 height 19
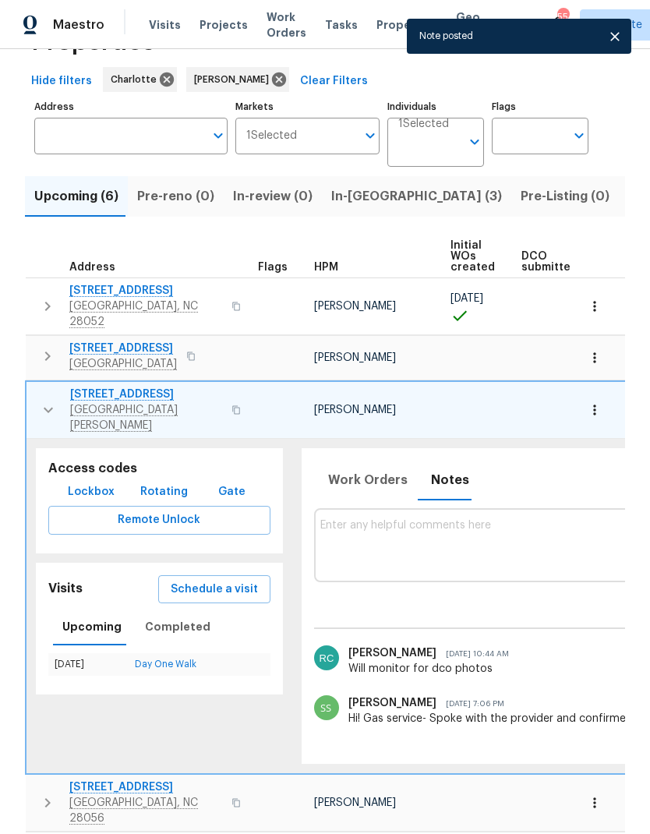
scroll to position [0, -1]
click at [45, 401] on icon "button" at bounding box center [48, 410] width 19 height 19
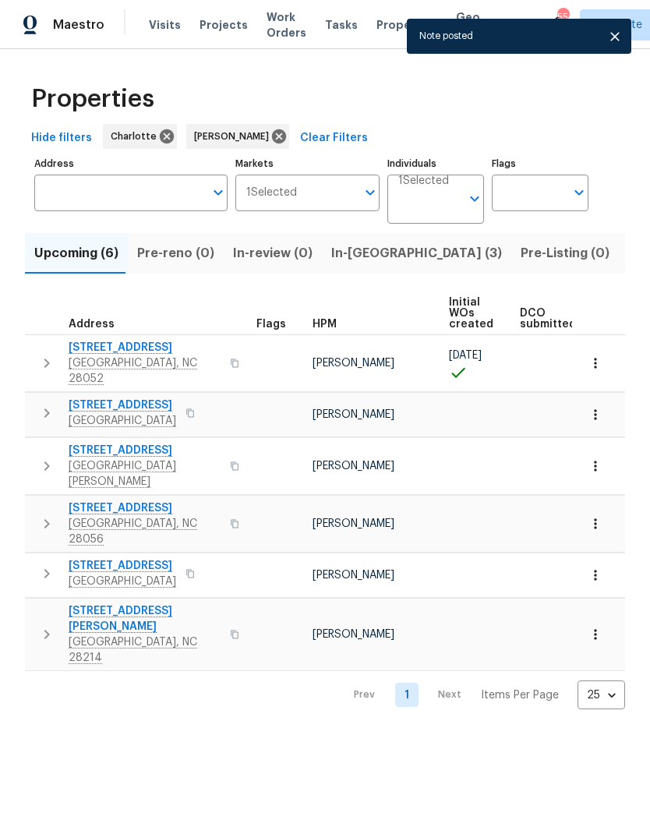
scroll to position [0, 0]
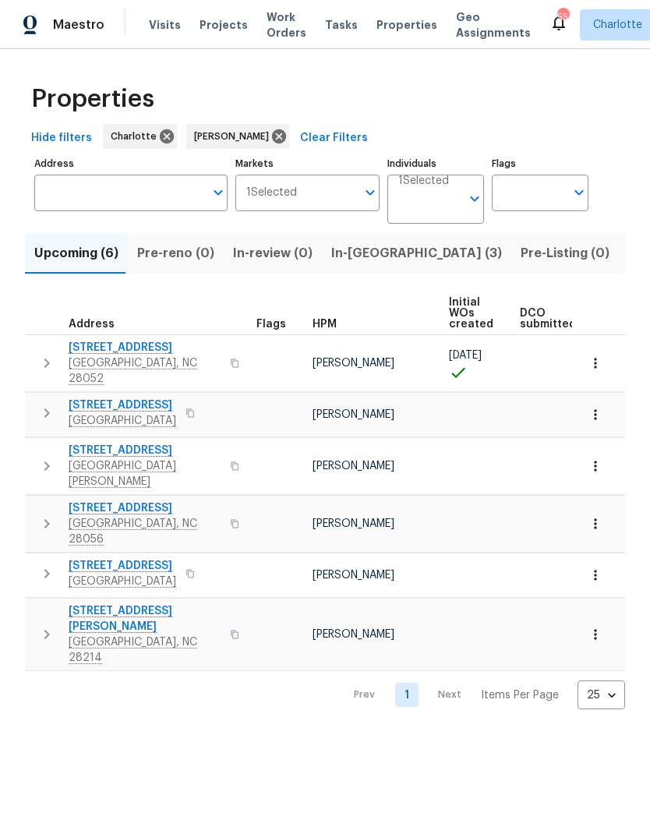
click at [39, 515] on icon "button" at bounding box center [46, 524] width 19 height 19
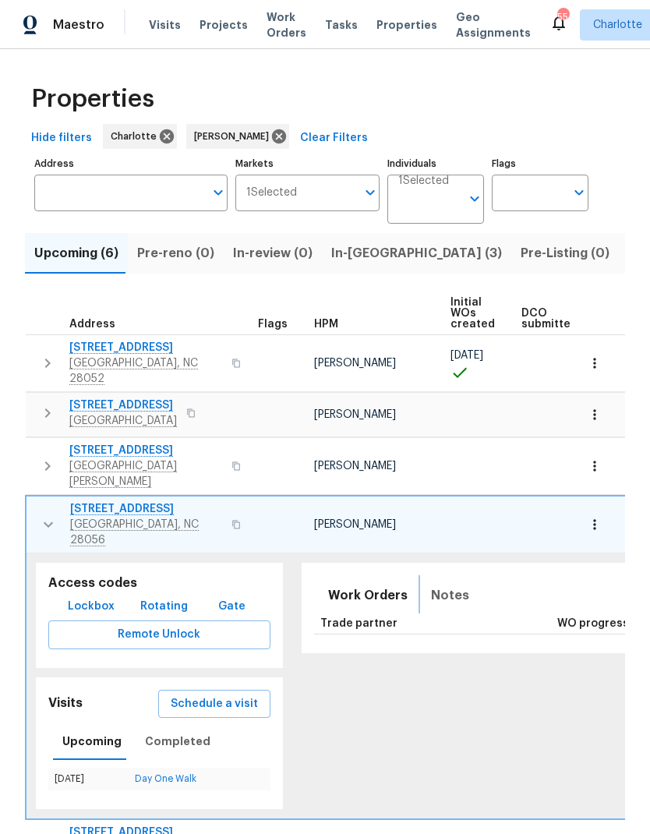
click at [441, 577] on button "Notes" at bounding box center [450, 595] width 57 height 37
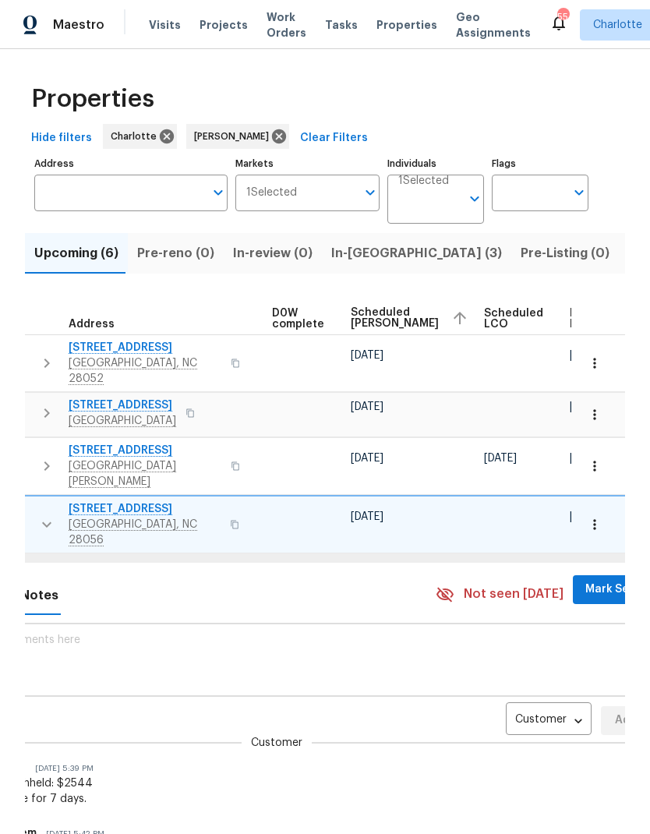
click at [522, 681] on body "Maestro Visits Projects Work Orders Tasks Properties Geo Assignments 55 Charlot…" at bounding box center [325, 417] width 650 height 834
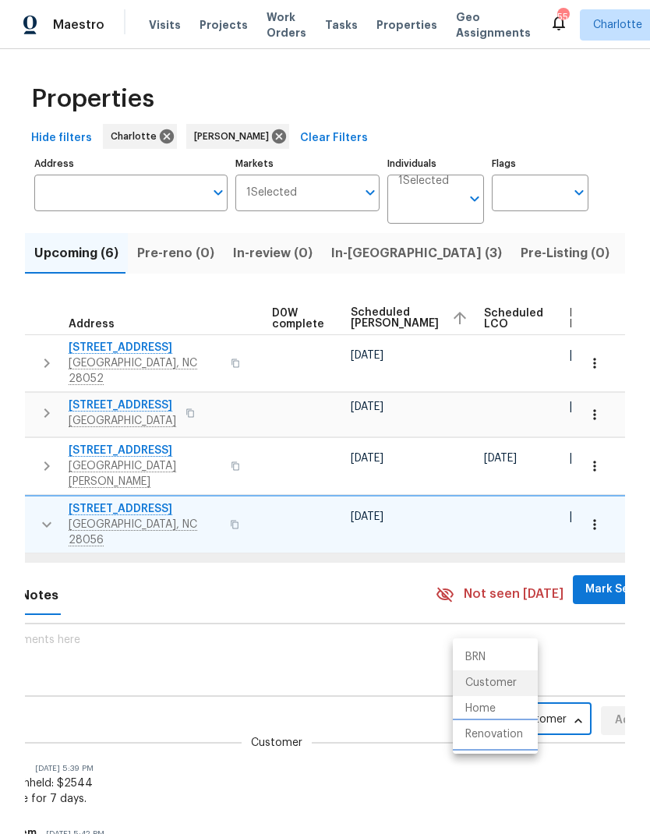
click at [510, 731] on li "Renovation" at bounding box center [495, 735] width 85 height 26
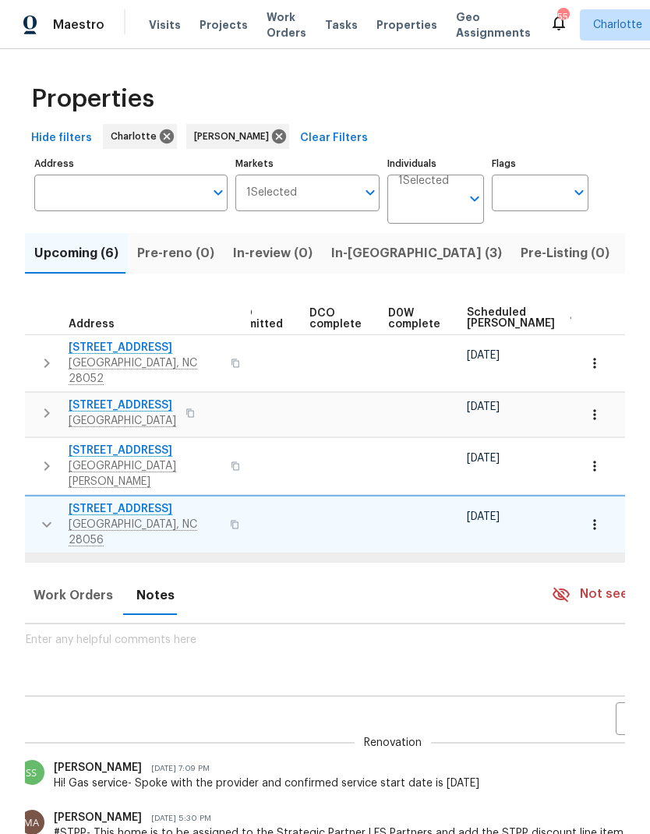
scroll to position [0, 268]
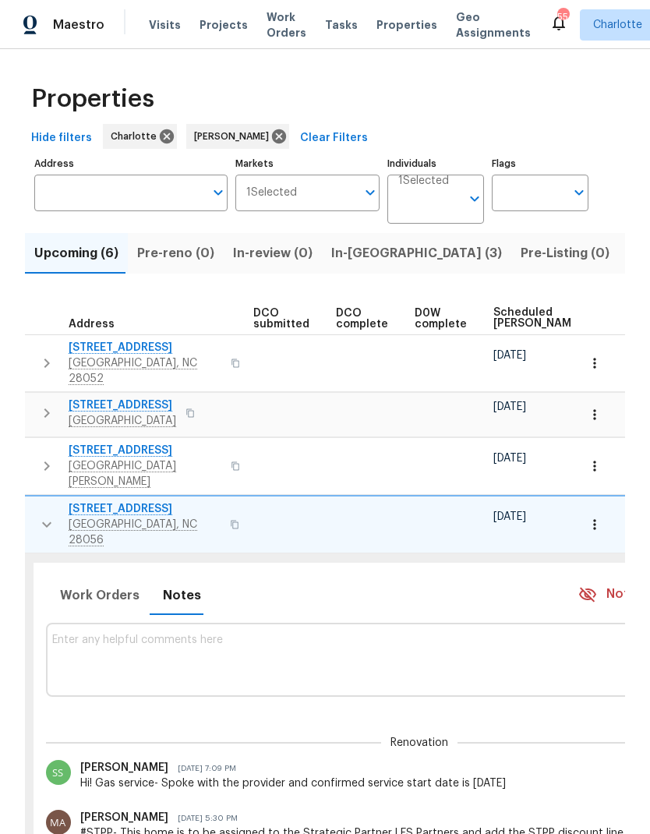
click at [470, 634] on textarea at bounding box center [420, 660] width 736 height 52
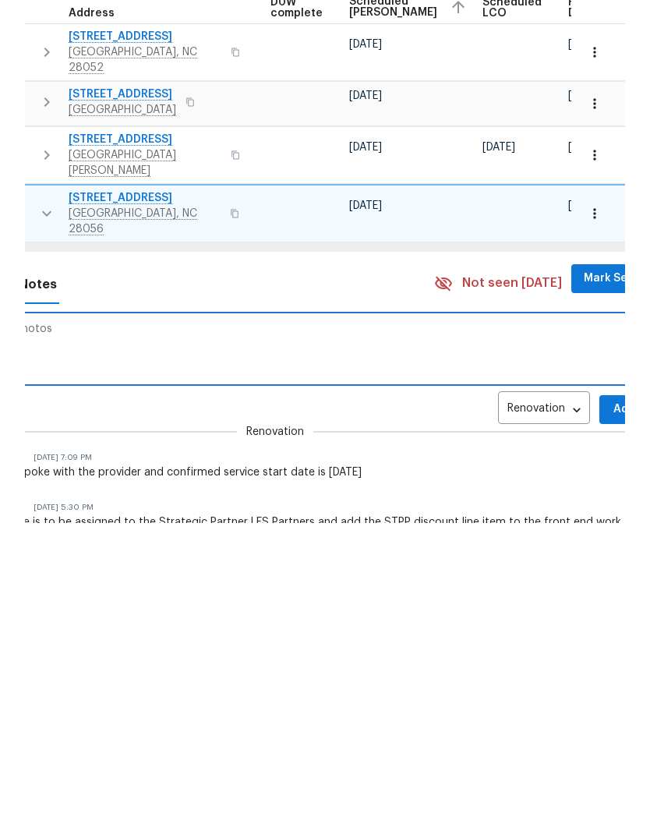
scroll to position [0, 411]
type textarea "Will monitor for dco photos"
click at [614, 711] on span "Add" at bounding box center [626, 720] width 25 height 19
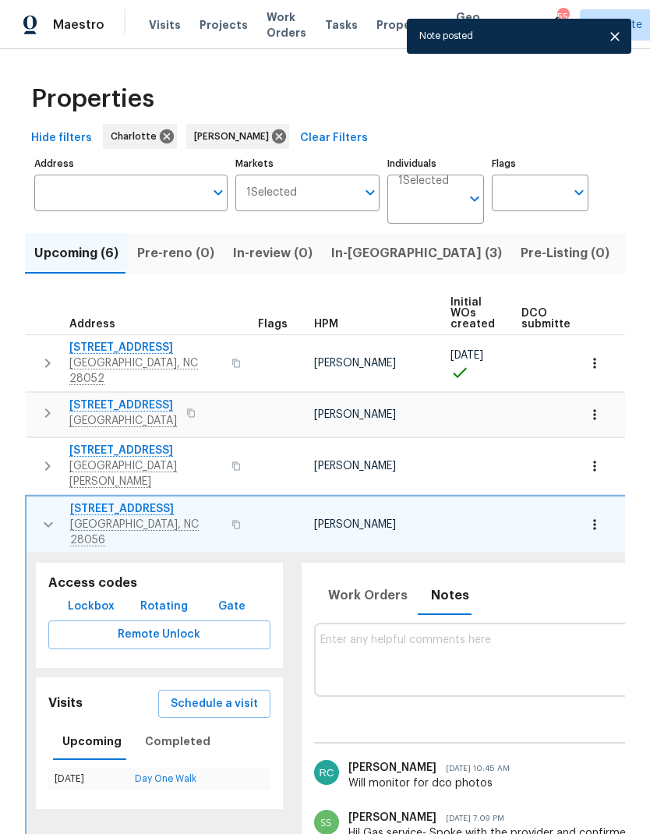
scroll to position [0, 0]
click at [52, 515] on icon "button" at bounding box center [48, 524] width 19 height 19
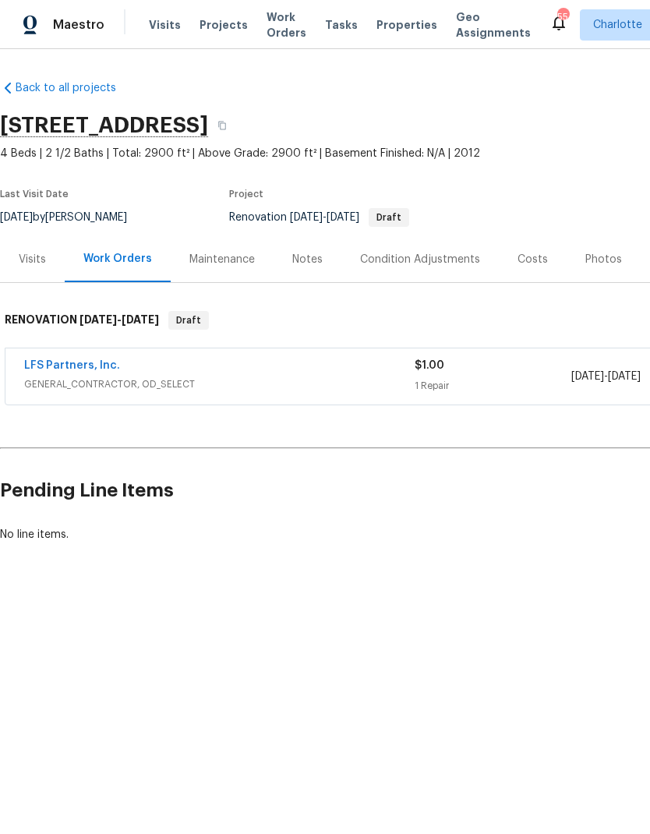
click at [39, 262] on div "Visits" at bounding box center [32, 260] width 27 height 16
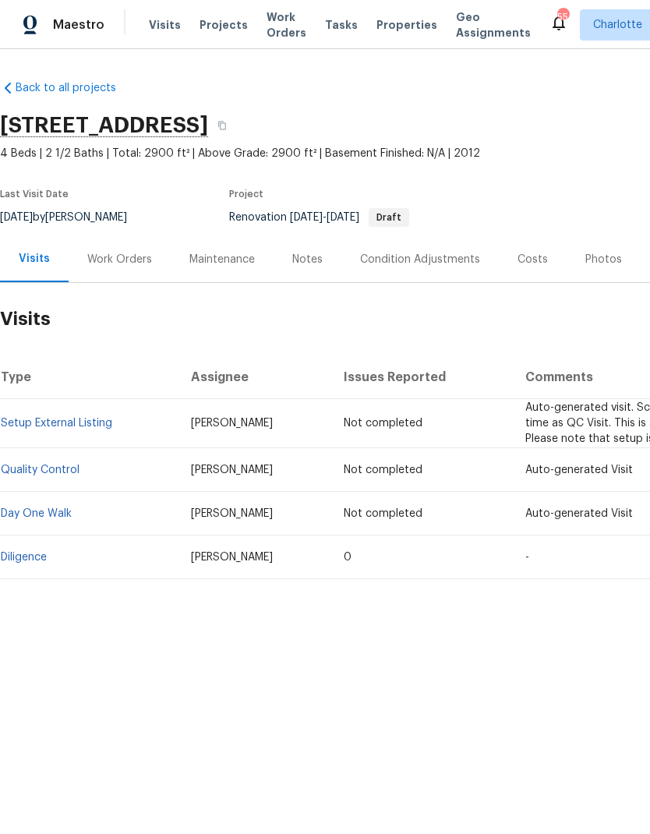
click at [154, 31] on span "Visits" at bounding box center [165, 25] width 32 height 16
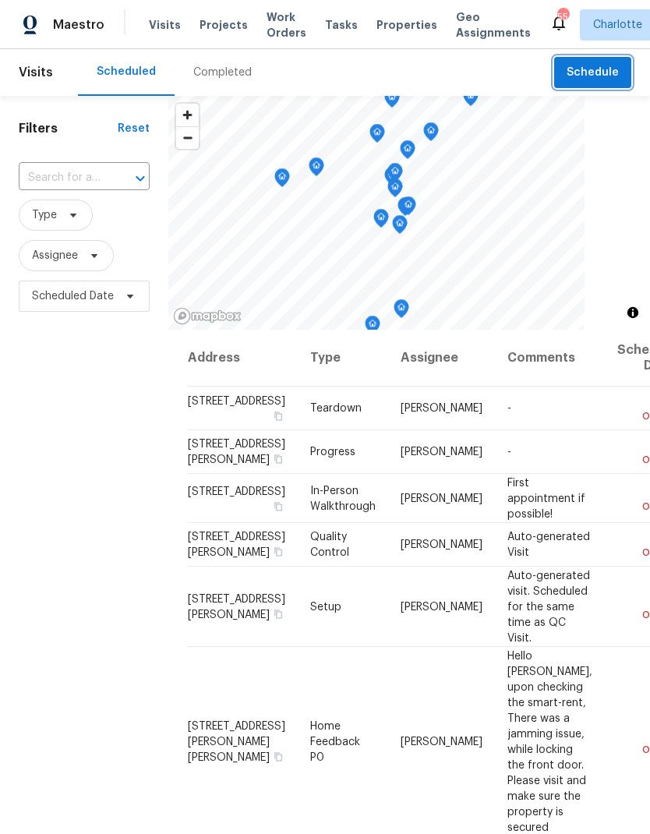
click at [596, 76] on span "Schedule" at bounding box center [593, 72] width 52 height 19
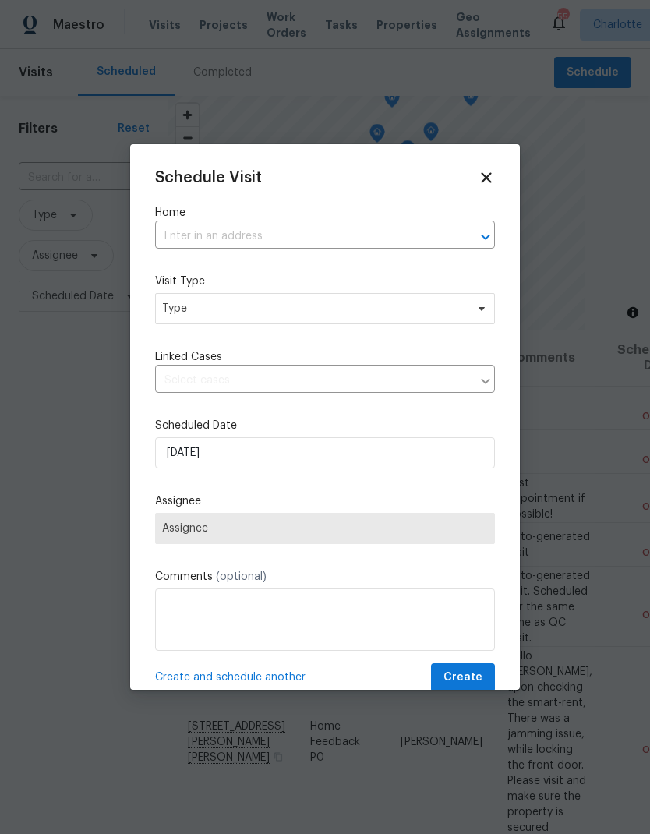
click at [449, 235] on input "text" at bounding box center [303, 237] width 296 height 24
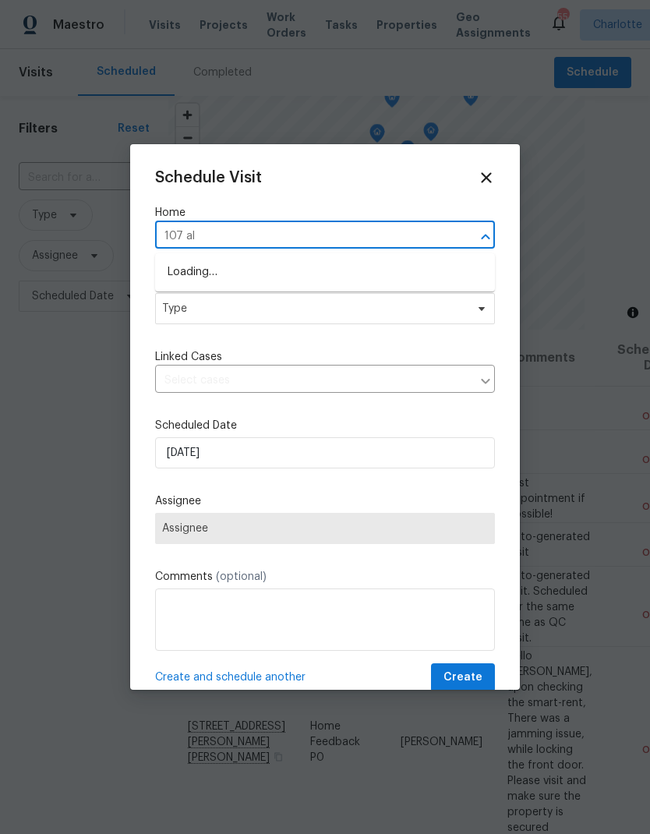
type input "107 alb"
click at [373, 271] on li "107 Alberta Ave, Belmont, NC 28012" at bounding box center [325, 273] width 340 height 27
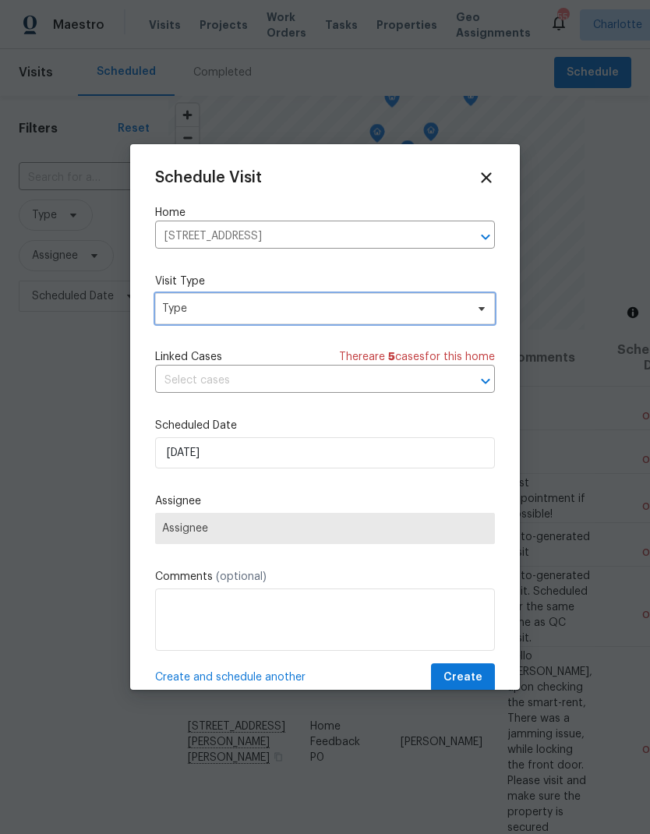
click at [481, 310] on icon at bounding box center [482, 309] width 6 height 4
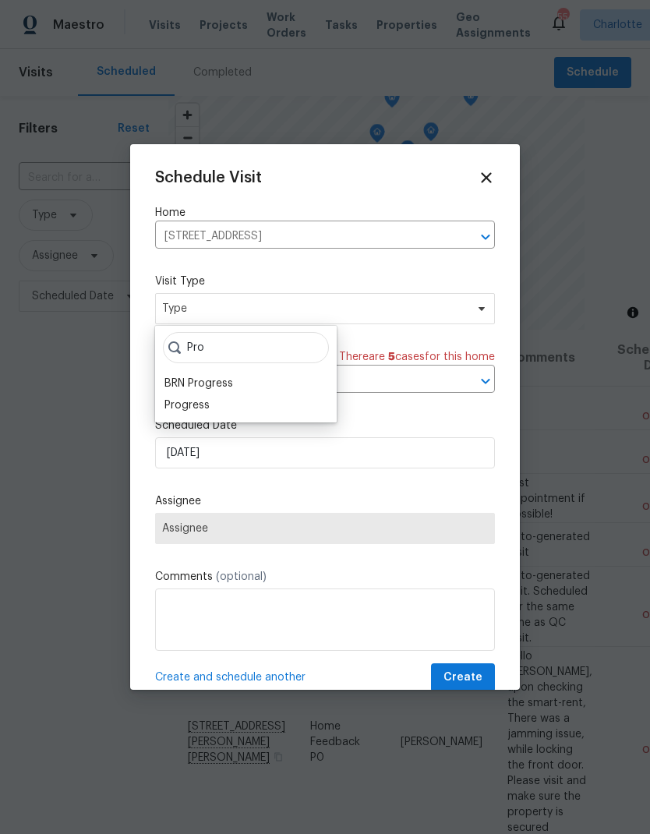
type input "Pro"
click at [168, 411] on div "Progress" at bounding box center [187, 406] width 45 height 16
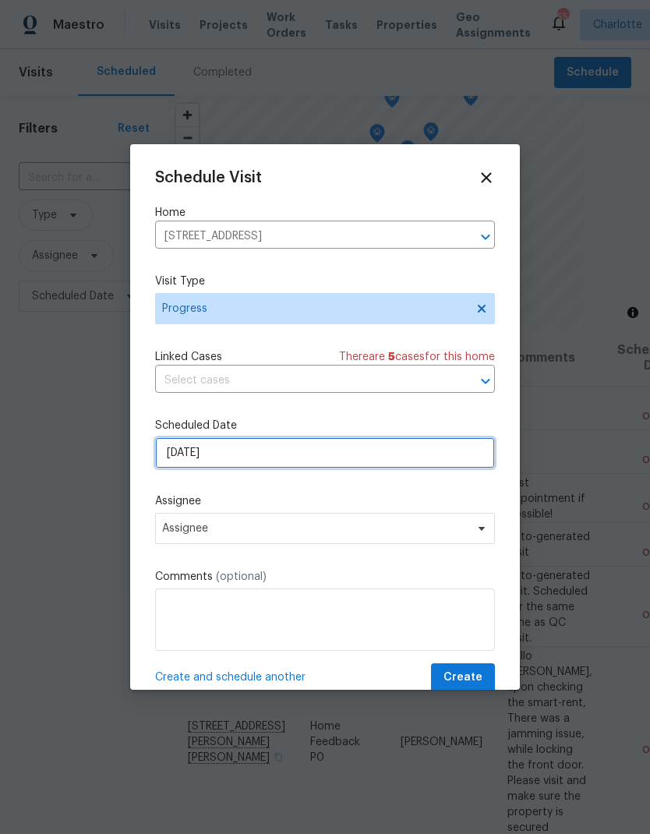
click at [483, 457] on input "9/14/2025" at bounding box center [325, 452] width 340 height 31
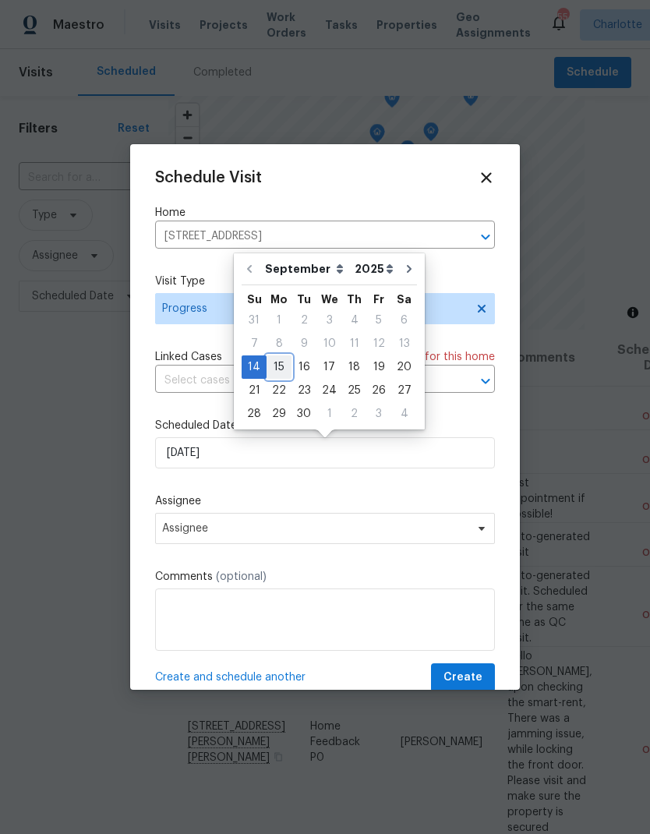
click at [280, 366] on div "15" at bounding box center [279, 367] width 25 height 22
type input "9/15/2025"
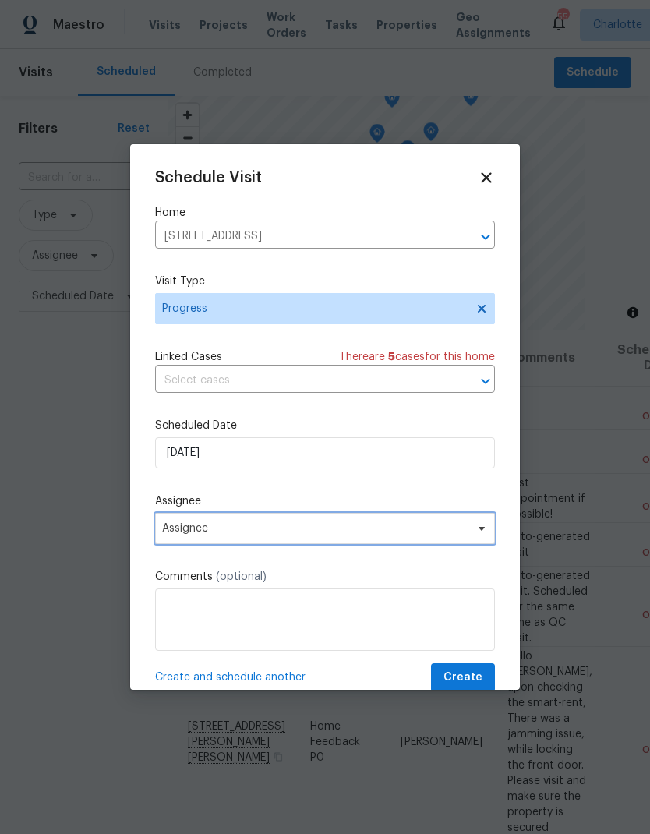
click at [483, 535] on icon at bounding box center [482, 528] width 12 height 12
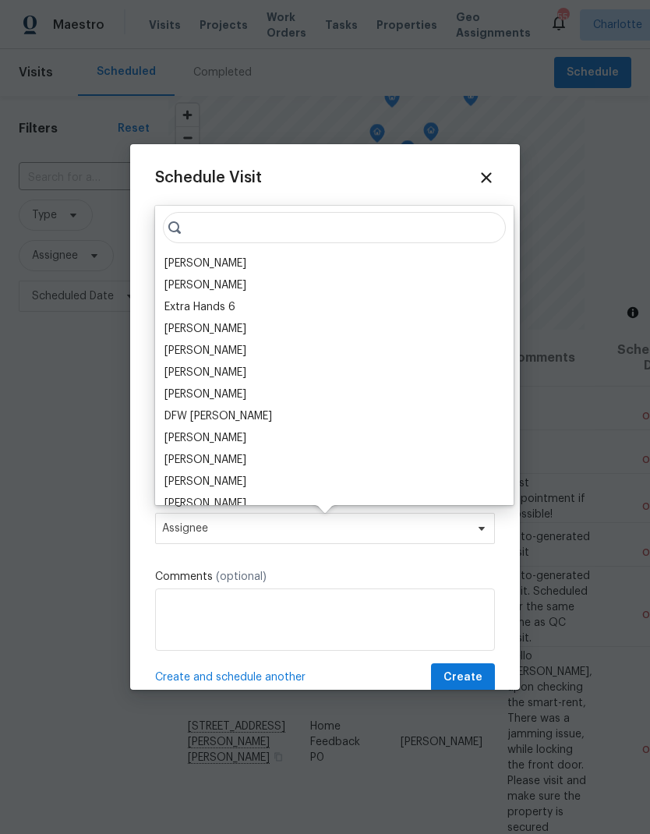
click at [177, 271] on div "[PERSON_NAME]" at bounding box center [206, 264] width 82 height 16
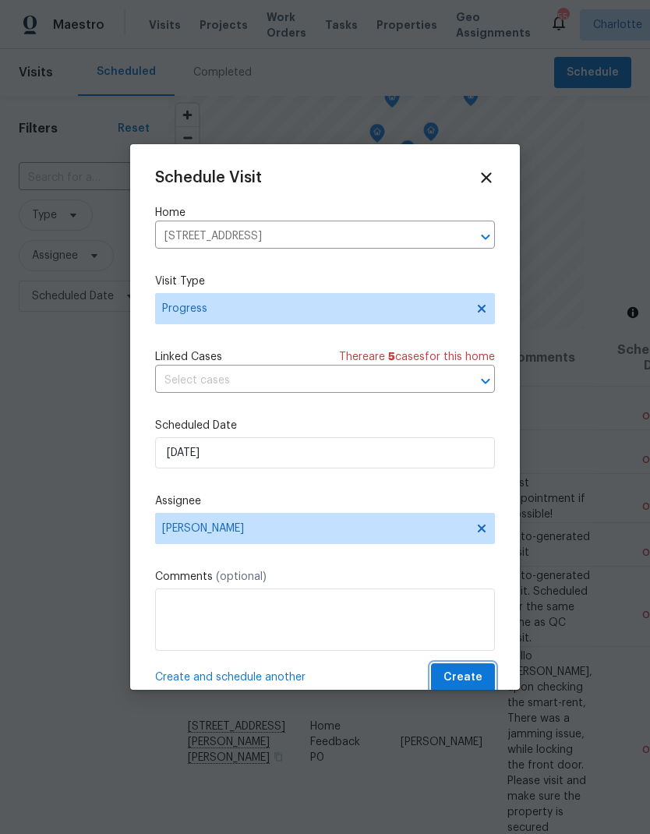
click at [468, 680] on span "Create" at bounding box center [463, 677] width 39 height 19
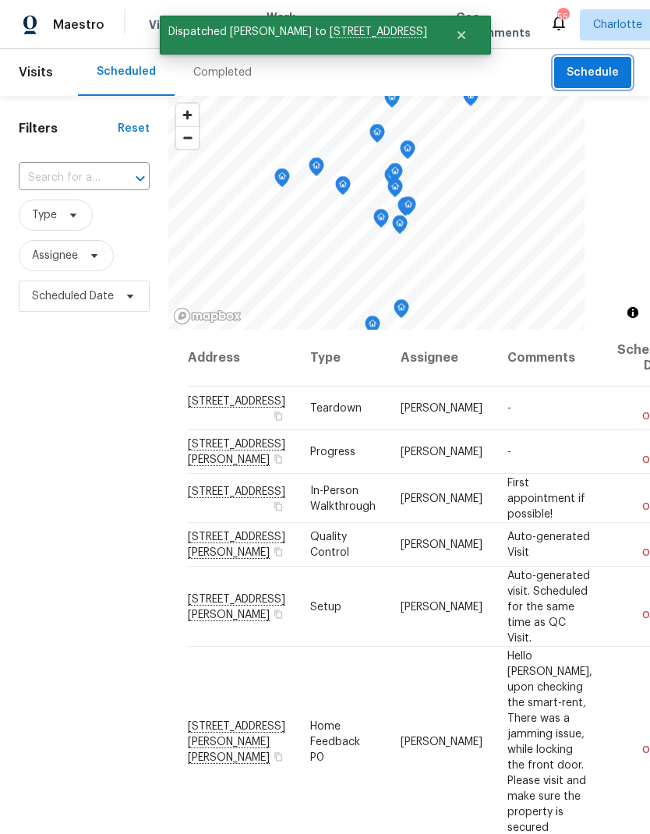
click at [605, 72] on span "Schedule" at bounding box center [593, 72] width 52 height 19
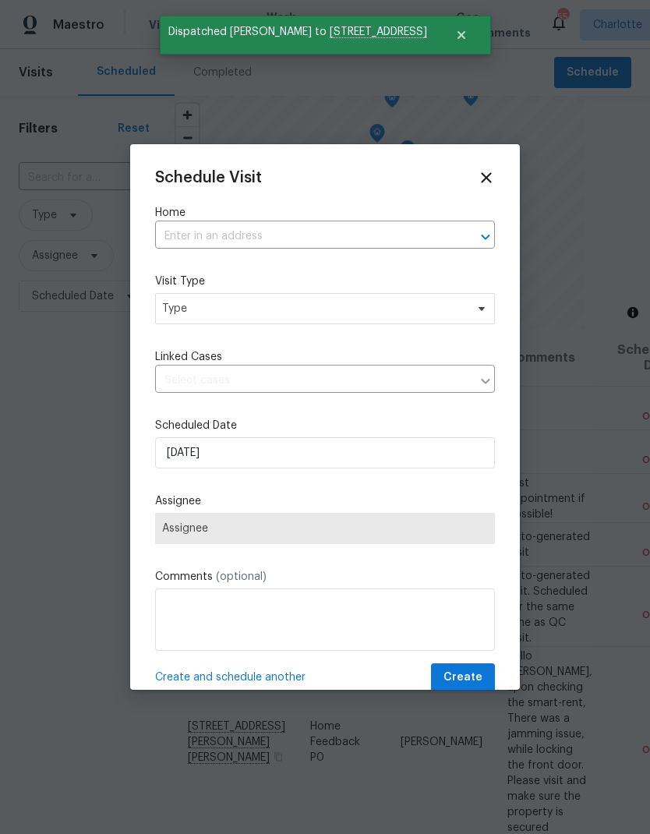
click at [466, 228] on div at bounding box center [475, 237] width 41 height 22
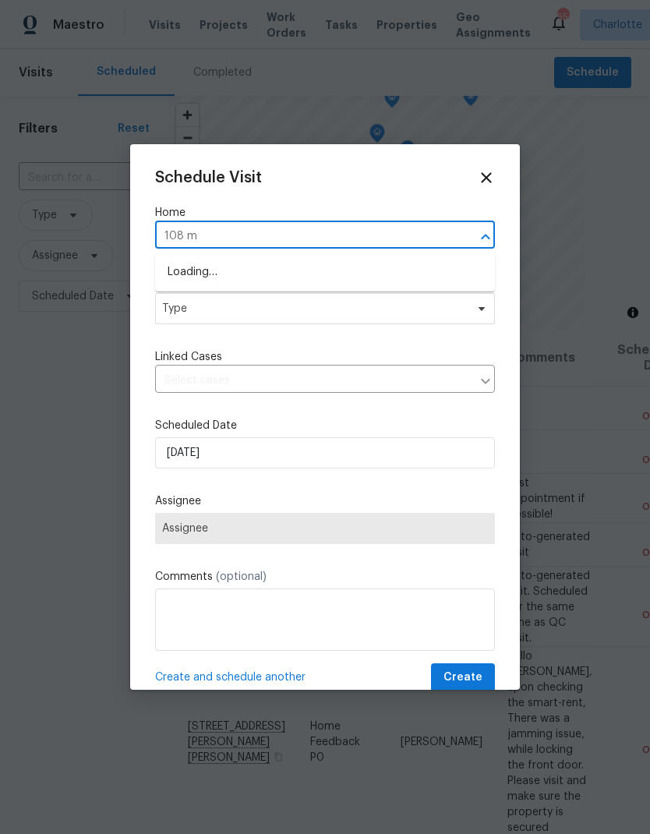
type input "108 mi"
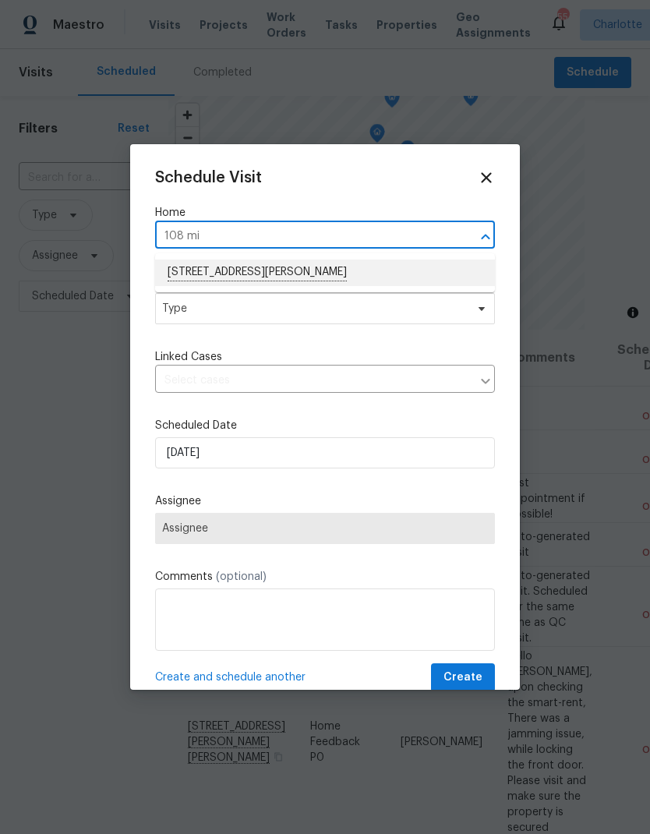
click at [353, 274] on li "108 Mistywood Dr, Mount Holly, NC 28120" at bounding box center [325, 273] width 340 height 27
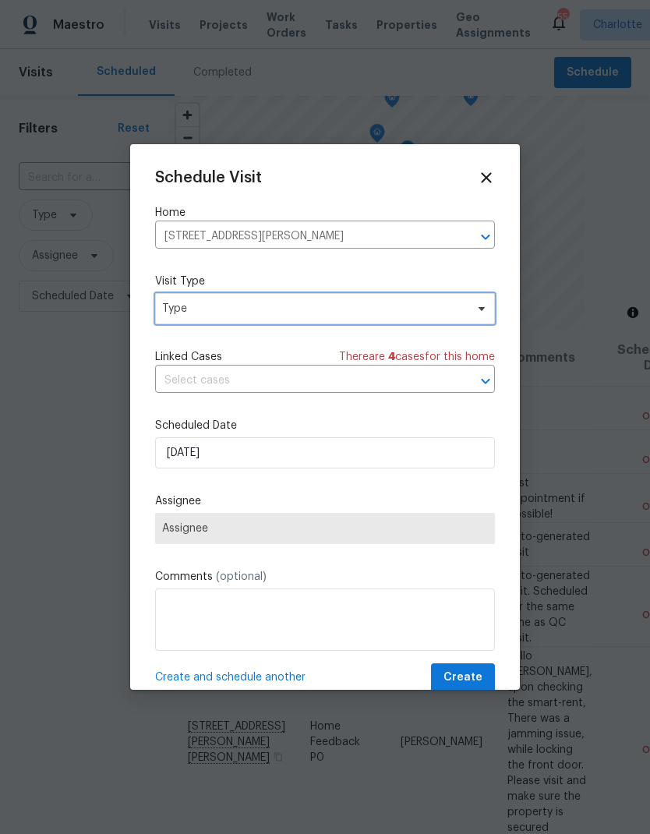
click at [467, 313] on span "Type" at bounding box center [325, 308] width 340 height 31
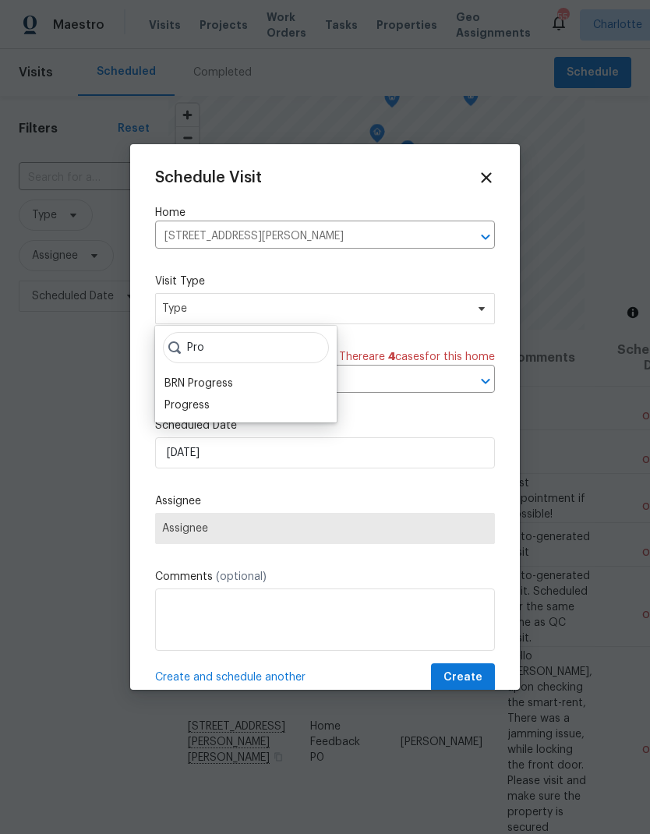
type input "Pro"
click at [207, 398] on div "Progress" at bounding box center [187, 406] width 45 height 16
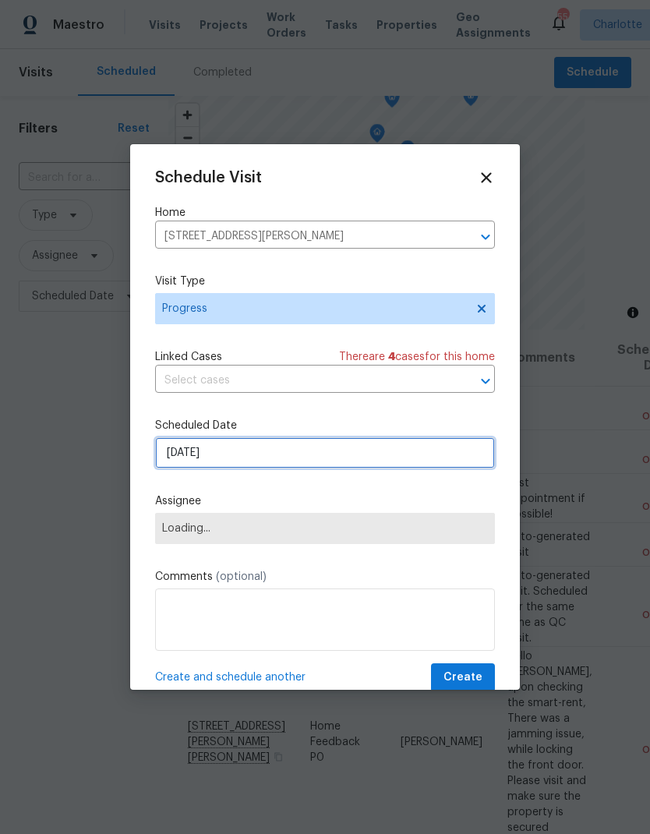
click at [403, 460] on input "9/14/2025" at bounding box center [325, 452] width 340 height 31
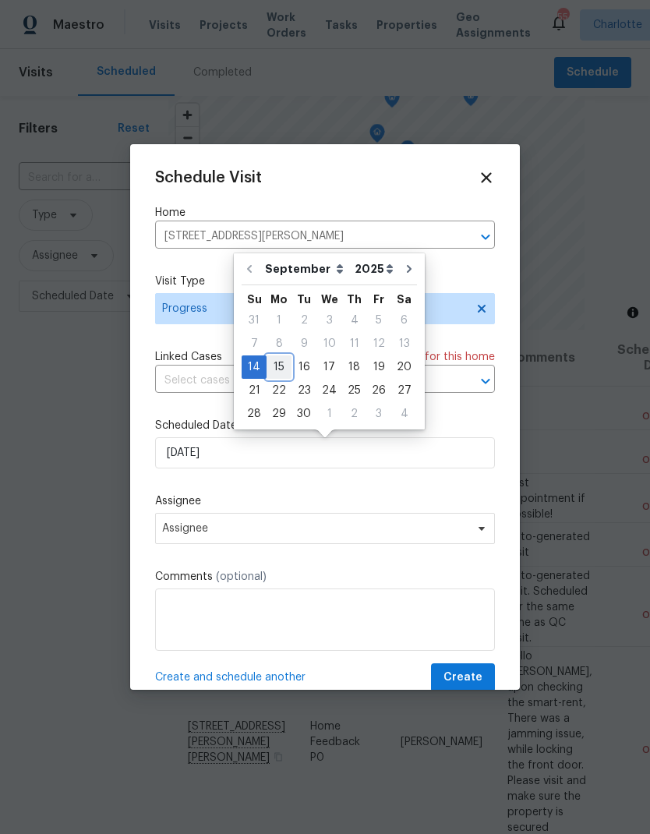
click at [282, 365] on div "15" at bounding box center [279, 367] width 25 height 22
type input "9/15/2025"
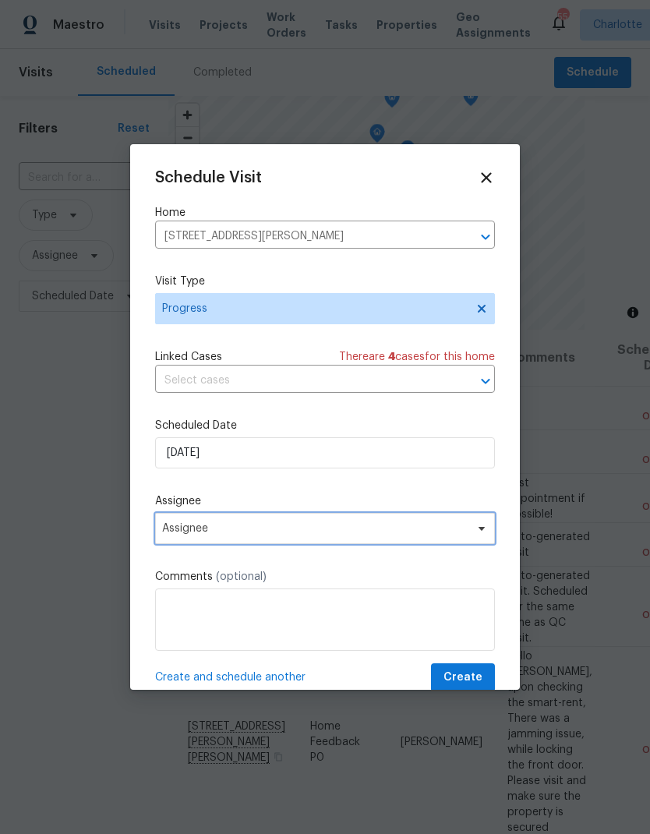
click at [464, 531] on span "Assignee" at bounding box center [315, 528] width 306 height 12
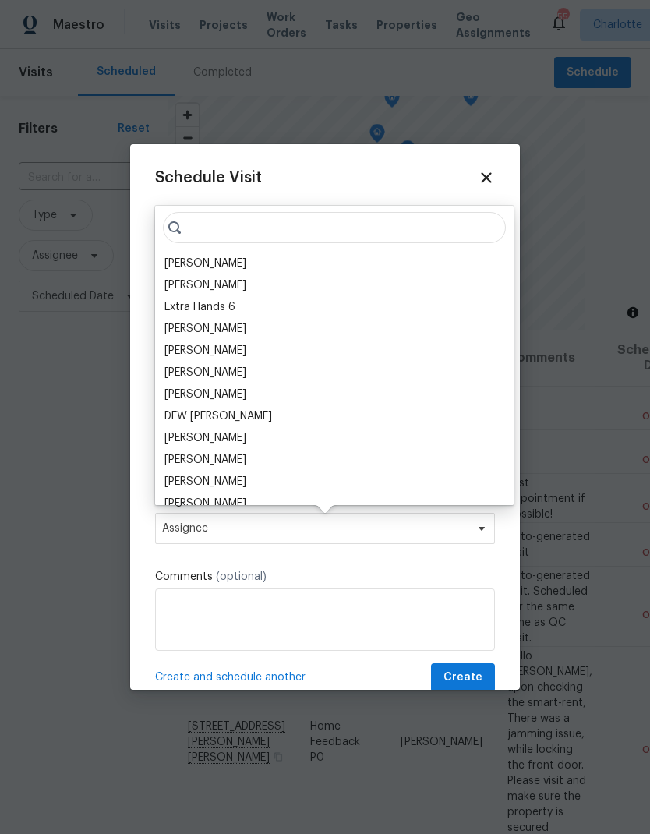
click at [173, 267] on div "[PERSON_NAME]" at bounding box center [206, 264] width 82 height 16
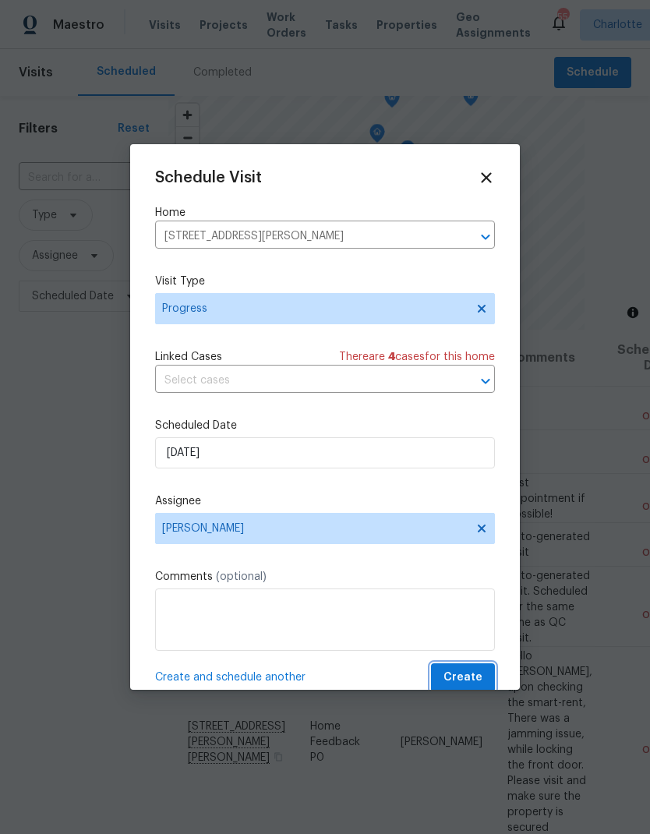
click at [480, 685] on span "Create" at bounding box center [463, 677] width 39 height 19
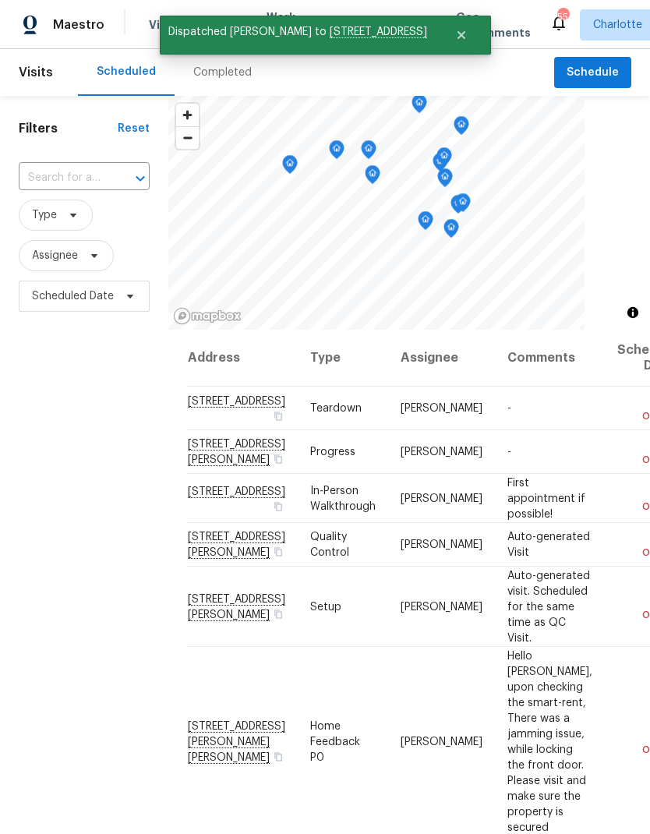
click at [49, 540] on div "Filters Reset ​ Type Assignee Scheduled Date" at bounding box center [84, 546] width 168 height 901
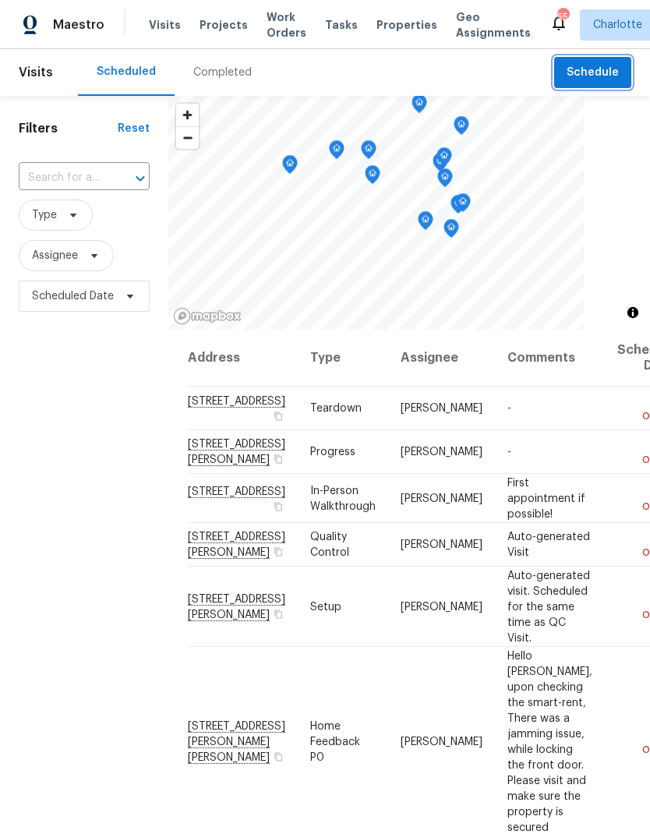
click at [593, 76] on span "Schedule" at bounding box center [593, 72] width 52 height 19
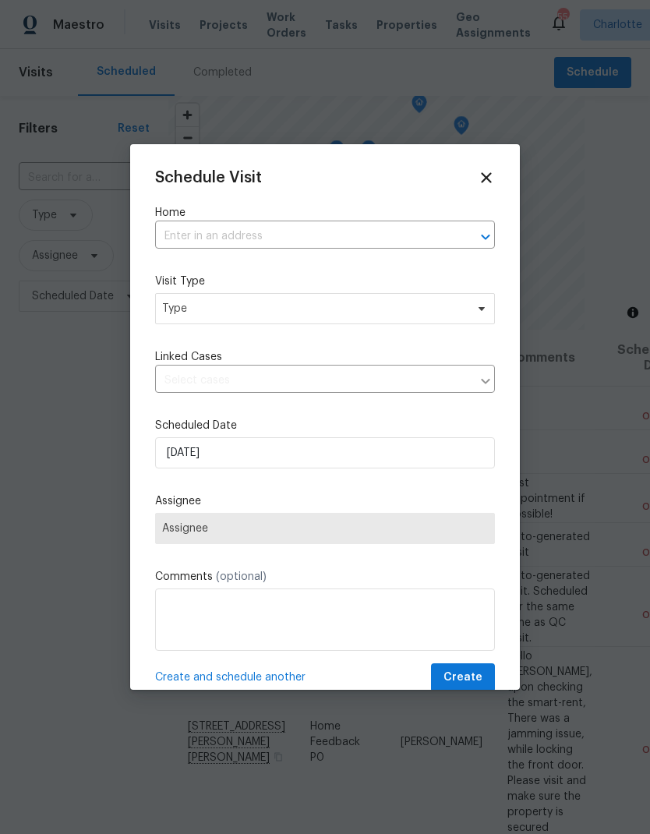
click at [463, 236] on div at bounding box center [475, 237] width 41 height 22
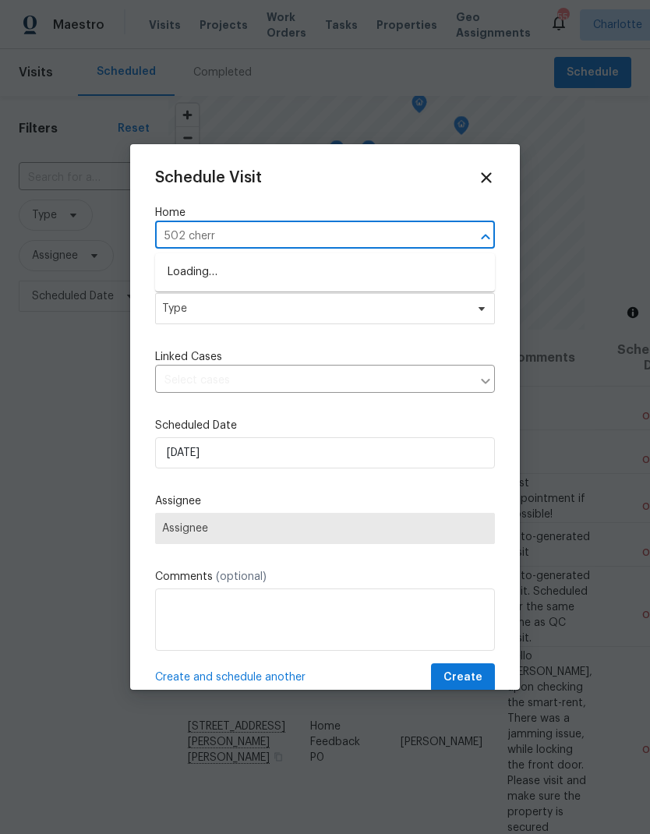
type input "502 cherry"
click at [340, 271] on li "[STREET_ADDRESS]" at bounding box center [325, 273] width 340 height 27
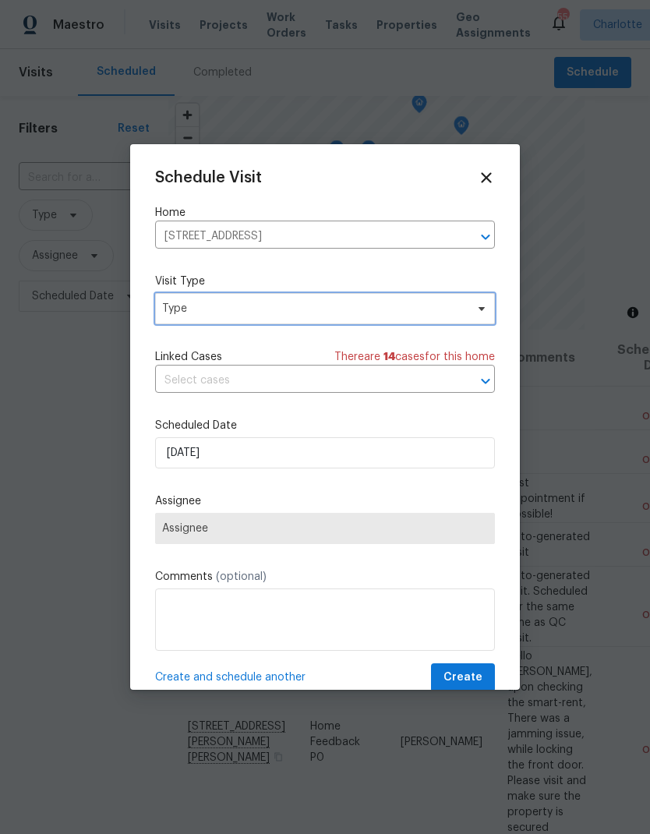
click at [471, 312] on span at bounding box center [479, 309] width 17 height 12
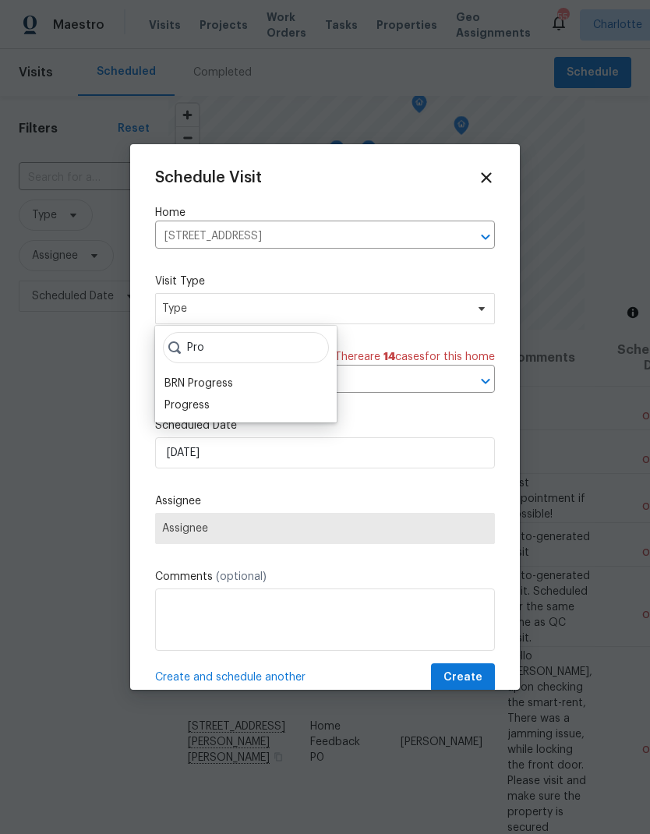
type input "Pro"
click at [185, 413] on div "Progress" at bounding box center [187, 406] width 45 height 16
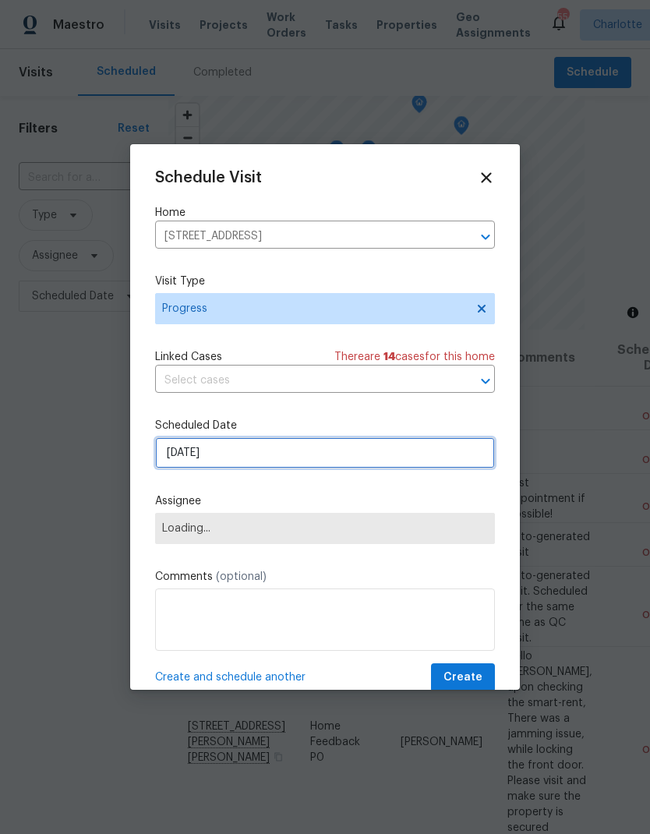
click at [464, 454] on input "[DATE]" at bounding box center [325, 452] width 340 height 31
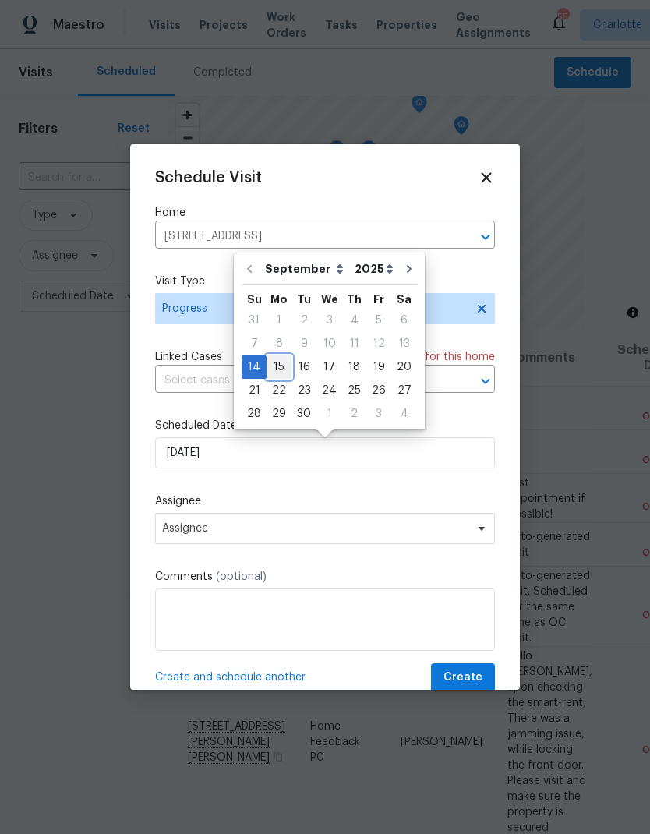
click at [284, 364] on div "15" at bounding box center [279, 367] width 25 height 22
type input "[DATE]"
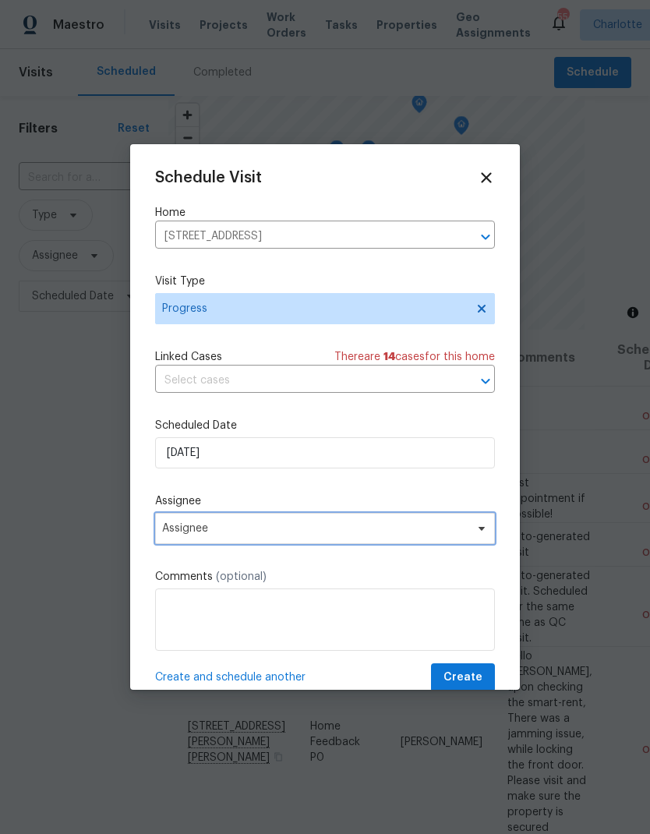
click at [433, 522] on span "Assignee" at bounding box center [325, 528] width 340 height 31
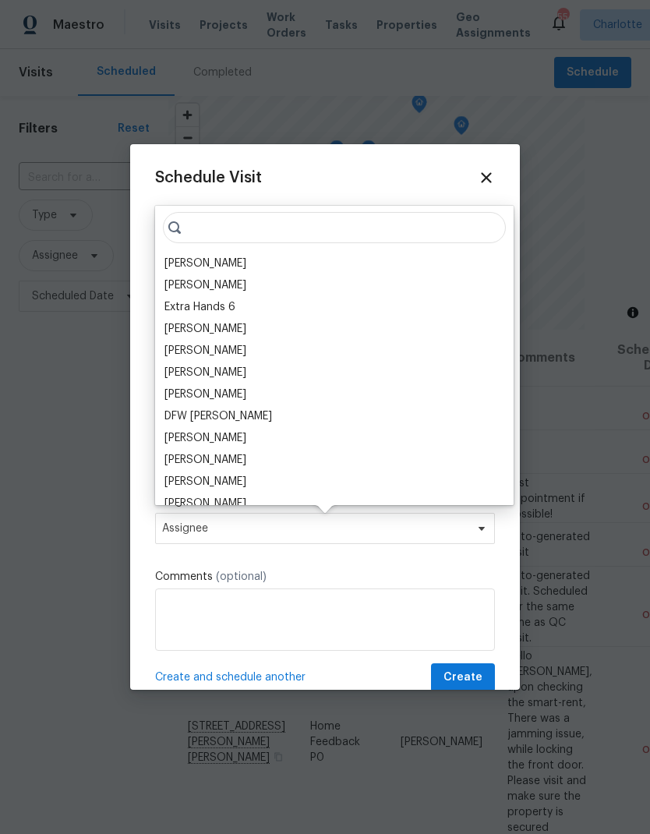
click at [179, 264] on div "[PERSON_NAME]" at bounding box center [206, 264] width 82 height 16
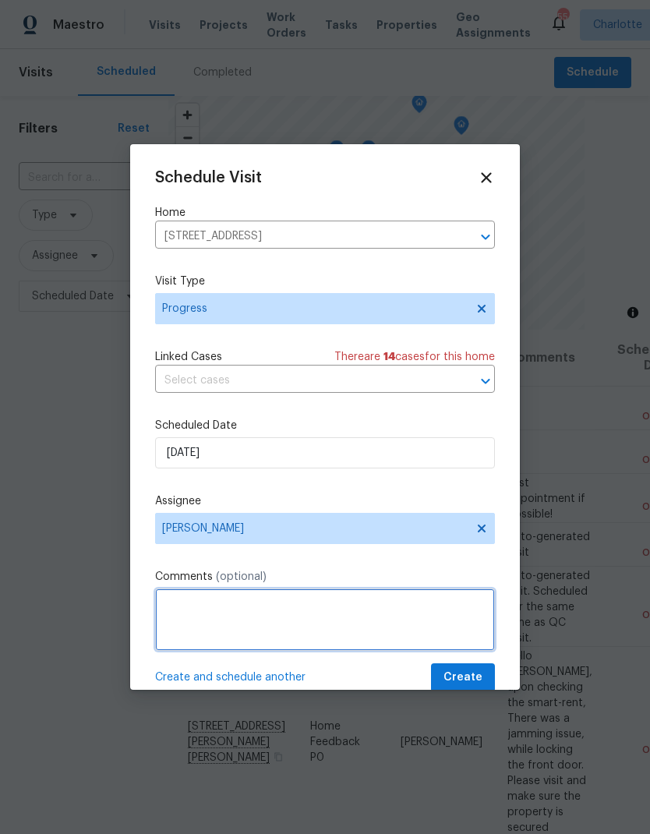
click at [444, 621] on textarea at bounding box center [325, 620] width 340 height 62
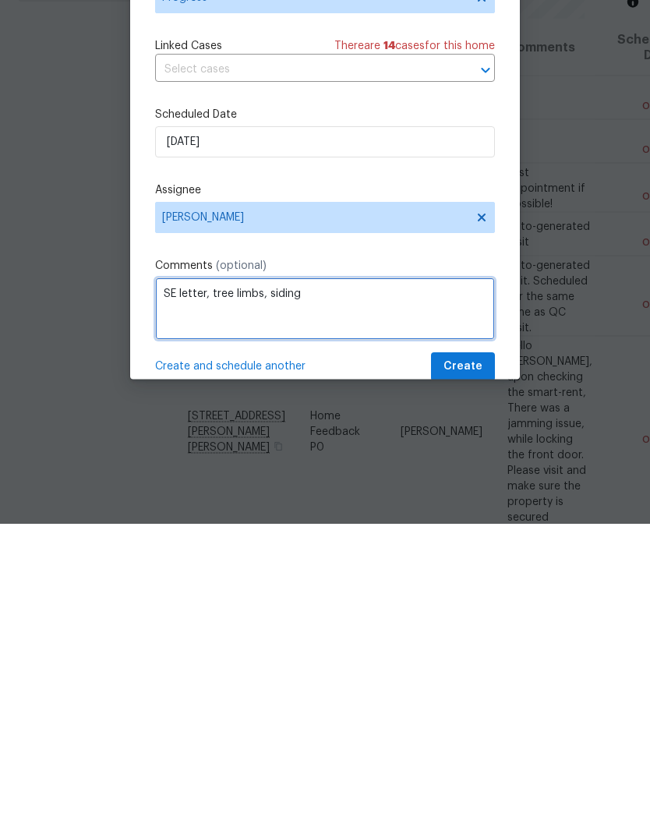
type textarea "SE letter, tree limbs, siding"
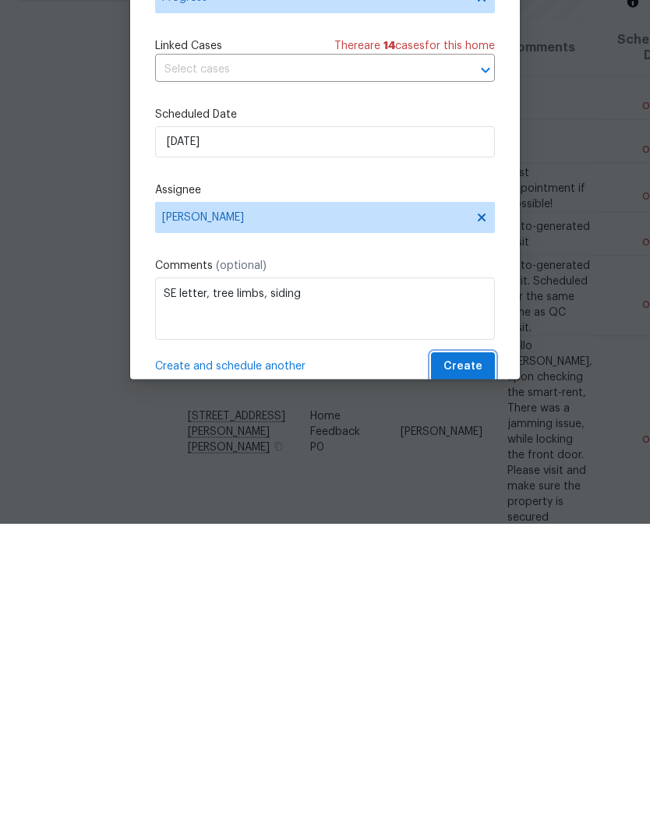
click at [470, 668] on span "Create" at bounding box center [463, 677] width 39 height 19
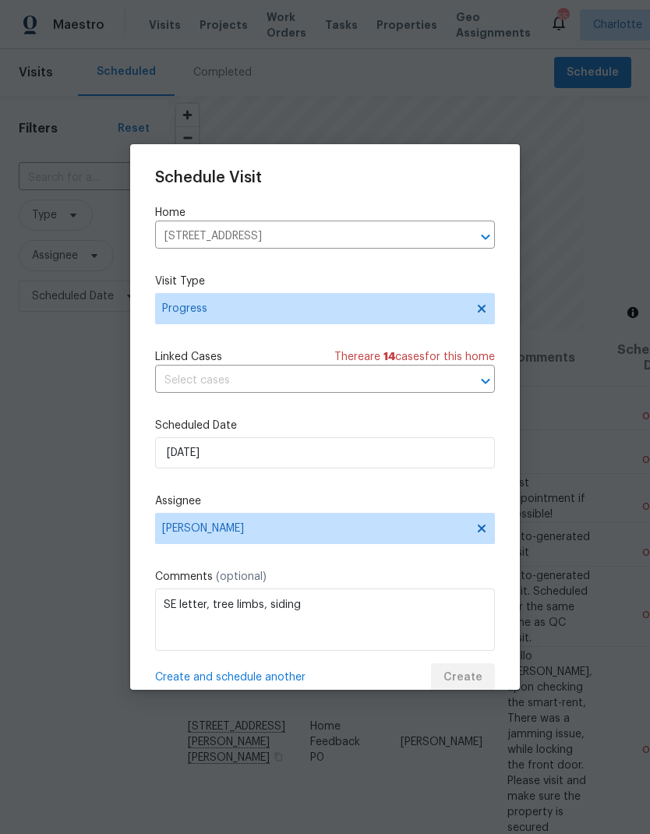
scroll to position [0, 0]
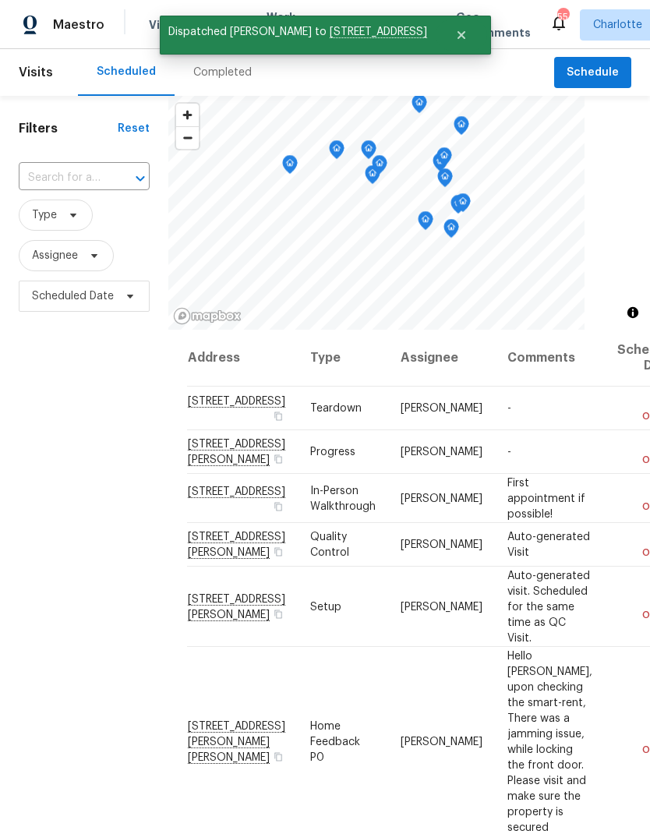
click at [69, 444] on div "Filters Reset ​ Type Assignee Scheduled Date" at bounding box center [84, 546] width 168 height 901
click at [457, 37] on icon "Close" at bounding box center [461, 35] width 8 height 8
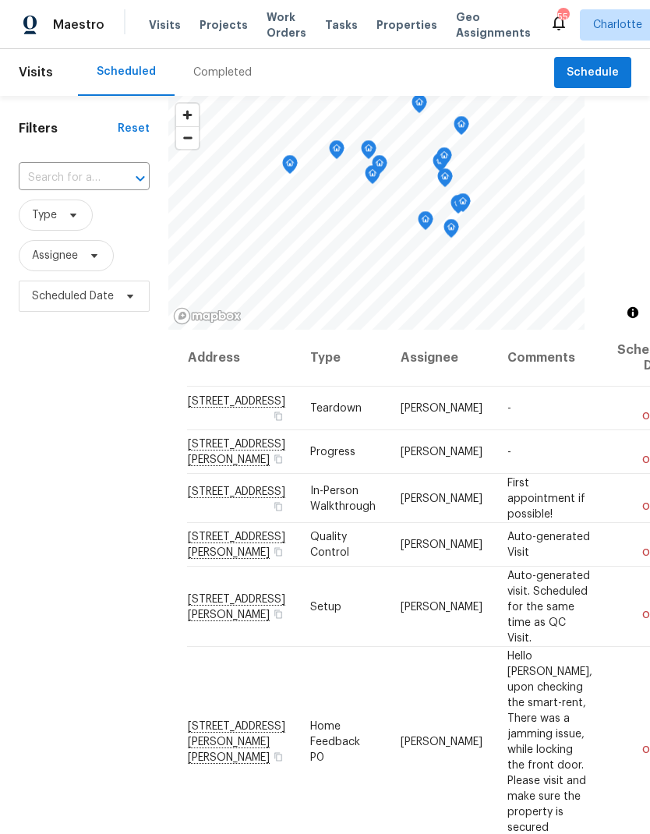
click at [207, 25] on span "Projects" at bounding box center [224, 25] width 48 height 16
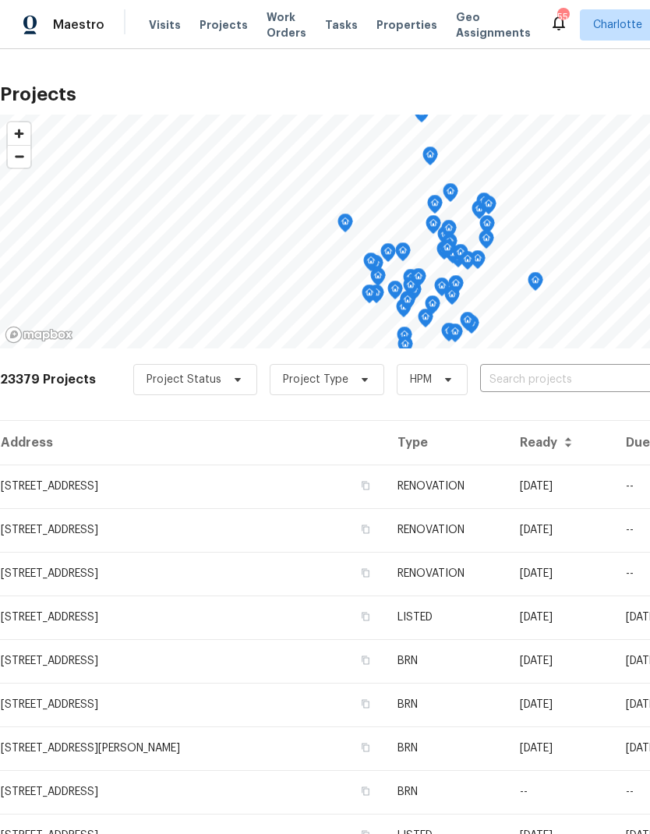
click at [494, 379] on input "text" at bounding box center [569, 380] width 179 height 24
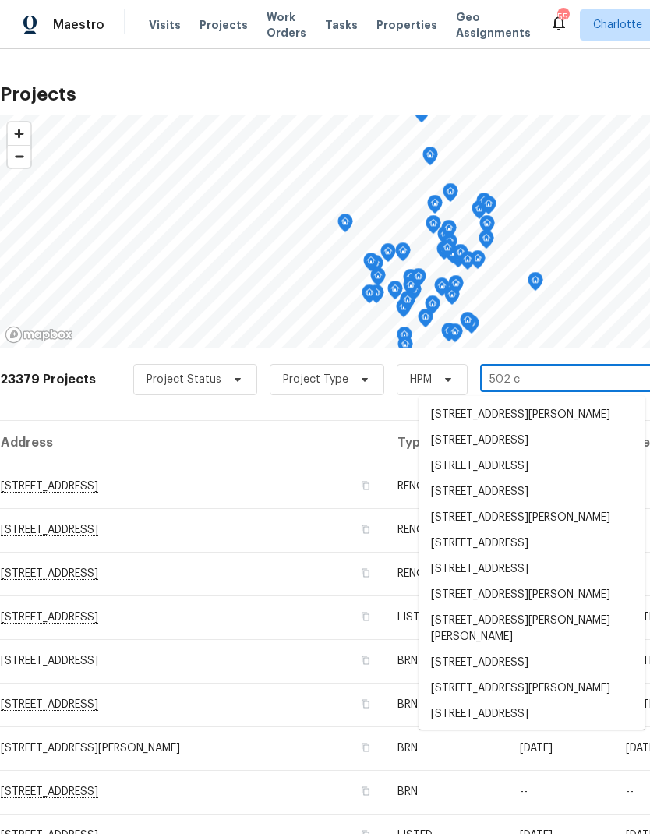
type input "502 ch"
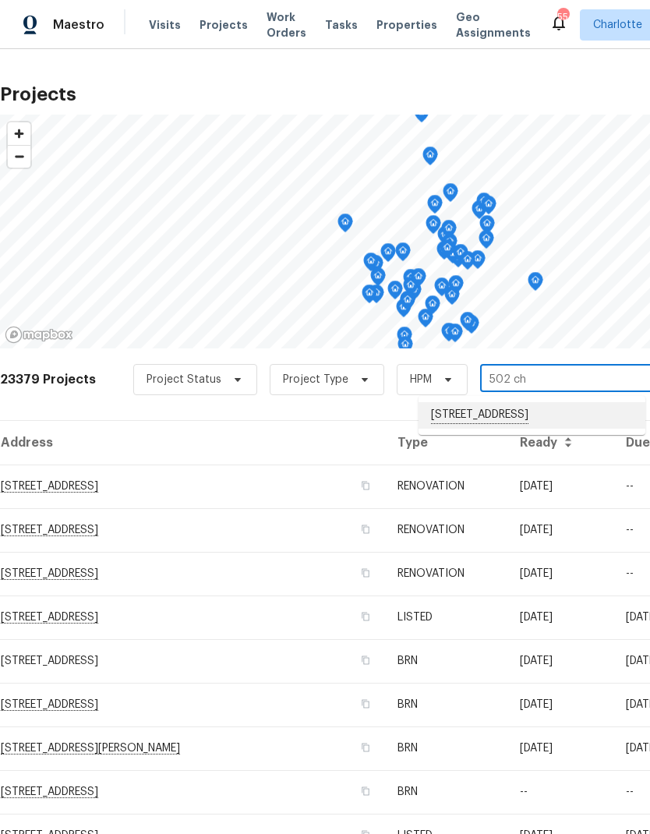
click at [572, 417] on li "[STREET_ADDRESS]" at bounding box center [532, 415] width 227 height 27
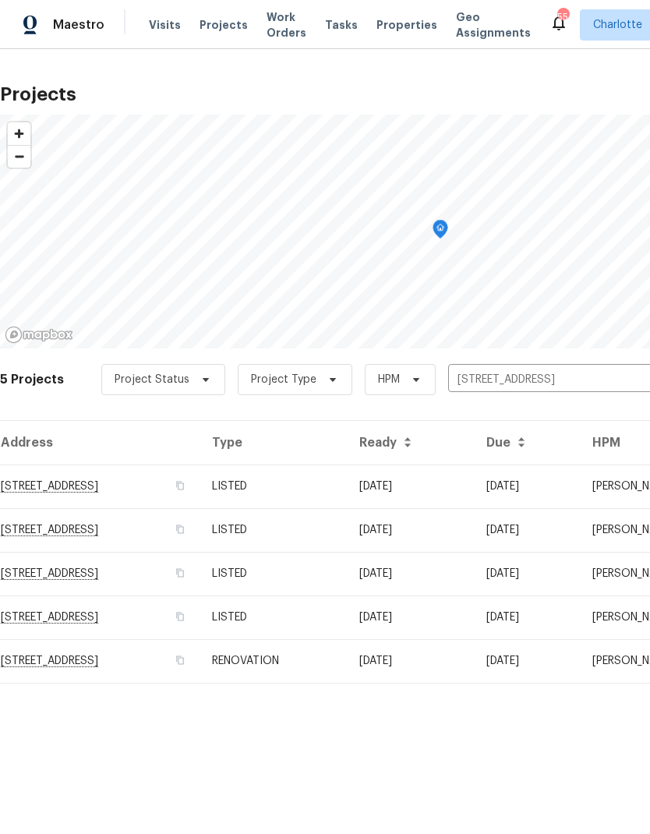
click at [474, 489] on td "09/12/25" at bounding box center [410, 487] width 127 height 44
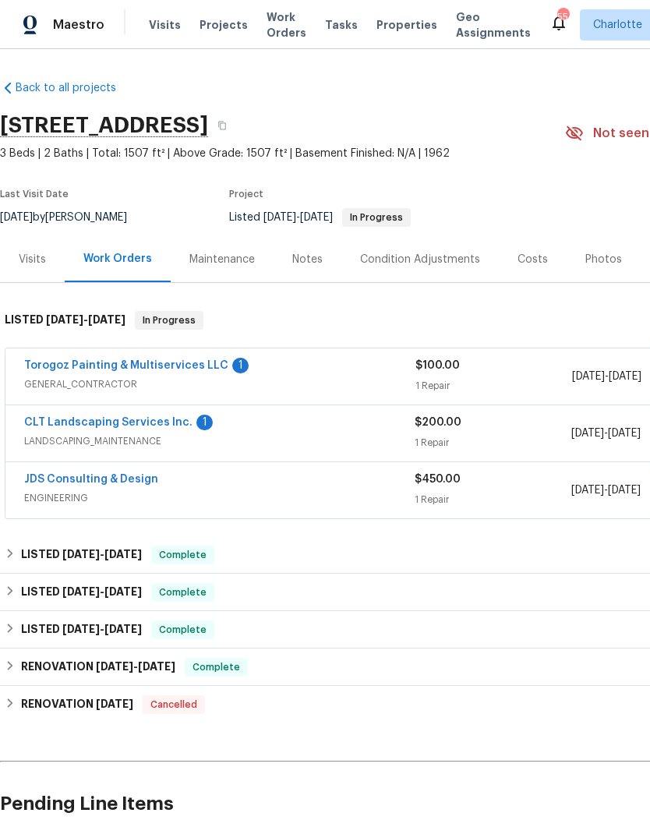
click at [34, 427] on link "CLT Landscaping Services Inc." at bounding box center [108, 422] width 168 height 11
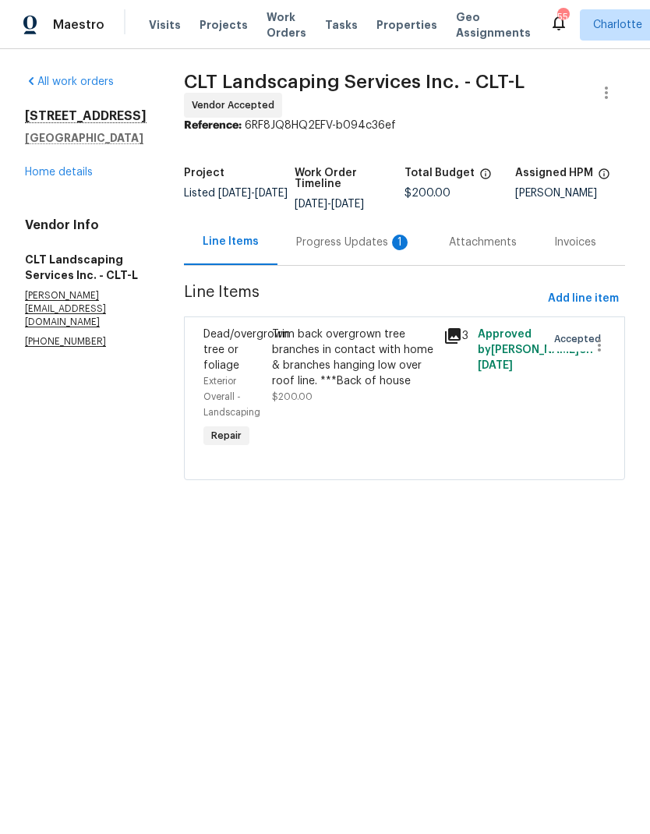
click at [364, 250] on div "Progress Updates 1" at bounding box center [354, 242] width 153 height 46
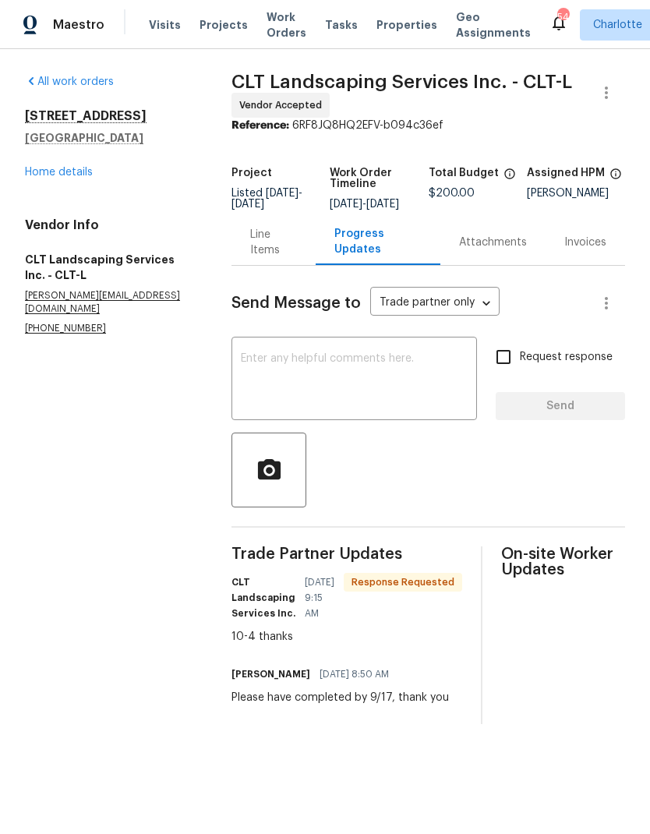
click at [44, 176] on link "Home details" at bounding box center [59, 172] width 68 height 11
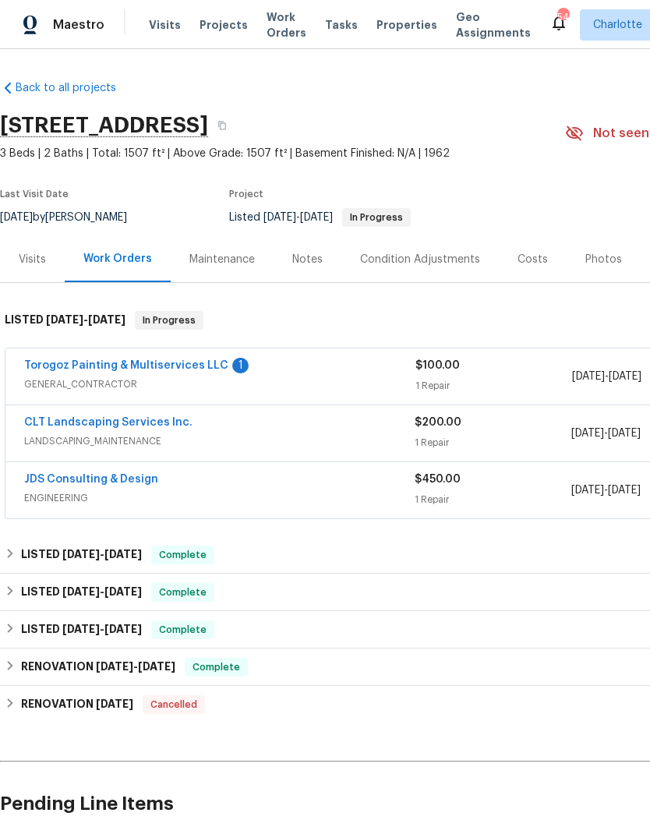
click at [69, 367] on link "Torogoz Painting & Multiservices LLC" at bounding box center [126, 365] width 204 height 11
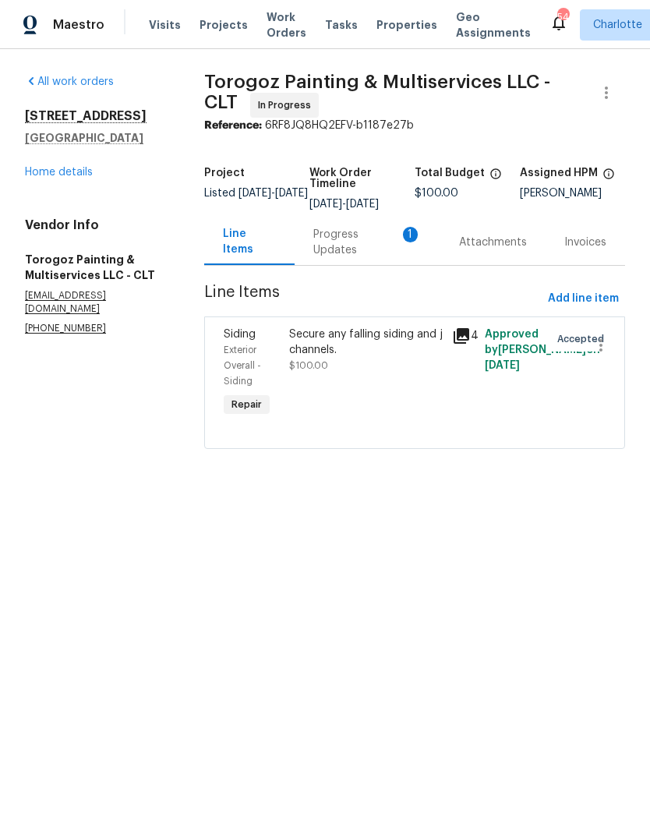
click at [359, 253] on div "Progress Updates 1" at bounding box center [367, 242] width 108 height 31
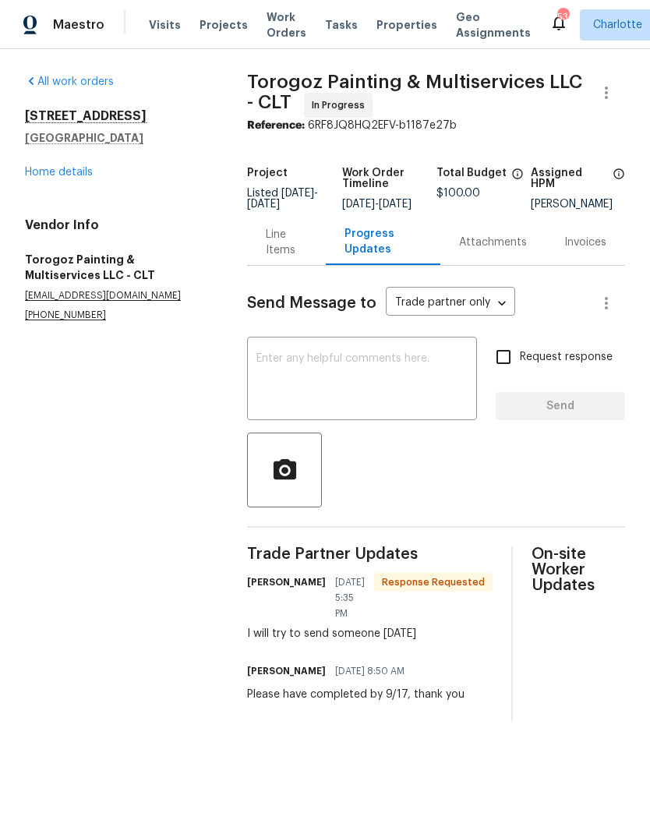
click at [290, 249] on div "Line Items" at bounding box center [286, 242] width 41 height 31
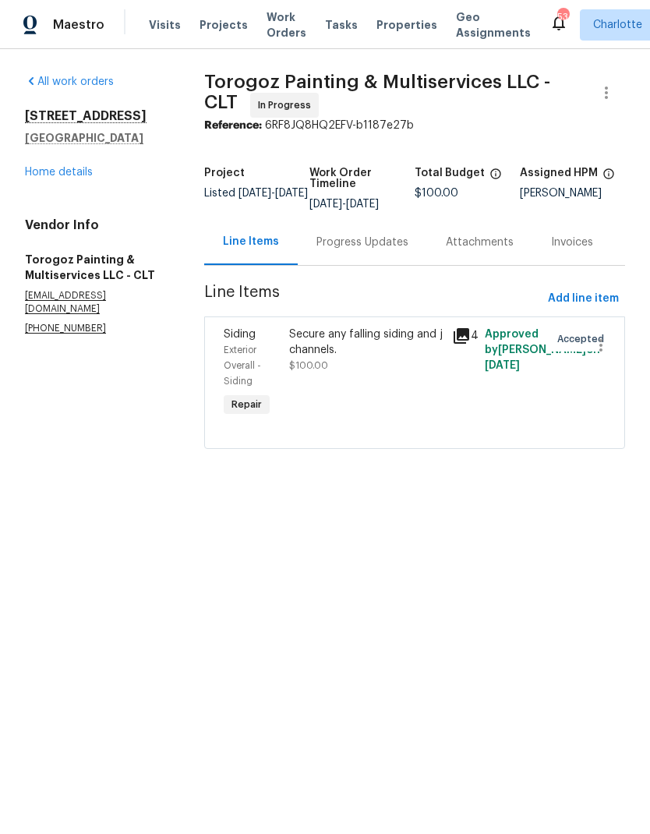
click at [44, 172] on link "Home details" at bounding box center [59, 172] width 68 height 11
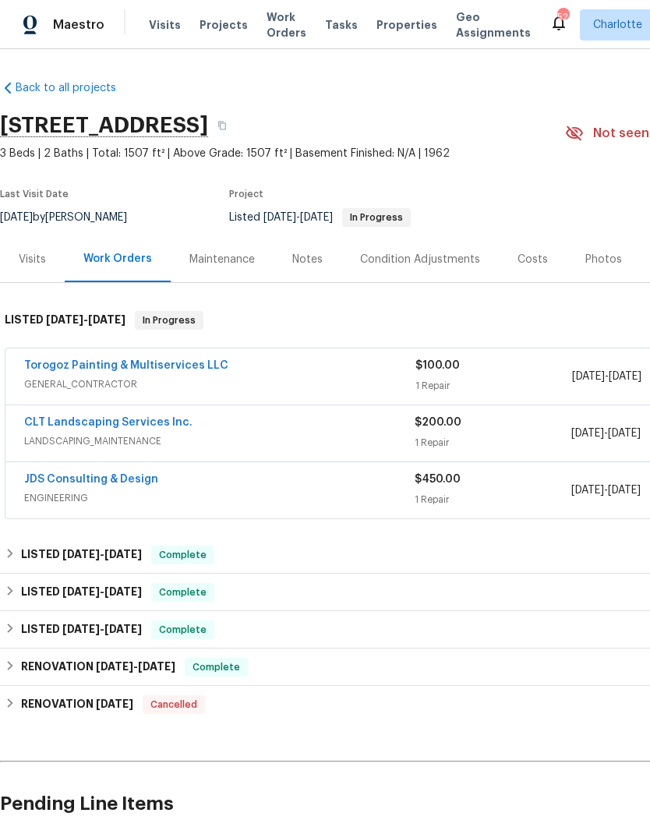
click at [207, 27] on span "Projects" at bounding box center [224, 25] width 48 height 16
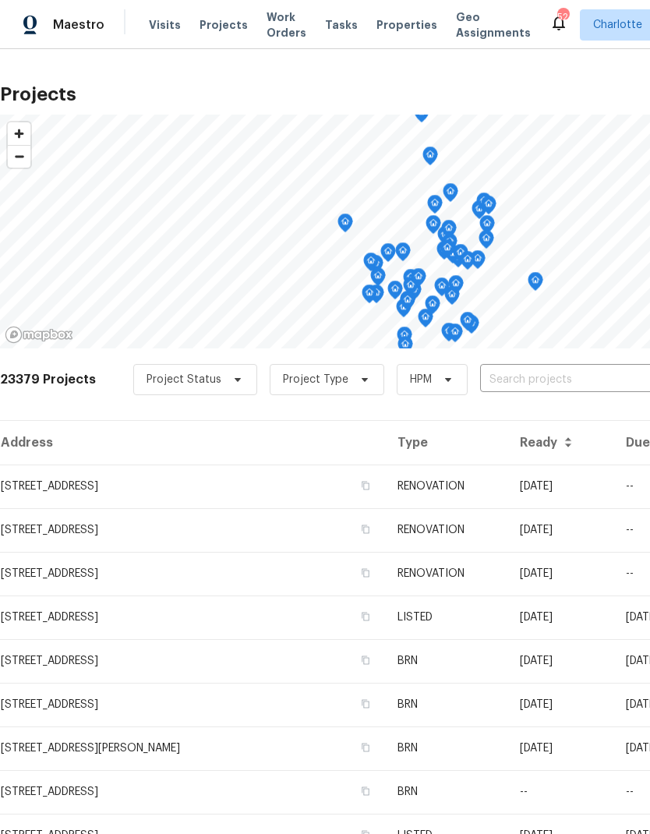
click at [571, 379] on input "text" at bounding box center [569, 380] width 179 height 24
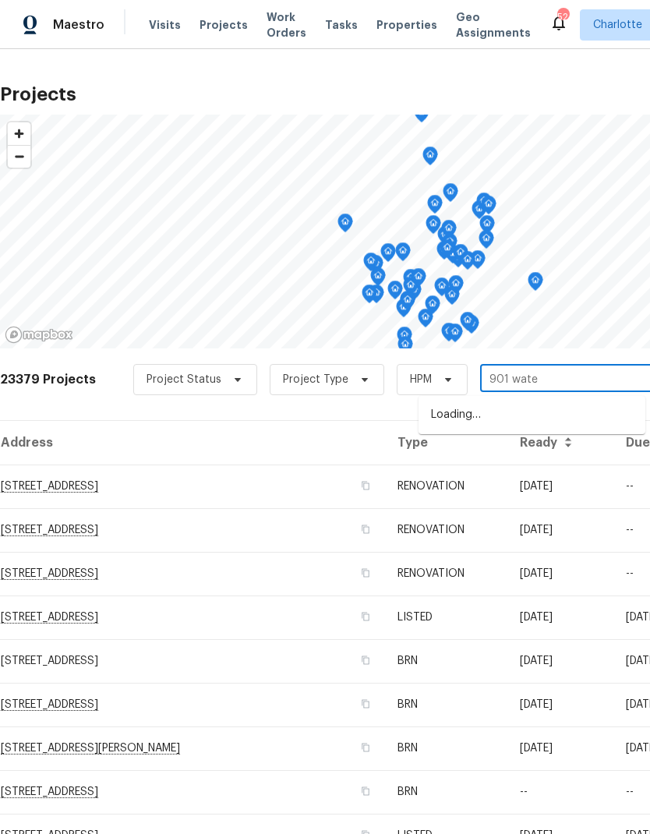
type input "901 water"
click at [573, 413] on li "901 Waterspout Way, Gastonia, NC 28054" at bounding box center [532, 415] width 227 height 27
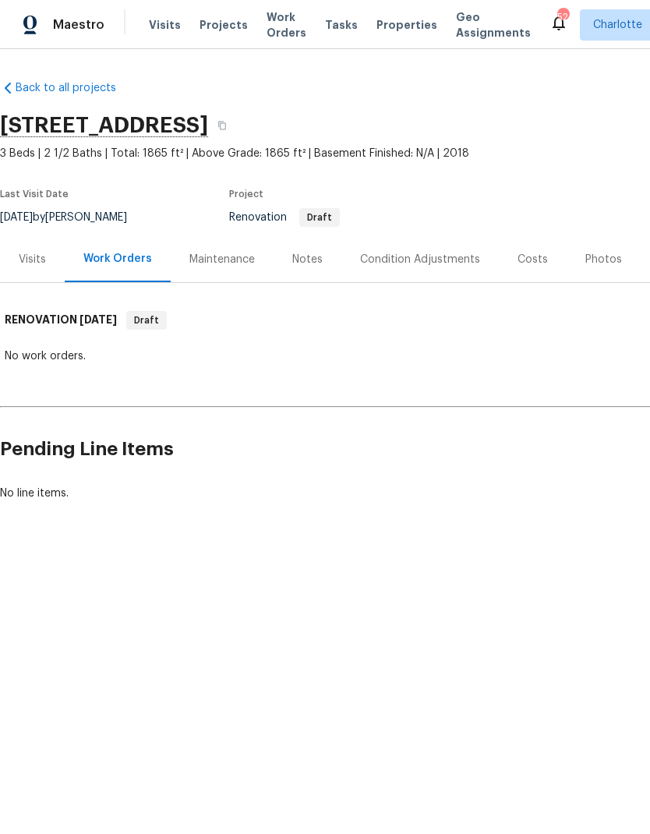
click at [316, 259] on div "Notes" at bounding box center [307, 260] width 30 height 16
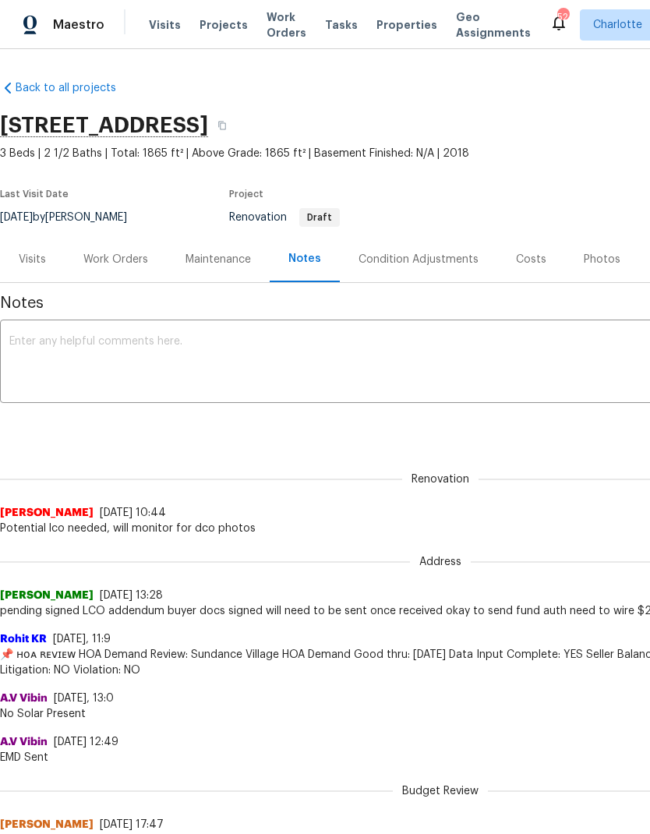
click at [363, 260] on div "Condition Adjustments" at bounding box center [419, 260] width 120 height 16
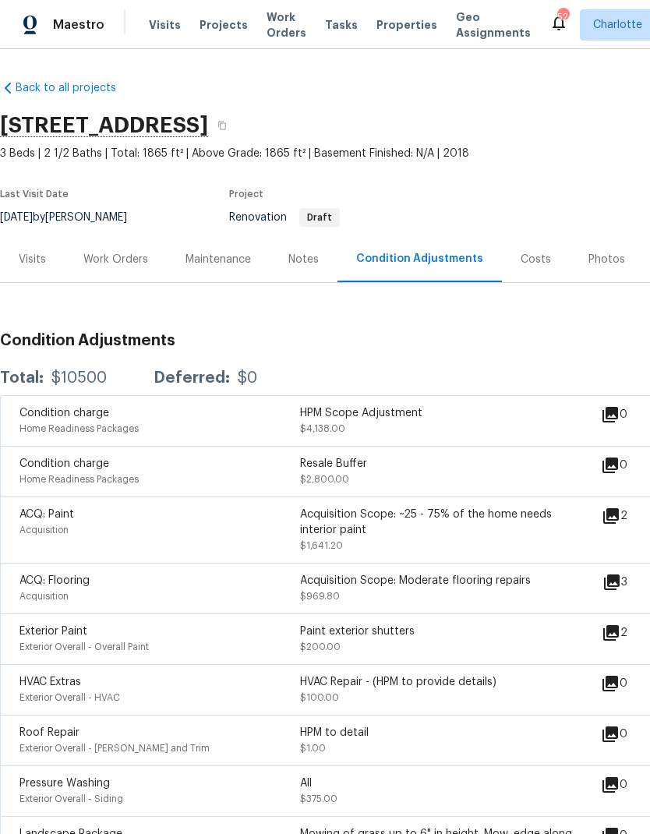
click at [101, 264] on div "Work Orders" at bounding box center [115, 260] width 65 height 16
